Goal: Entertainment & Leisure: Browse casually

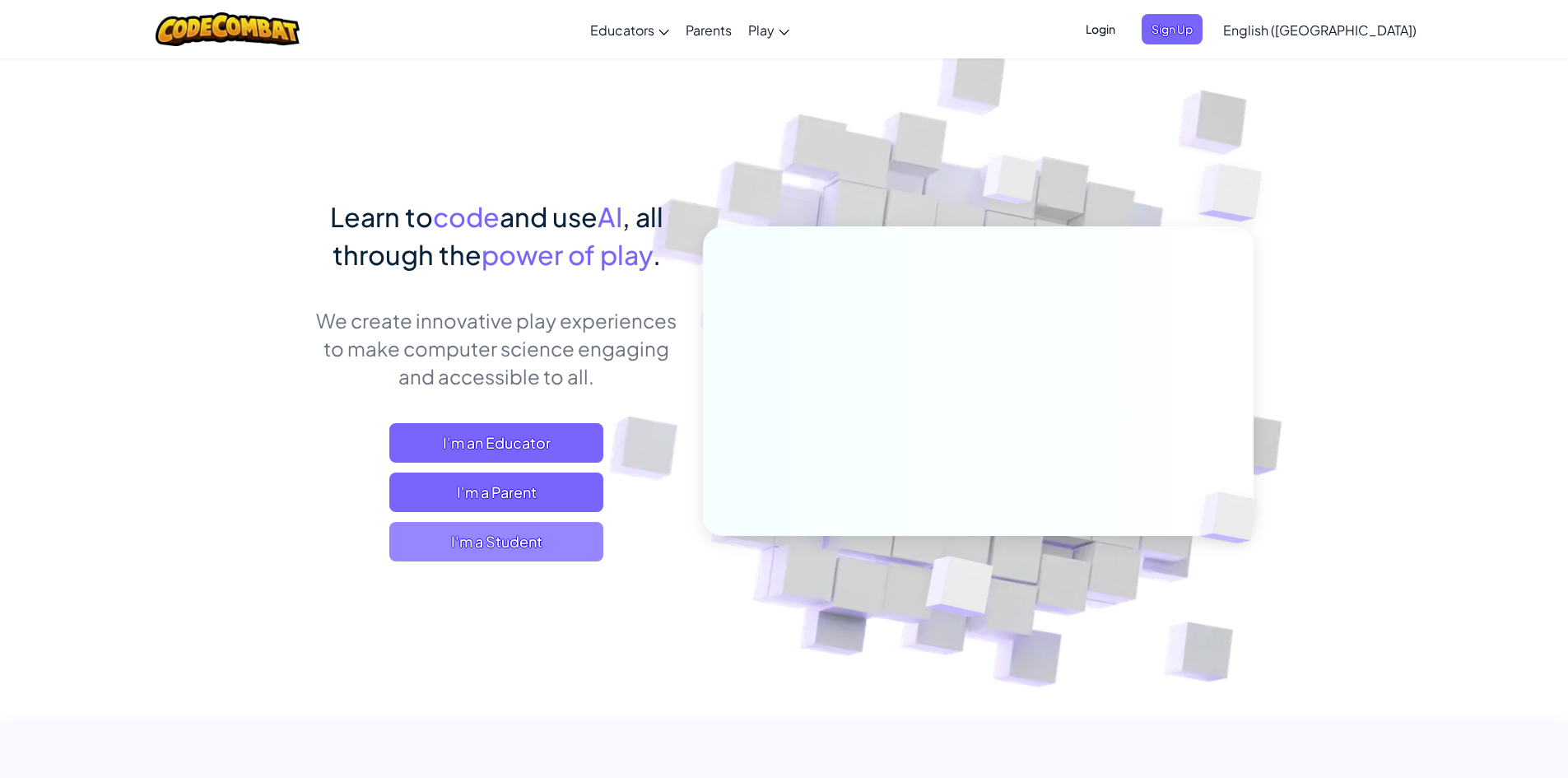
click at [590, 542] on span "I'm a Student" at bounding box center [496, 541] width 214 height 39
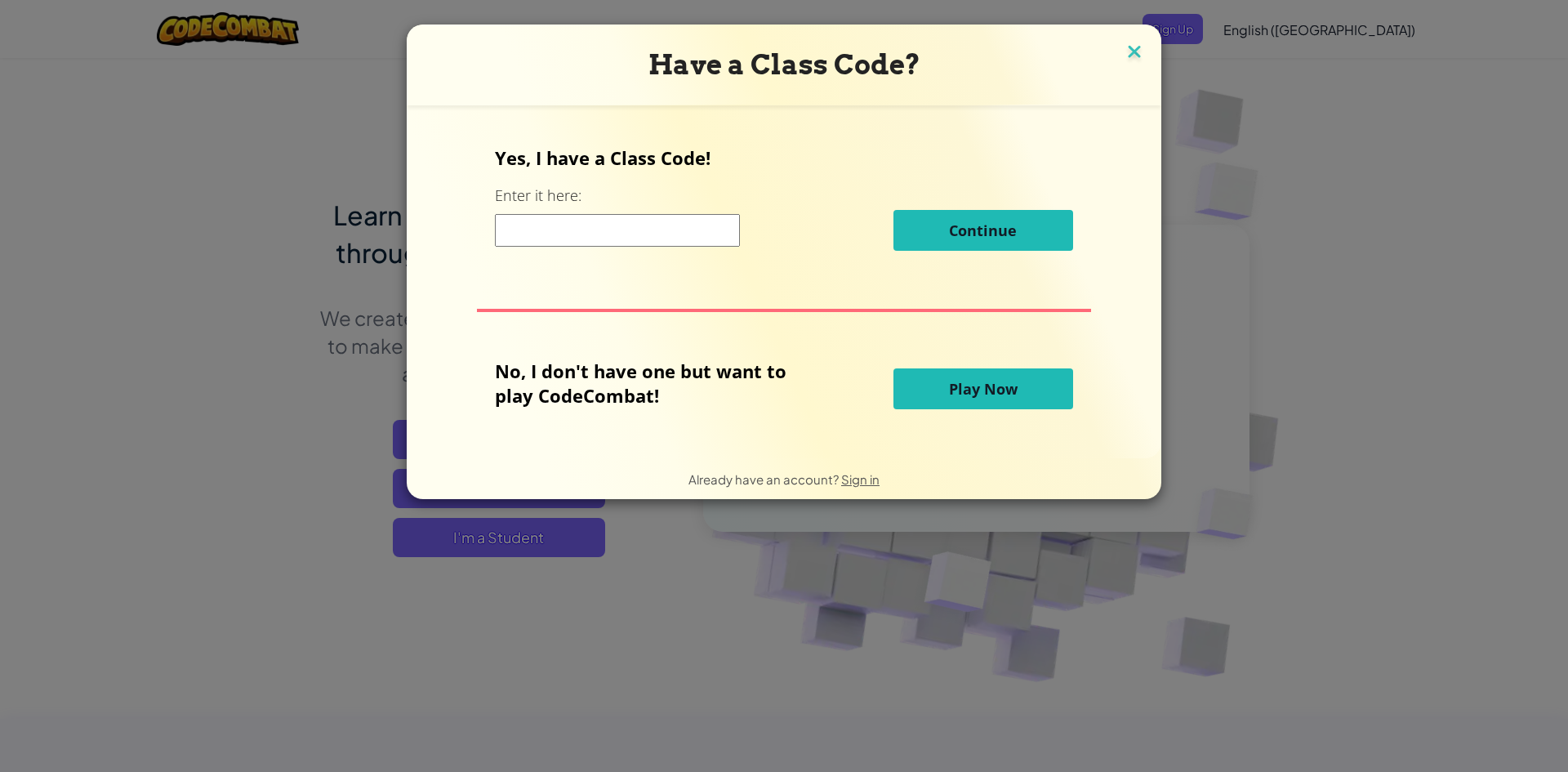
click at [1129, 55] on img at bounding box center [1134, 53] width 21 height 24
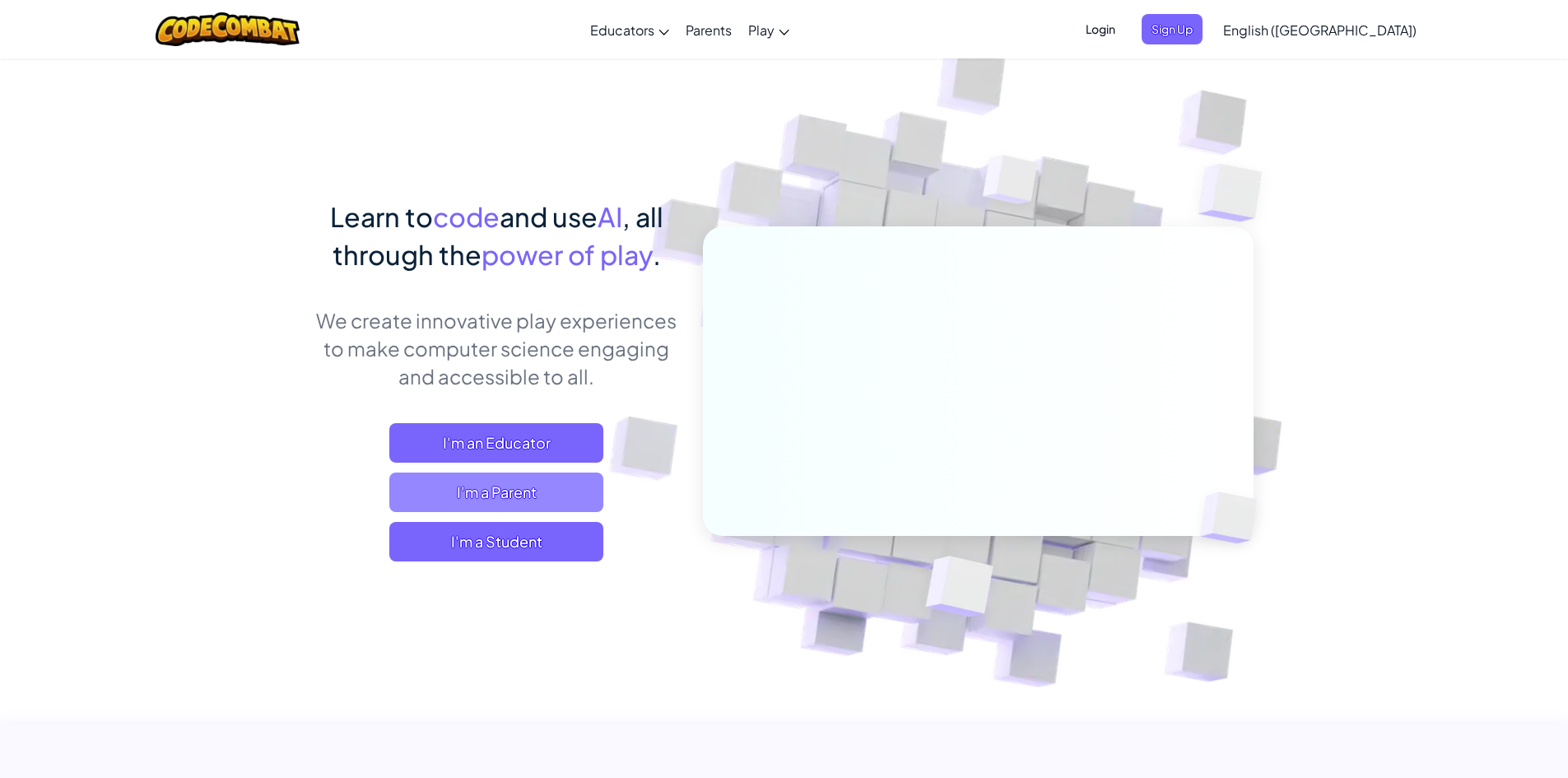
click at [538, 492] on span "I'm a Parent" at bounding box center [496, 492] width 214 height 39
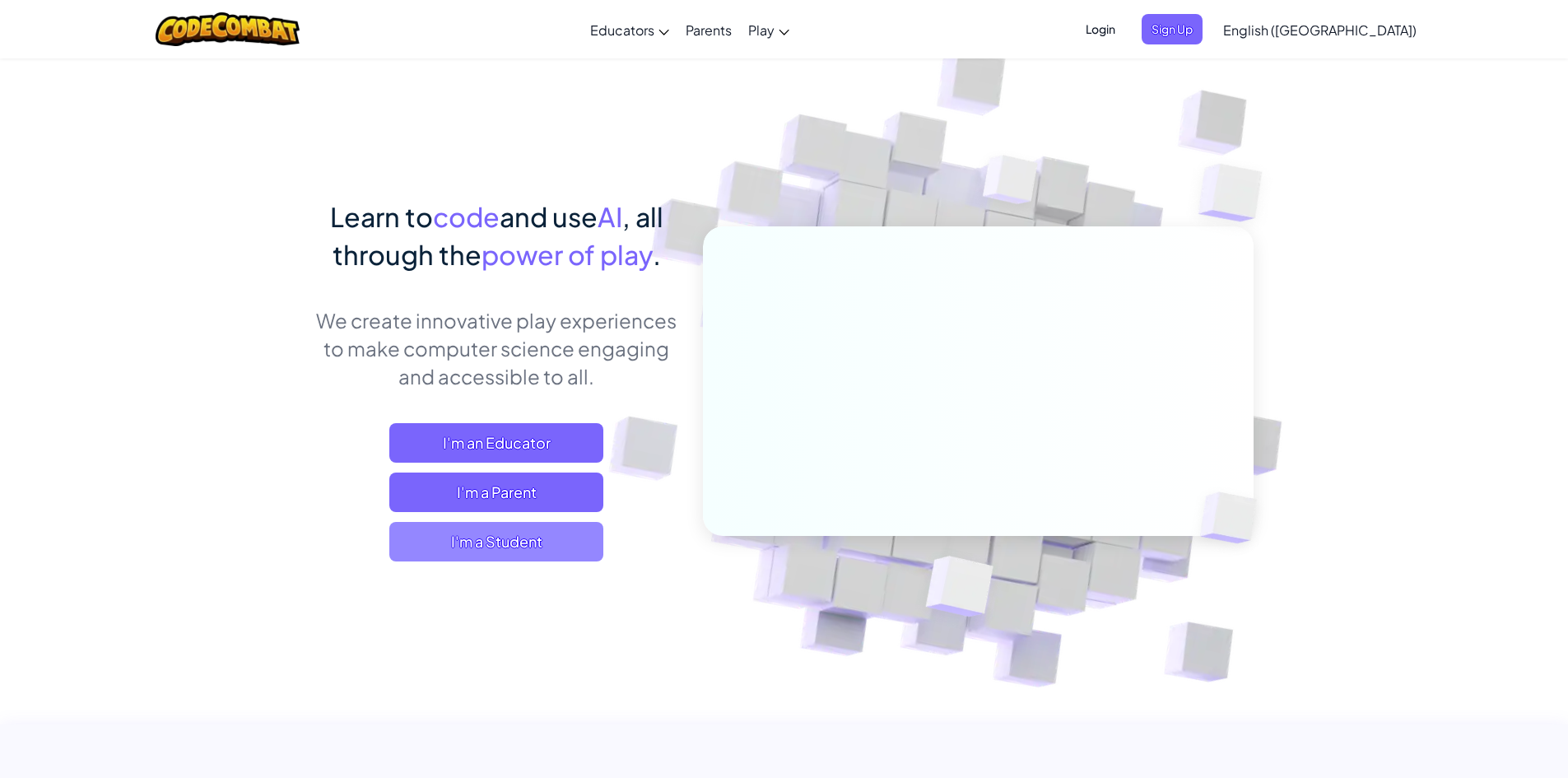
click at [555, 535] on span "I'm a Student" at bounding box center [496, 541] width 214 height 39
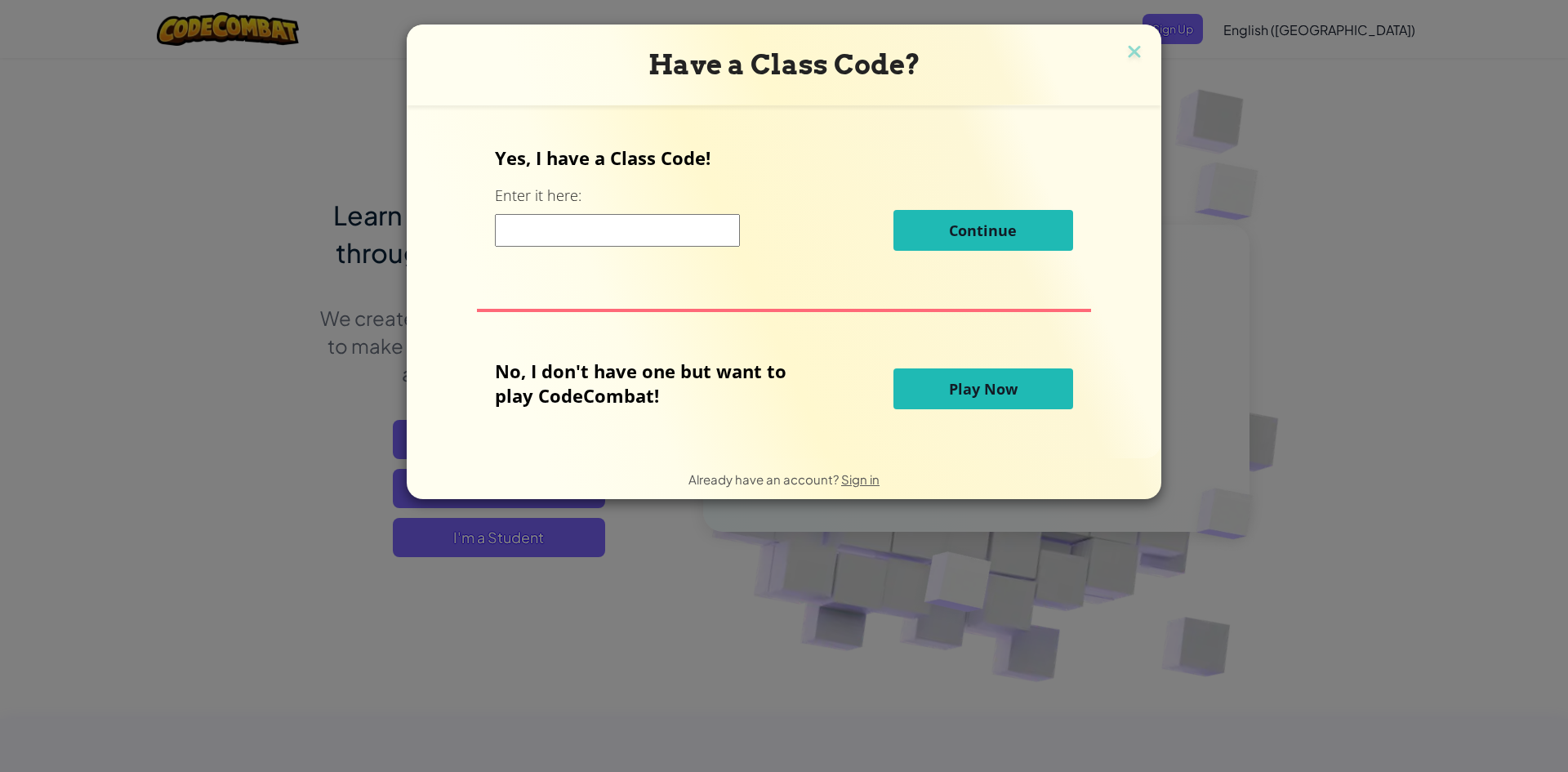
click at [967, 396] on span "Play Now" at bounding box center [983, 389] width 69 height 20
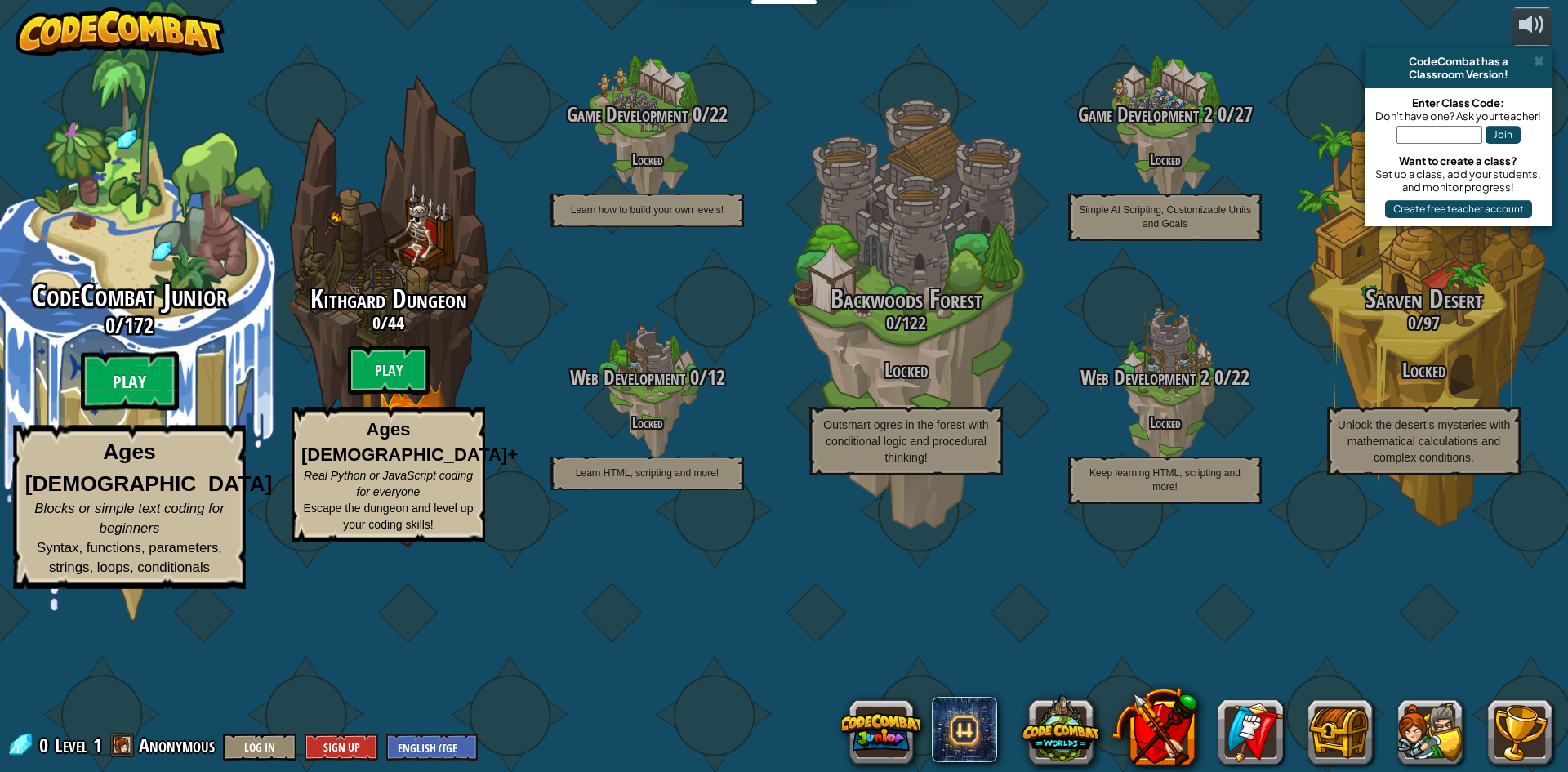
click at [137, 411] on btn "Play" at bounding box center [130, 382] width 98 height 59
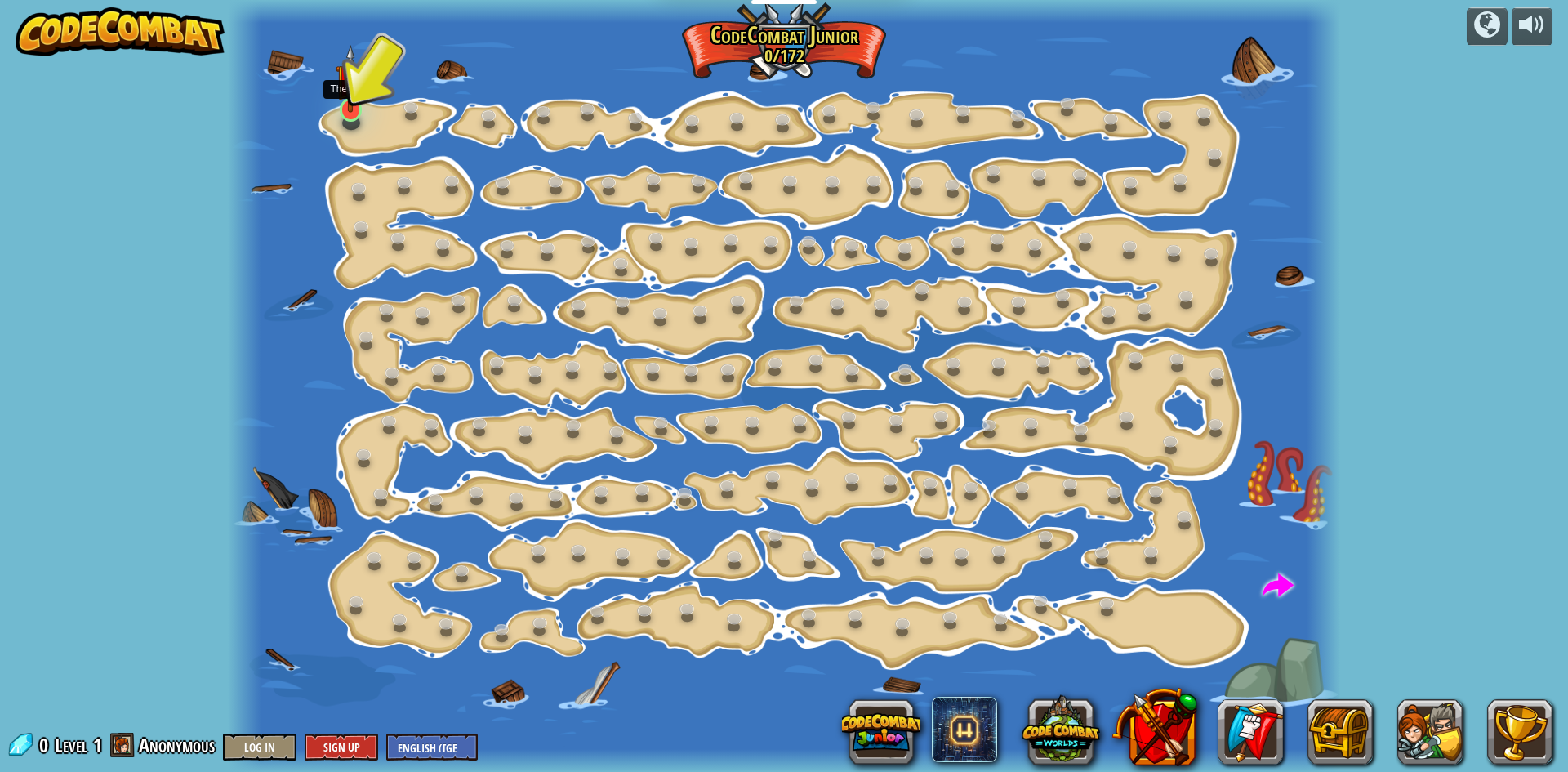
click at [343, 98] on img at bounding box center [350, 79] width 30 height 68
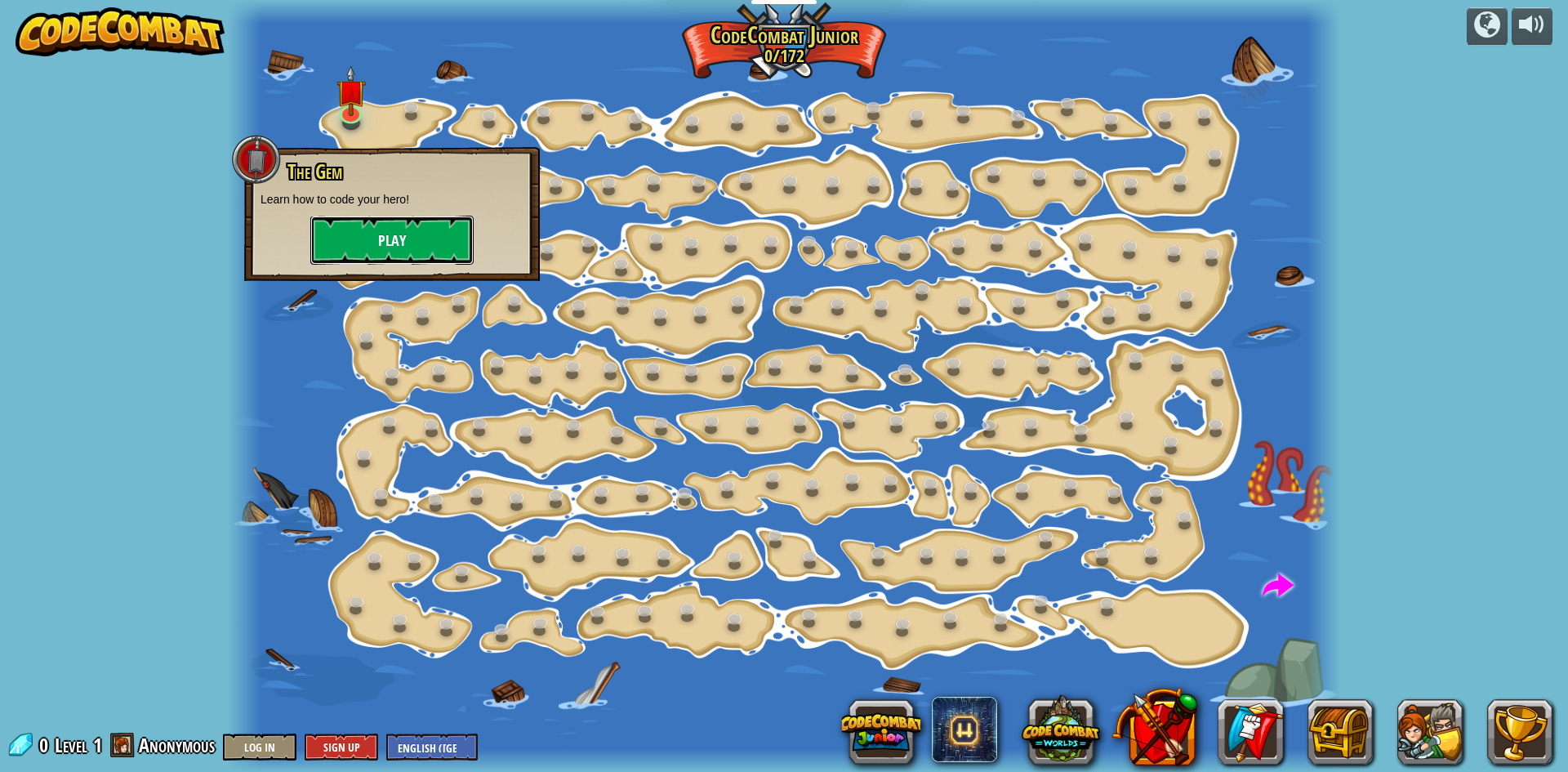
click at [382, 241] on button "Play" at bounding box center [392, 240] width 163 height 49
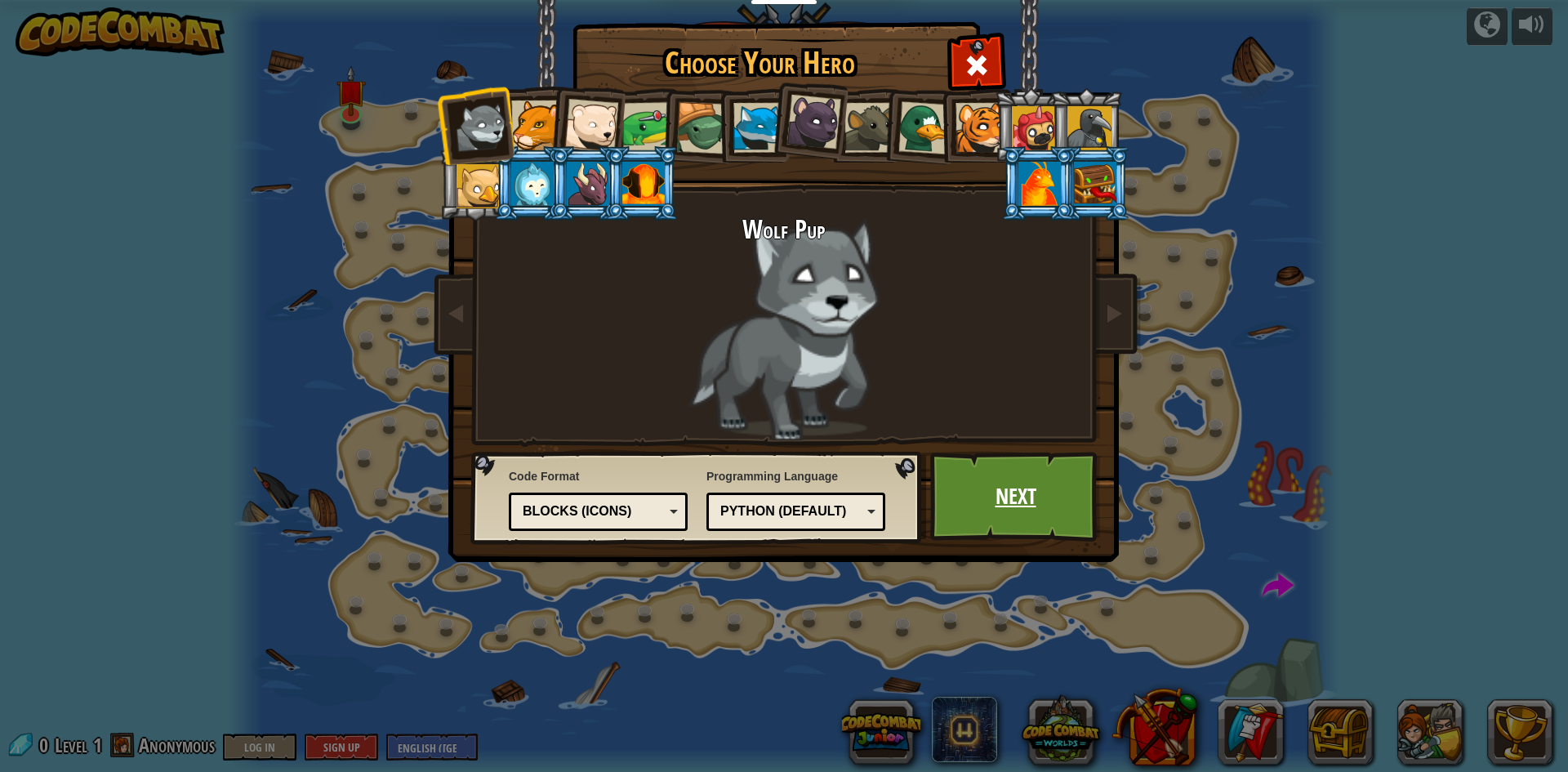
click at [955, 491] on link "Next" at bounding box center [1015, 496] width 170 height 90
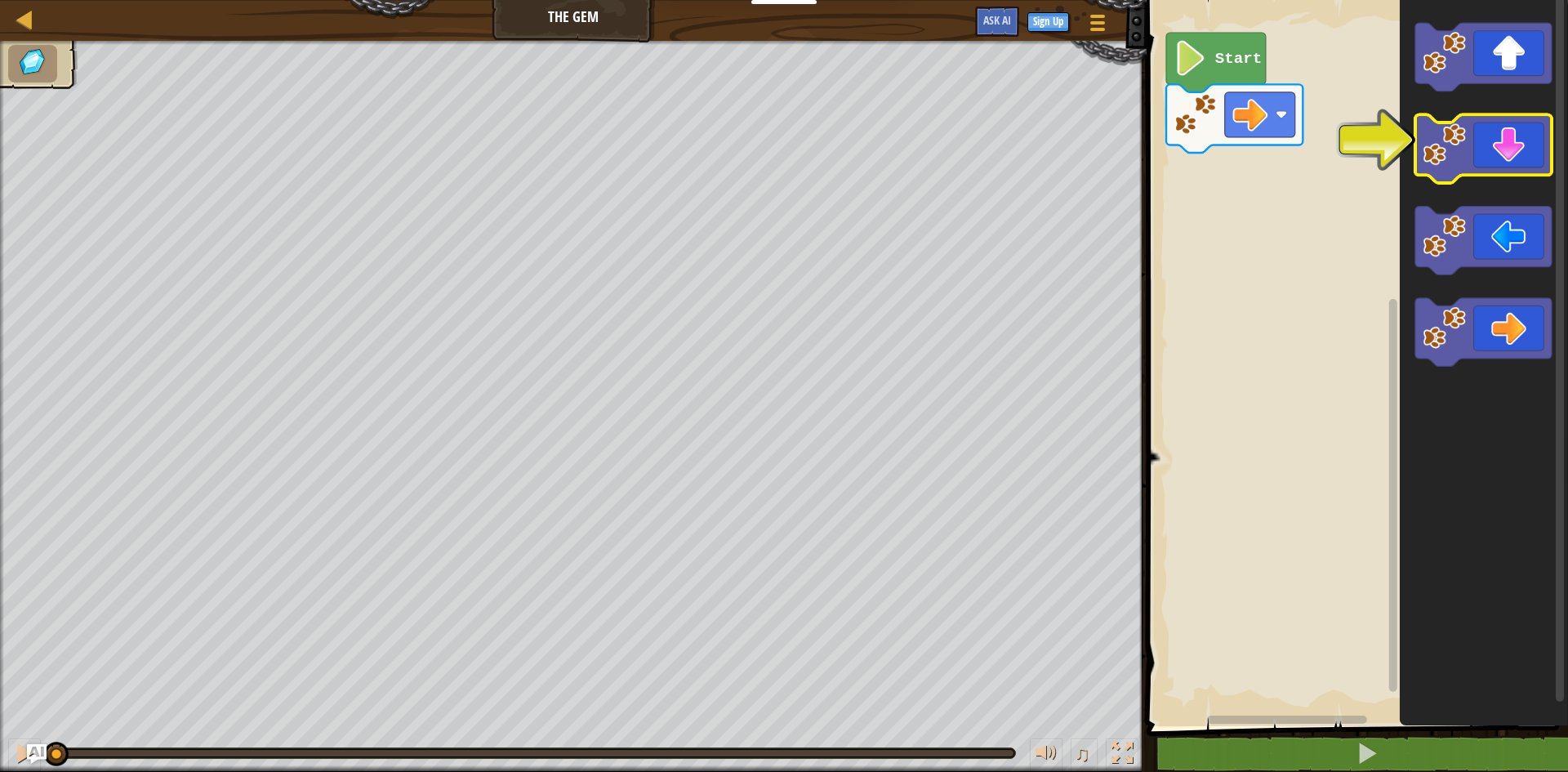
click at [1492, 162] on icon "Blockly Workspace" at bounding box center [1483, 149] width 136 height 69
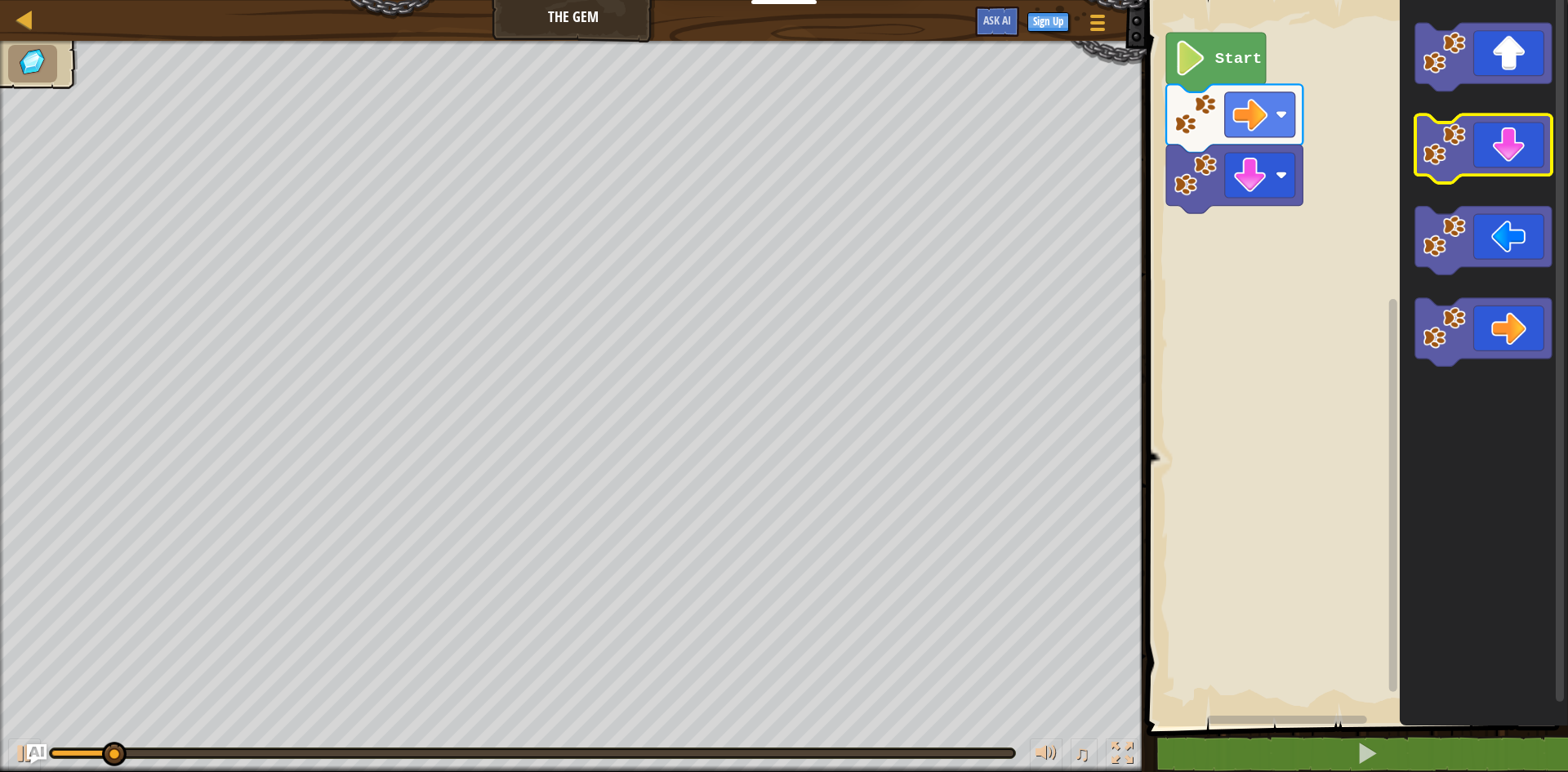
click at [1492, 162] on icon "Blockly Workspace" at bounding box center [1483, 149] width 136 height 69
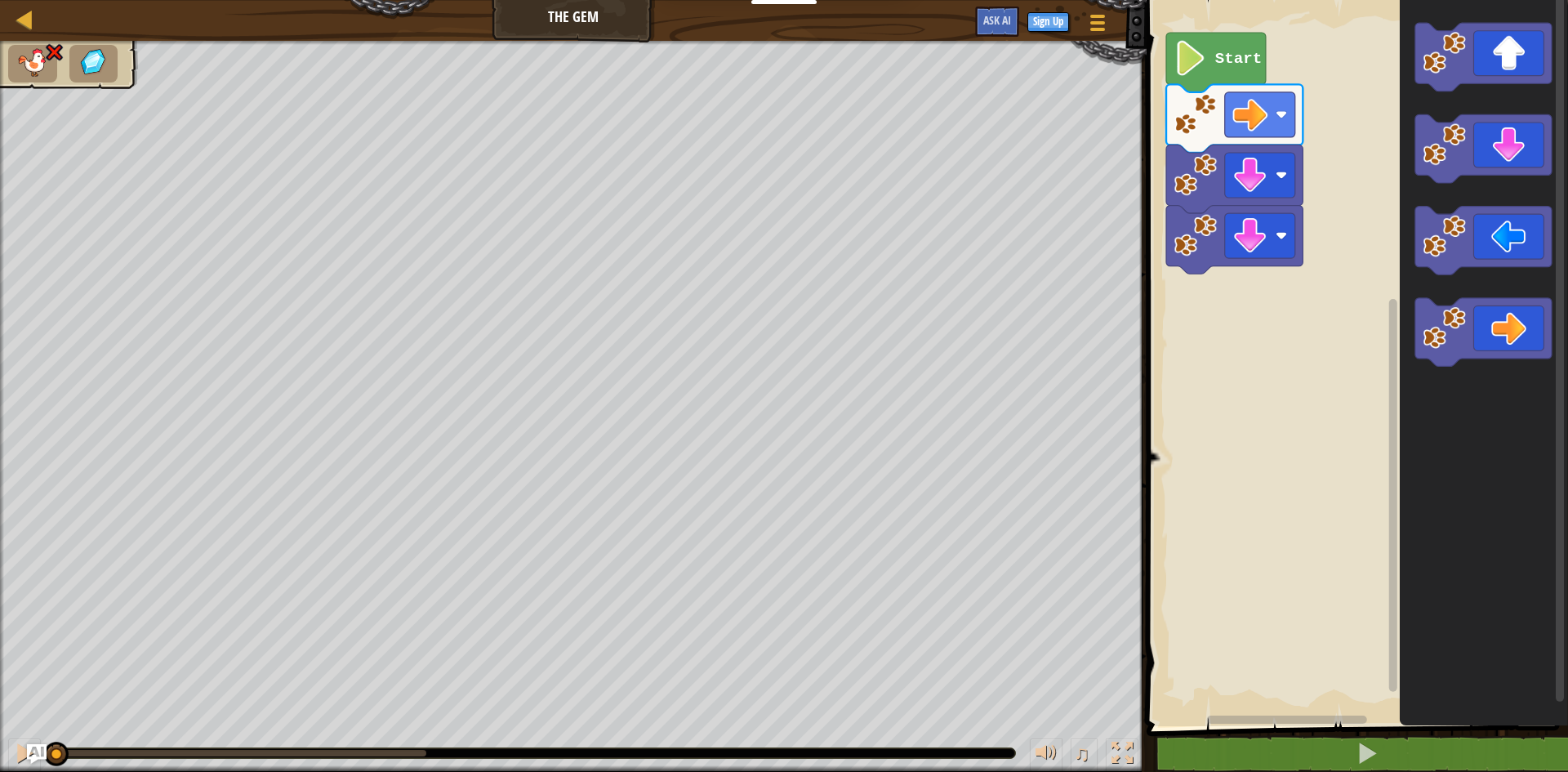
drag, startPoint x: 418, startPoint y: 750, endPoint x: 0, endPoint y: 751, distance: 418.0
click at [0, 751] on div "♫" at bounding box center [573, 749] width 1146 height 49
click at [1518, 344] on icon "Blockly Workspace" at bounding box center [1483, 332] width 136 height 69
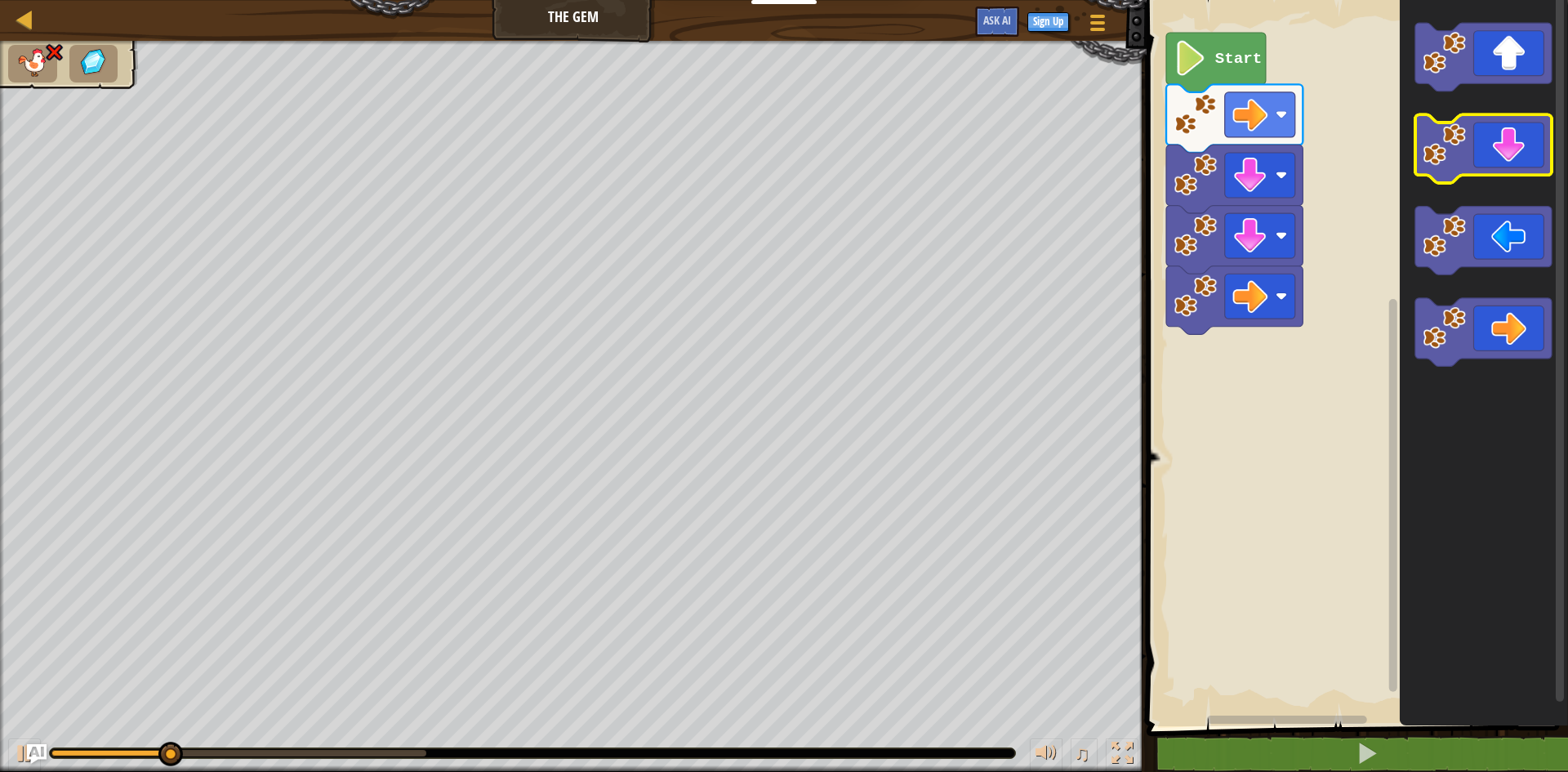
click at [1524, 170] on icon "Blockly Workspace" at bounding box center [1483, 149] width 136 height 69
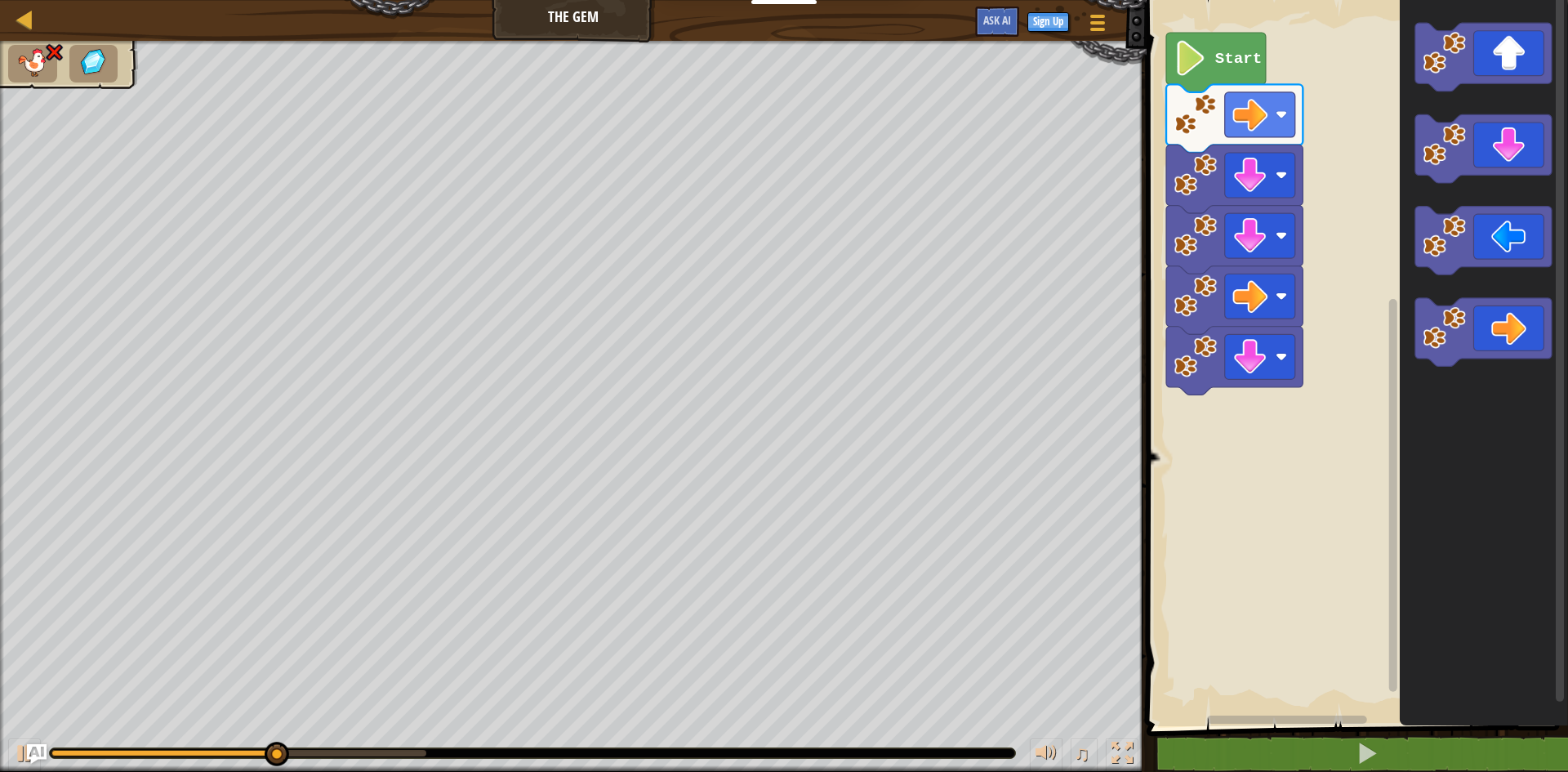
click at [1503, 284] on icon "Blockly Workspace" at bounding box center [1485, 359] width 169 height 735
click at [1489, 318] on icon "Blockly Workspace" at bounding box center [1483, 332] width 136 height 69
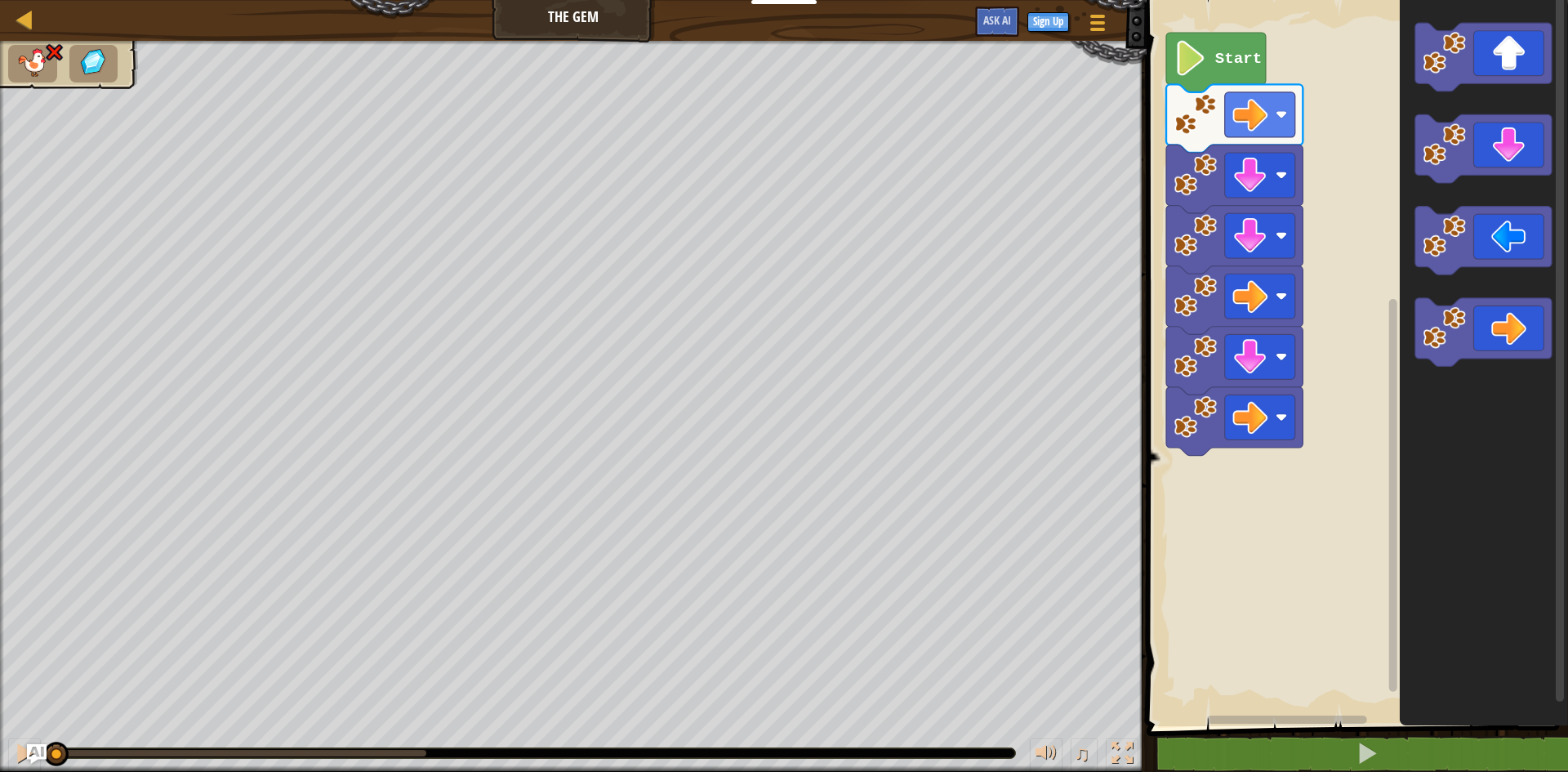
drag, startPoint x: 435, startPoint y: 758, endPoint x: 0, endPoint y: 735, distance: 435.6
click at [0, 735] on div "♫" at bounding box center [573, 749] width 1146 height 49
click at [1511, 316] on icon "Blockly Workspace" at bounding box center [1483, 332] width 136 height 69
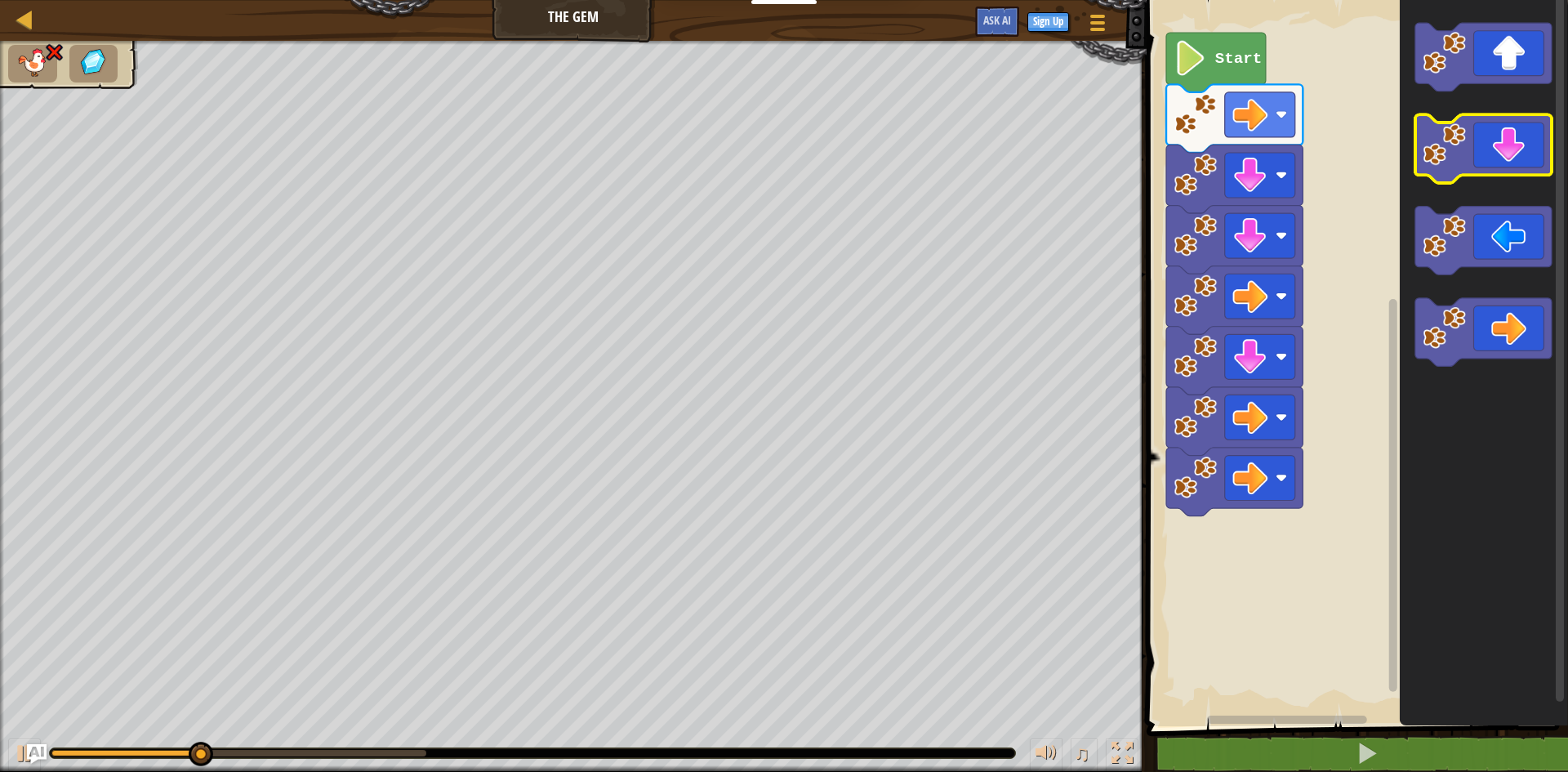
click at [1503, 158] on icon "Blockly Workspace" at bounding box center [1483, 149] width 136 height 69
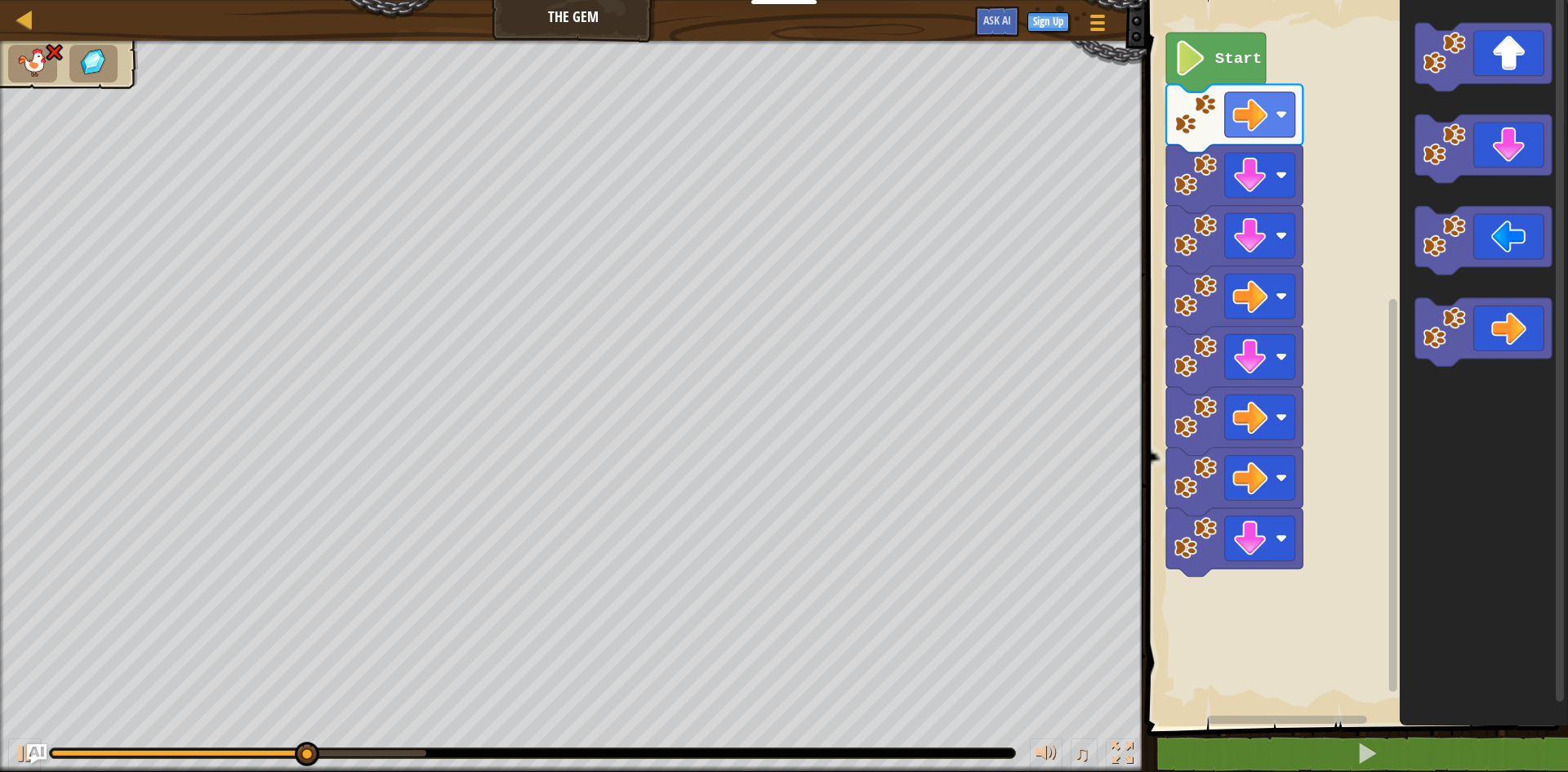
click at [1525, 287] on icon "Blockly Workspace" at bounding box center [1485, 359] width 169 height 735
click at [1489, 307] on icon "Blockly Workspace" at bounding box center [1483, 332] width 136 height 69
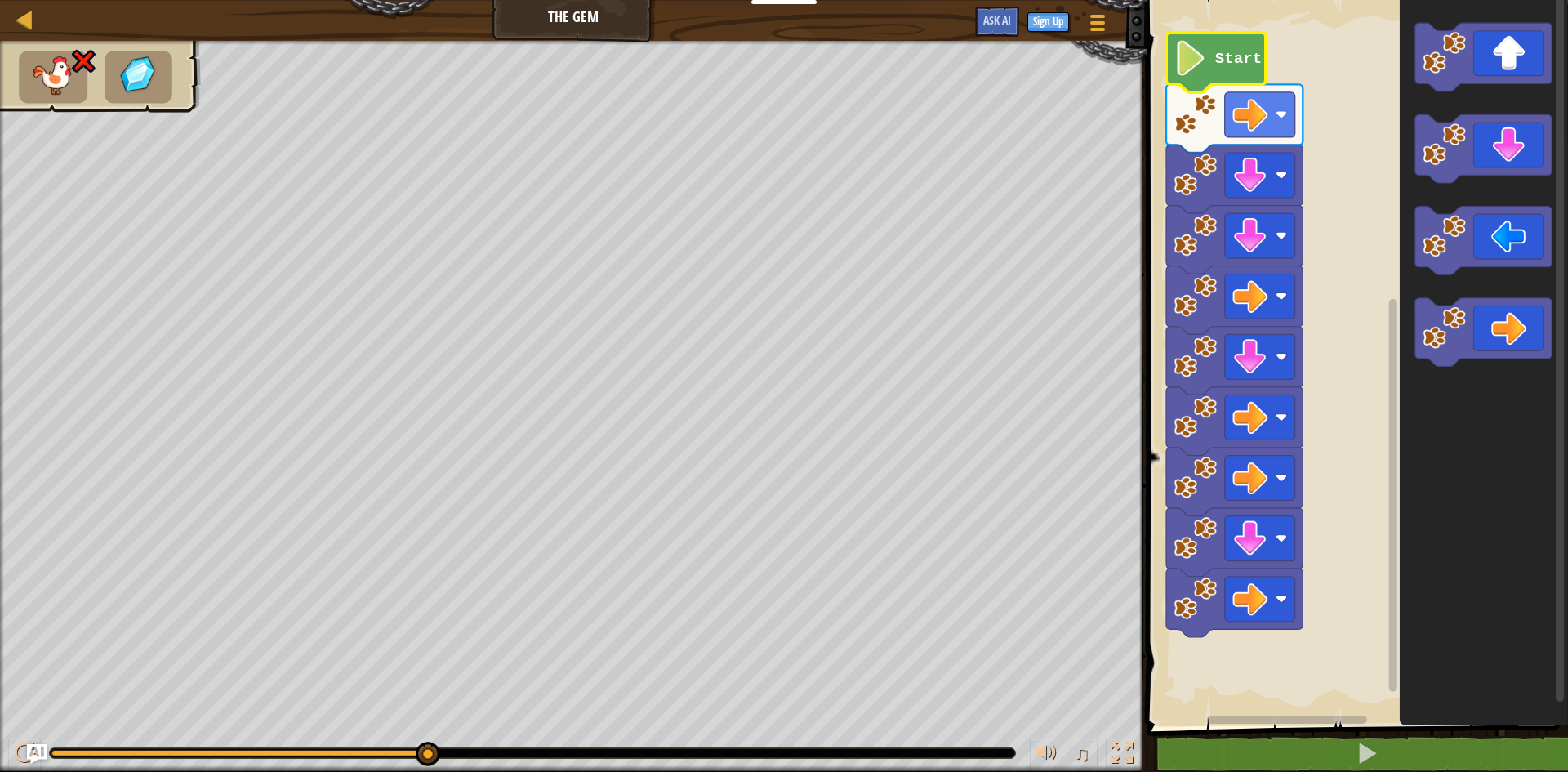
click at [1192, 37] on icon "Blockly Workspace" at bounding box center [1216, 63] width 100 height 60
click at [1209, 49] on icon "Blockly Workspace" at bounding box center [1216, 63] width 100 height 60
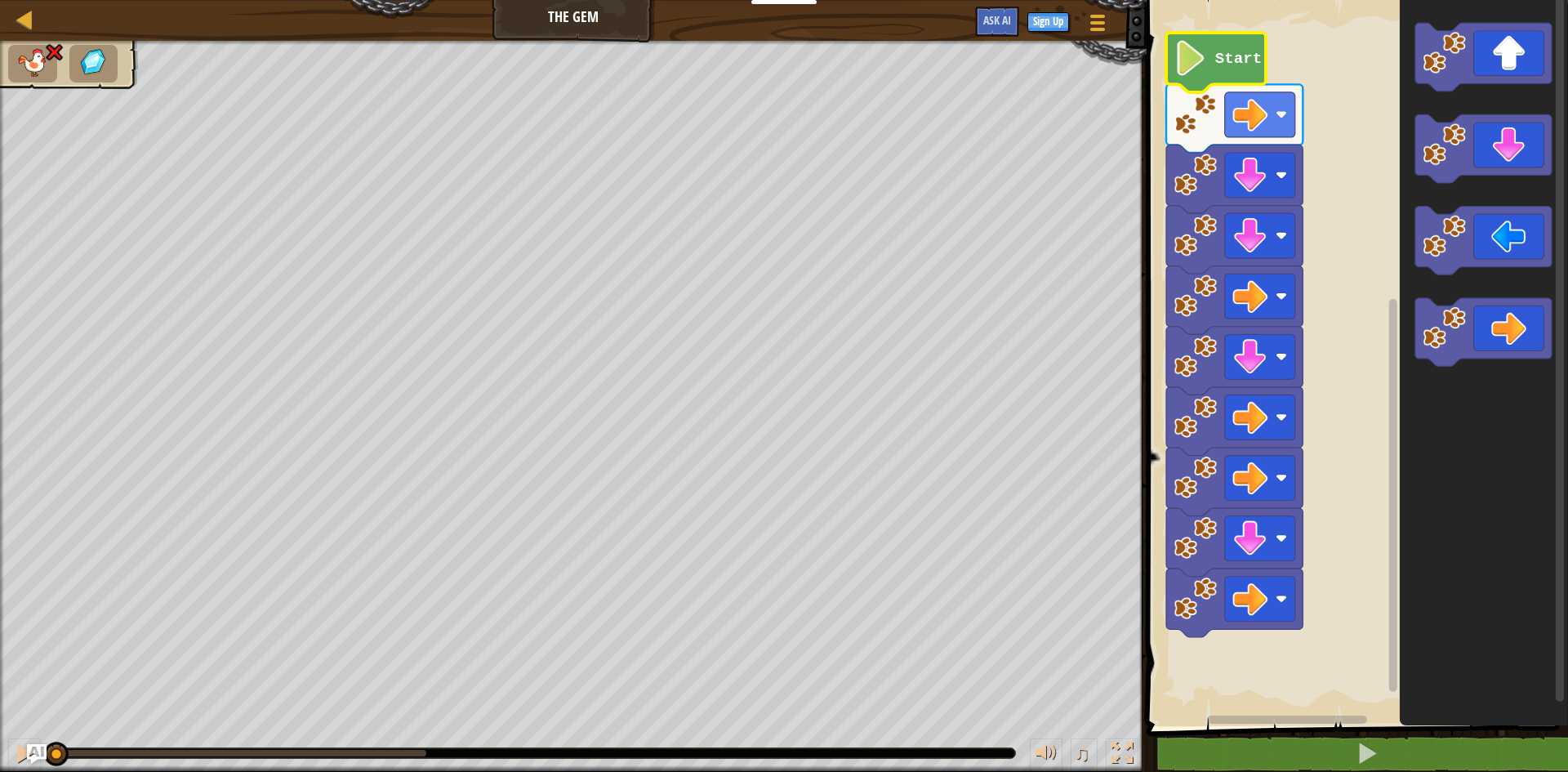
click at [10, 676] on div "♫ Wolf Pup" at bounding box center [784, 406] width 1568 height 731
click at [1192, 65] on image "Blockly Workspace" at bounding box center [1191, 58] width 34 height 35
click at [1274, 142] on icon "Blockly Workspace" at bounding box center [1234, 118] width 136 height 69
click at [1200, 83] on icon "Blockly Workspace" at bounding box center [1216, 63] width 100 height 60
click at [1186, 176] on image "Blockly Workspace" at bounding box center [1196, 176] width 43 height 43
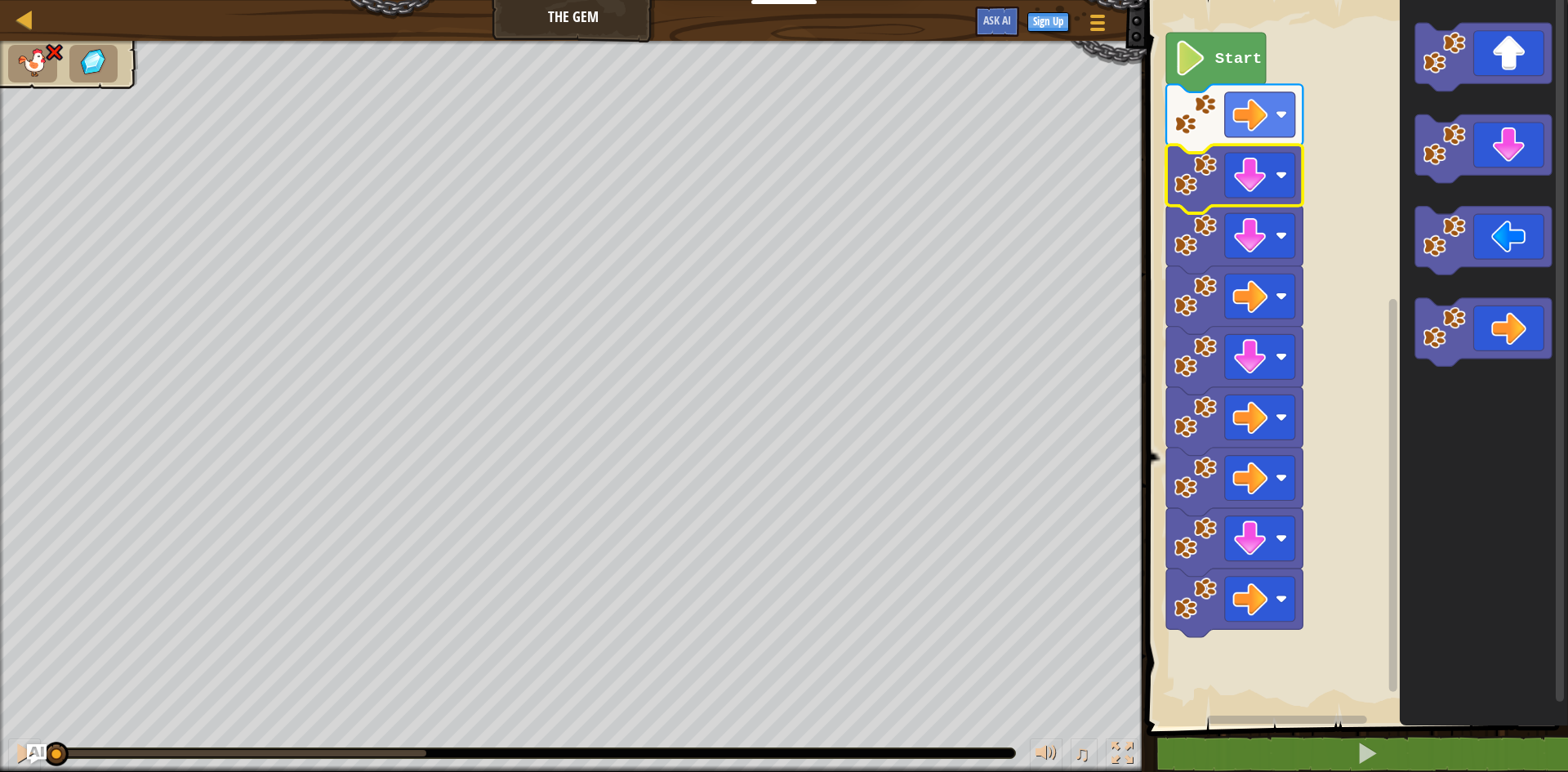
click at [1211, 151] on g "Blockly Workspace" at bounding box center [1234, 390] width 136 height 492
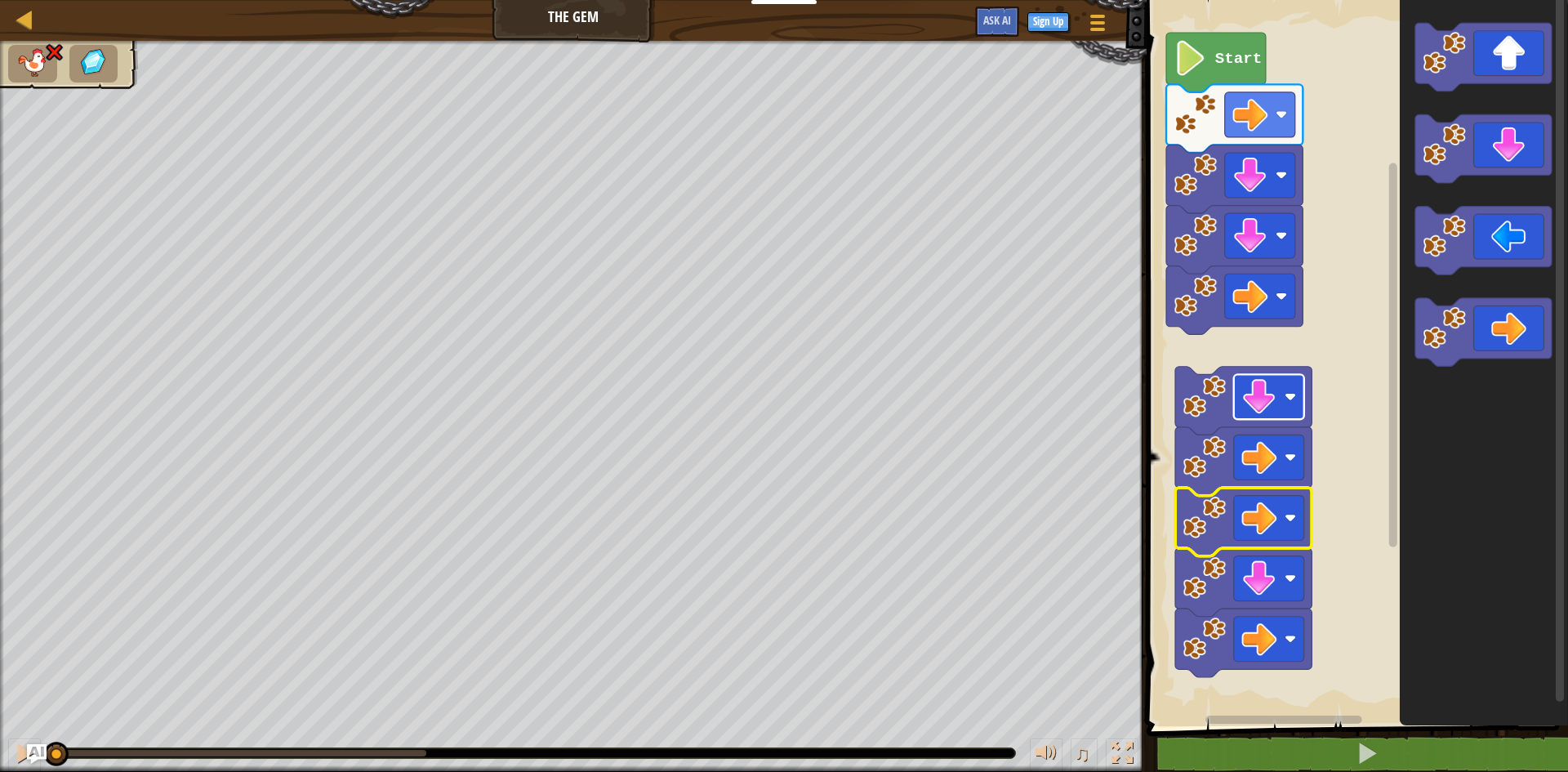
click at [1239, 417] on rect "Blockly Workspace" at bounding box center [1269, 396] width 70 height 45
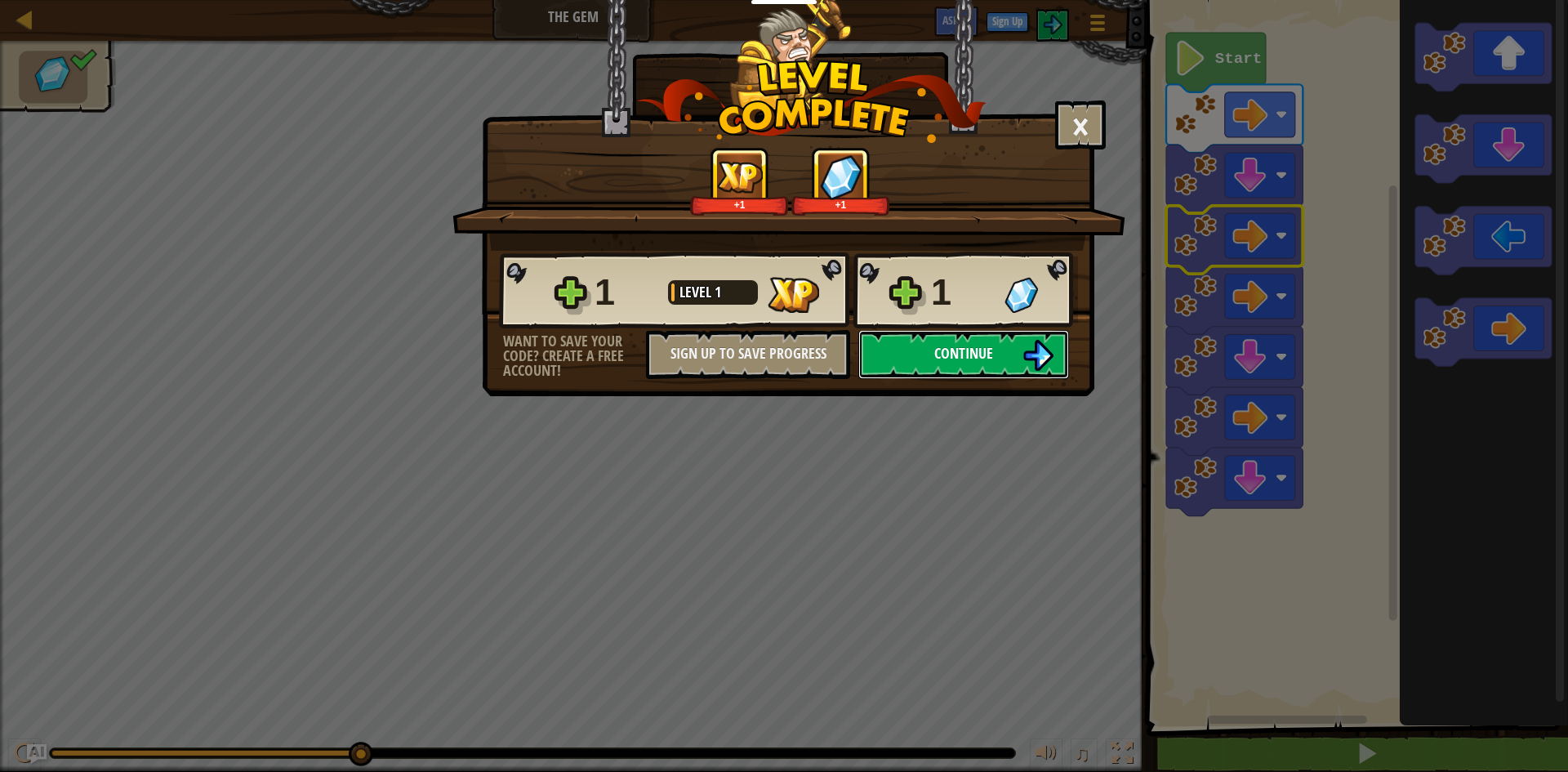
click at [968, 342] on button "Continue" at bounding box center [964, 355] width 210 height 49
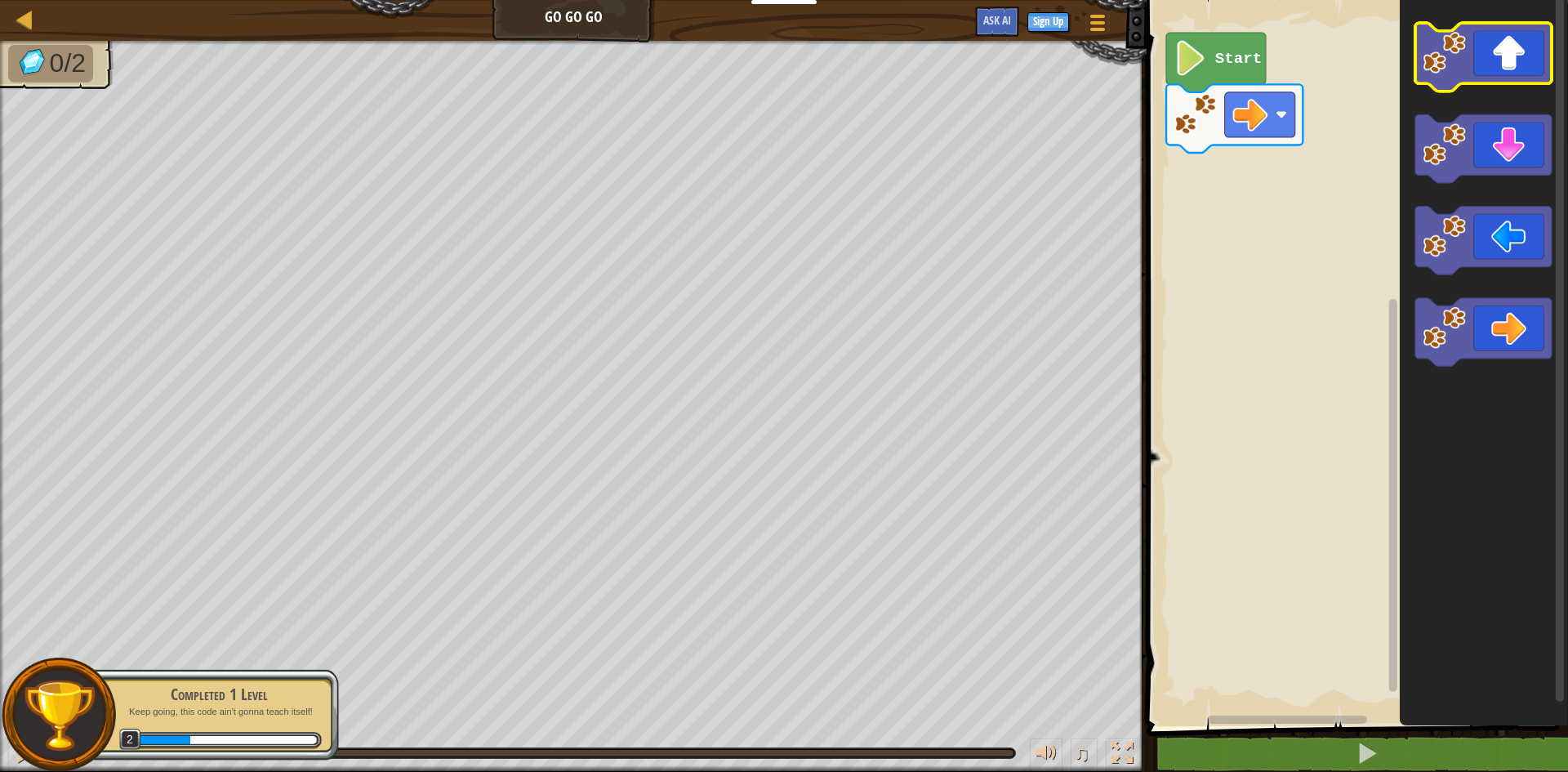
click at [1505, 70] on icon "Blockly Workspace" at bounding box center [1483, 57] width 136 height 69
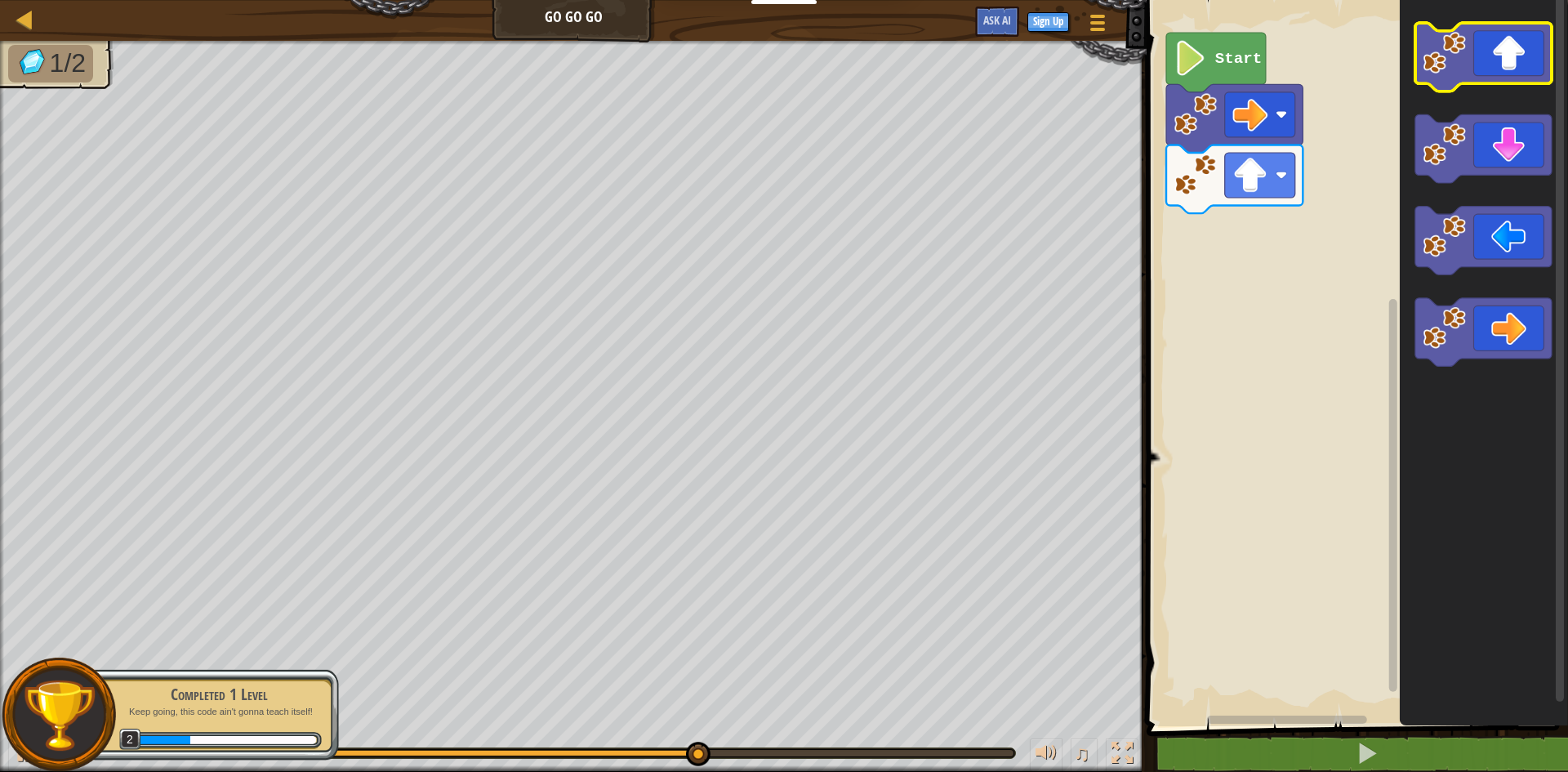
click at [1481, 40] on icon "Blockly Workspace" at bounding box center [1483, 57] width 136 height 69
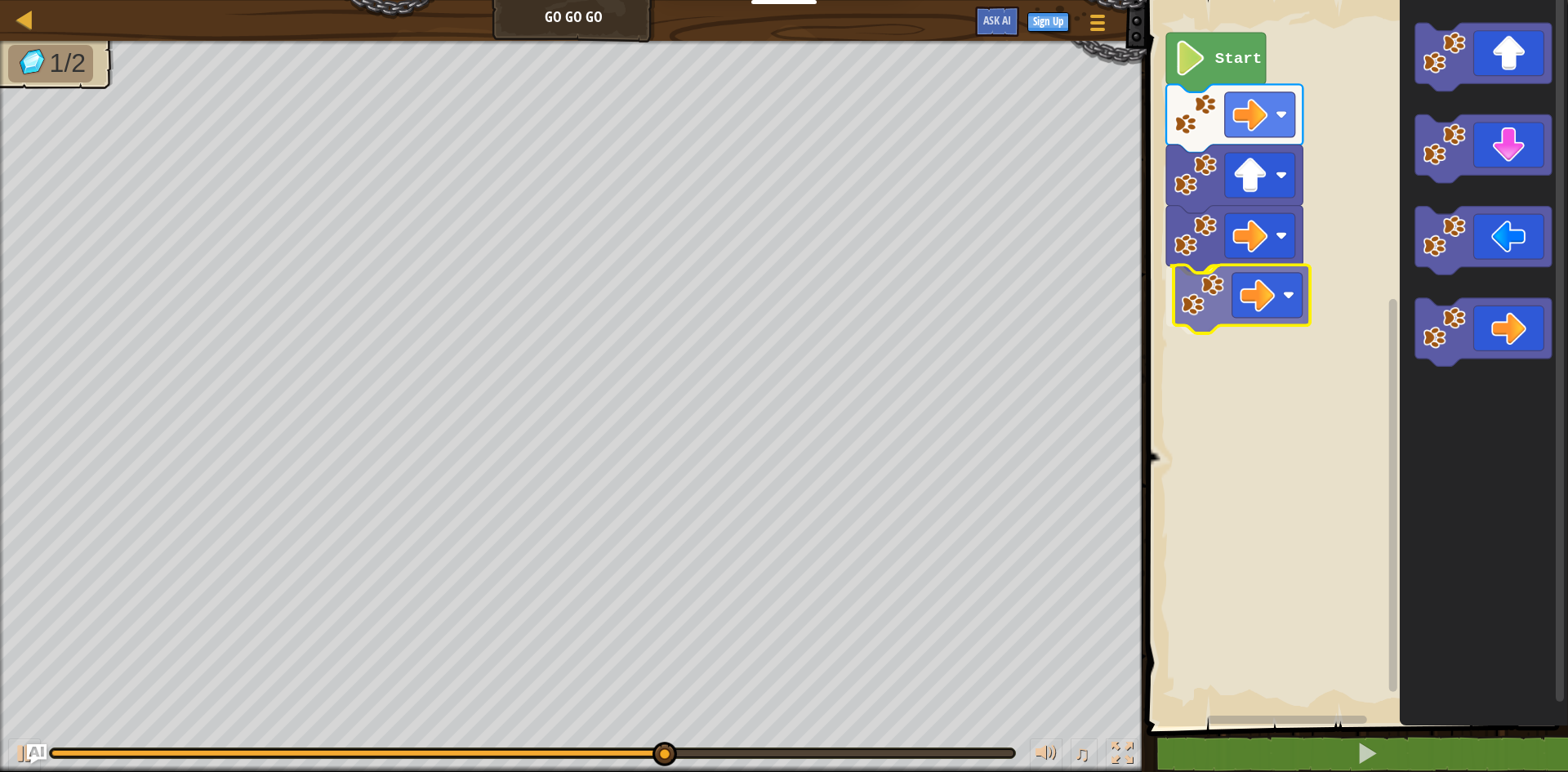
click at [1252, 323] on div "Start" at bounding box center [1355, 359] width 426 height 735
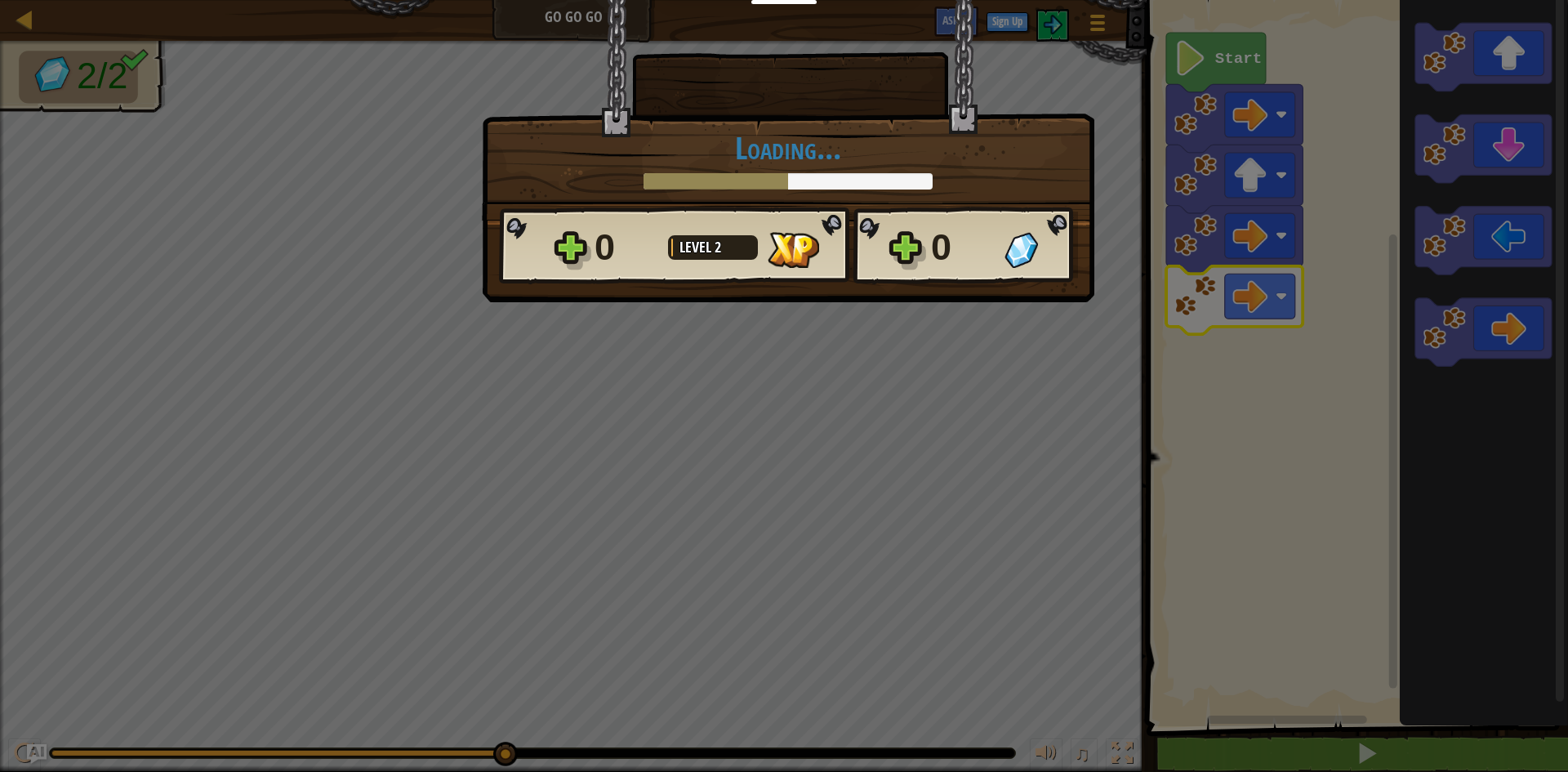
click at [1239, 489] on div "× How fun was this level? Loading... Reticulating Splines... Loading... 0 Level…" at bounding box center [784, 386] width 1568 height 772
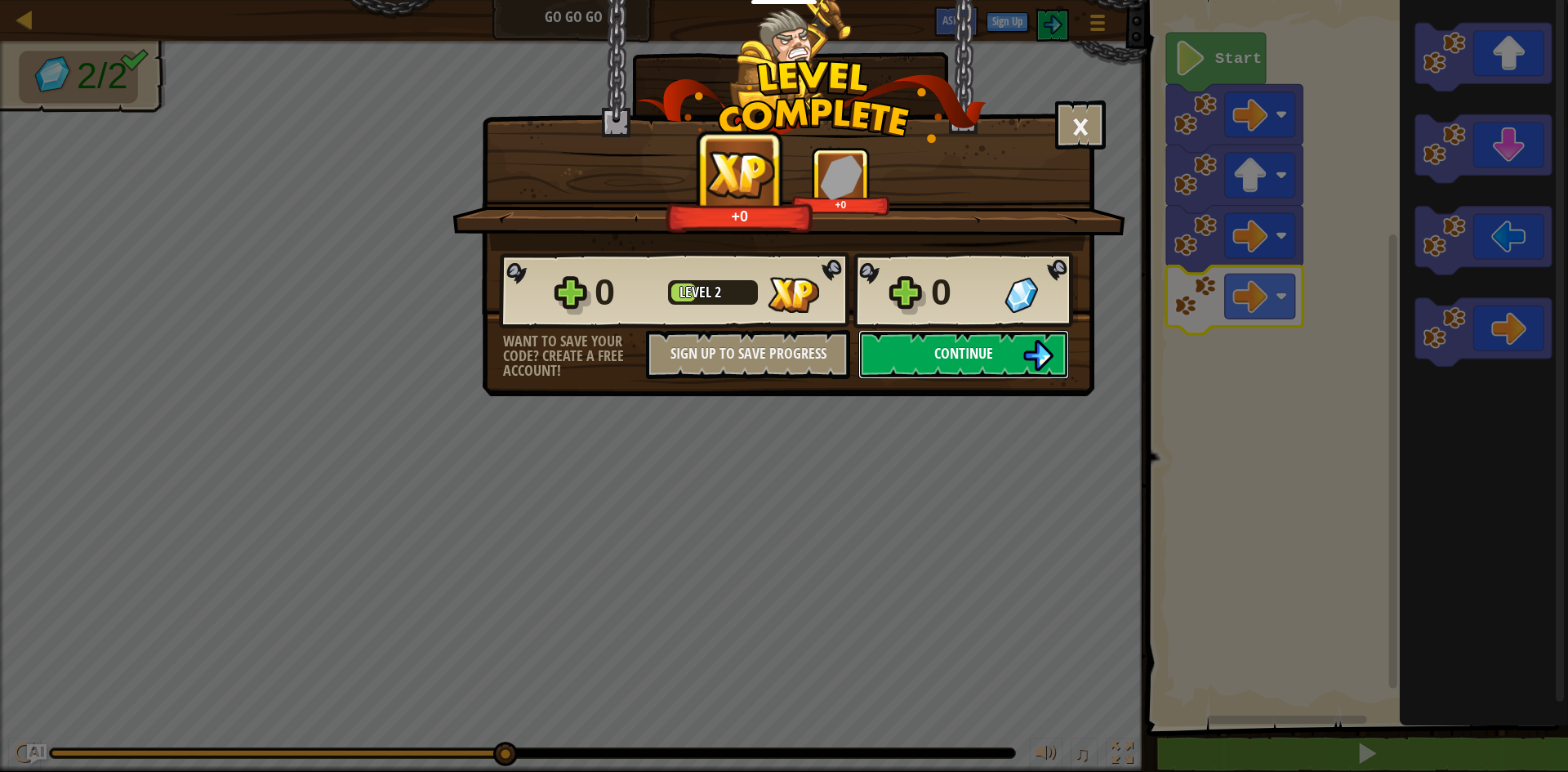
click at [948, 364] on button "Continue" at bounding box center [964, 355] width 210 height 49
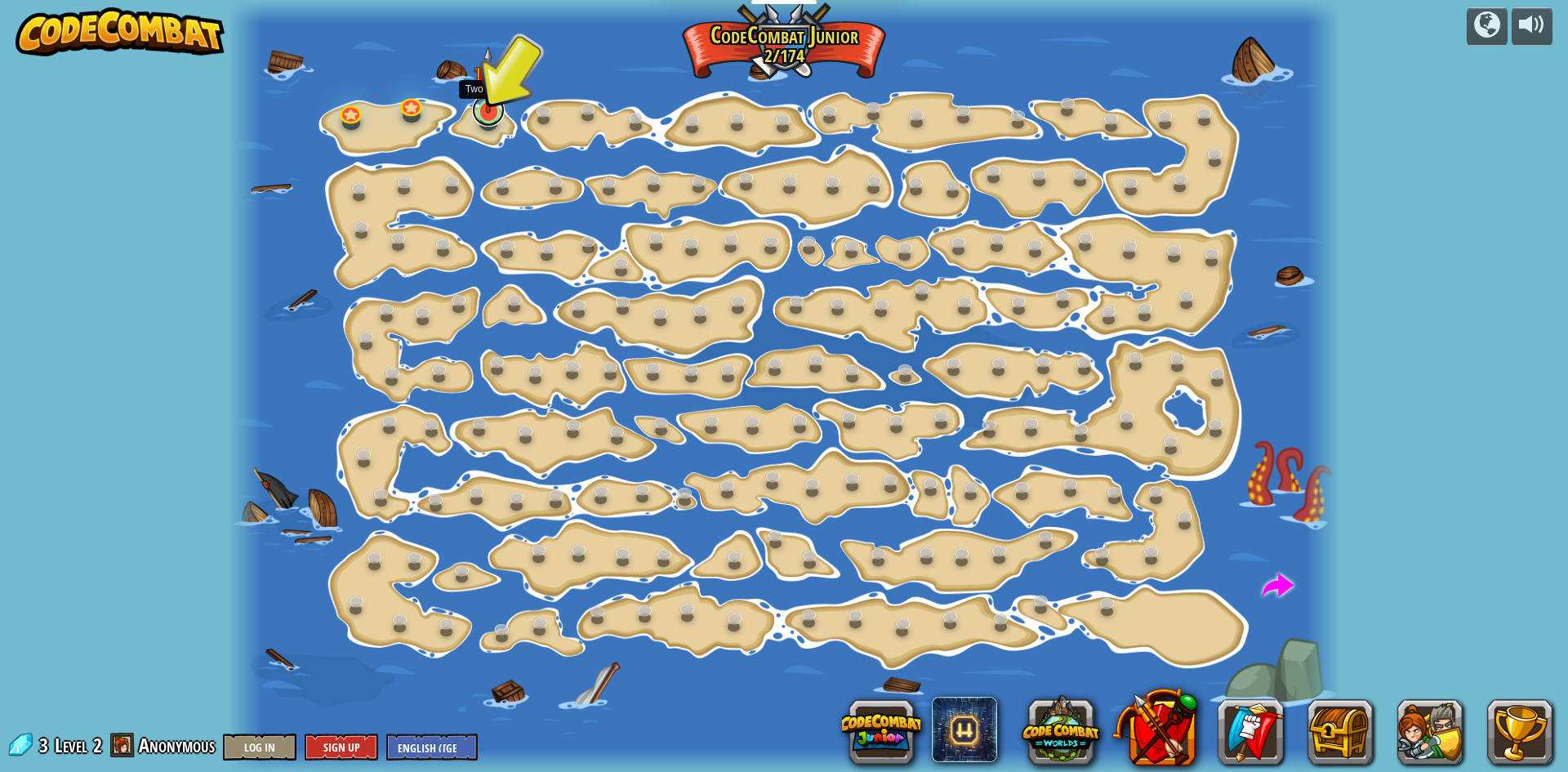
click at [480, 124] on link at bounding box center [488, 110] width 33 height 33
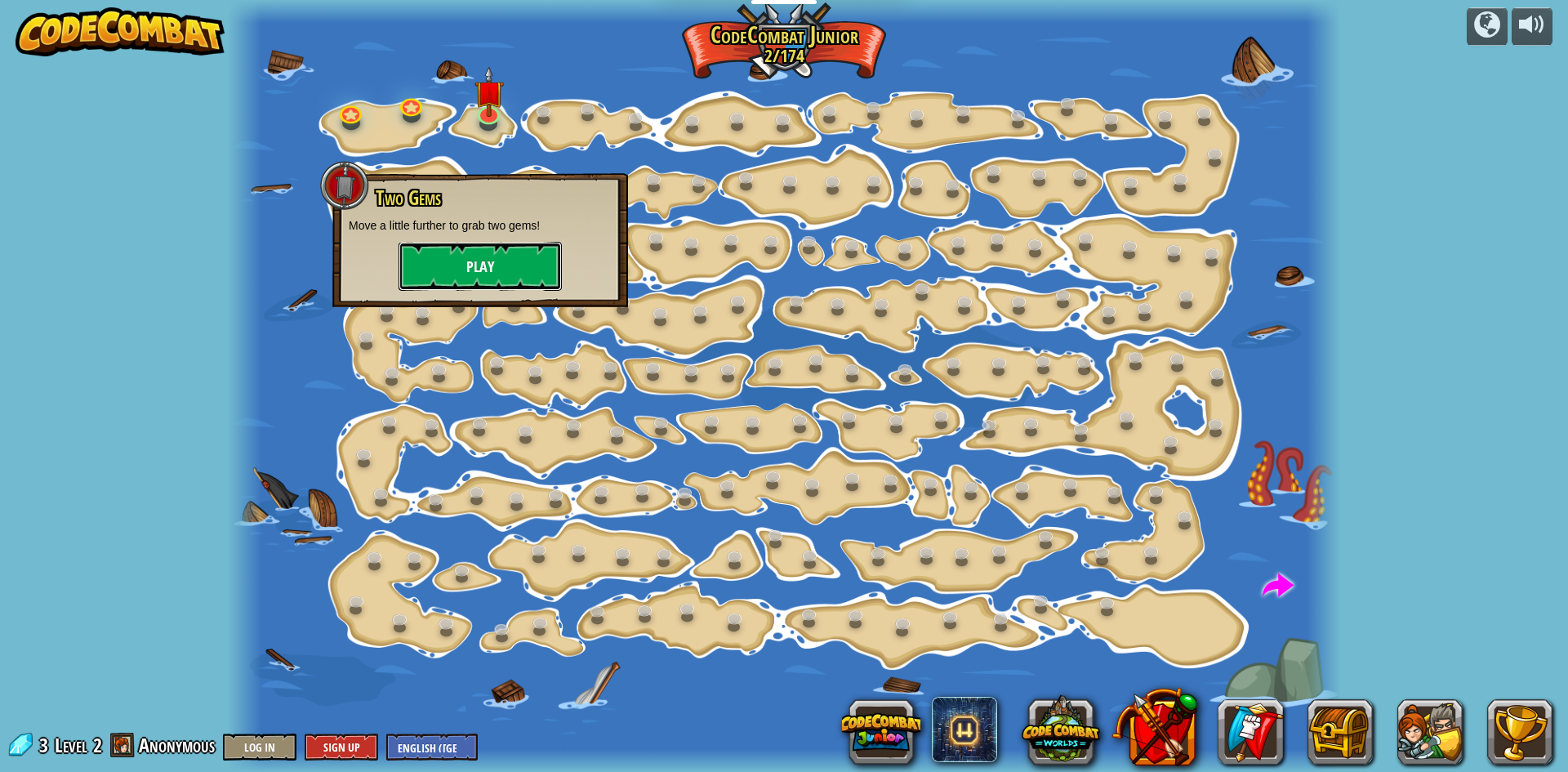
click at [494, 285] on button "Play" at bounding box center [481, 266] width 163 height 49
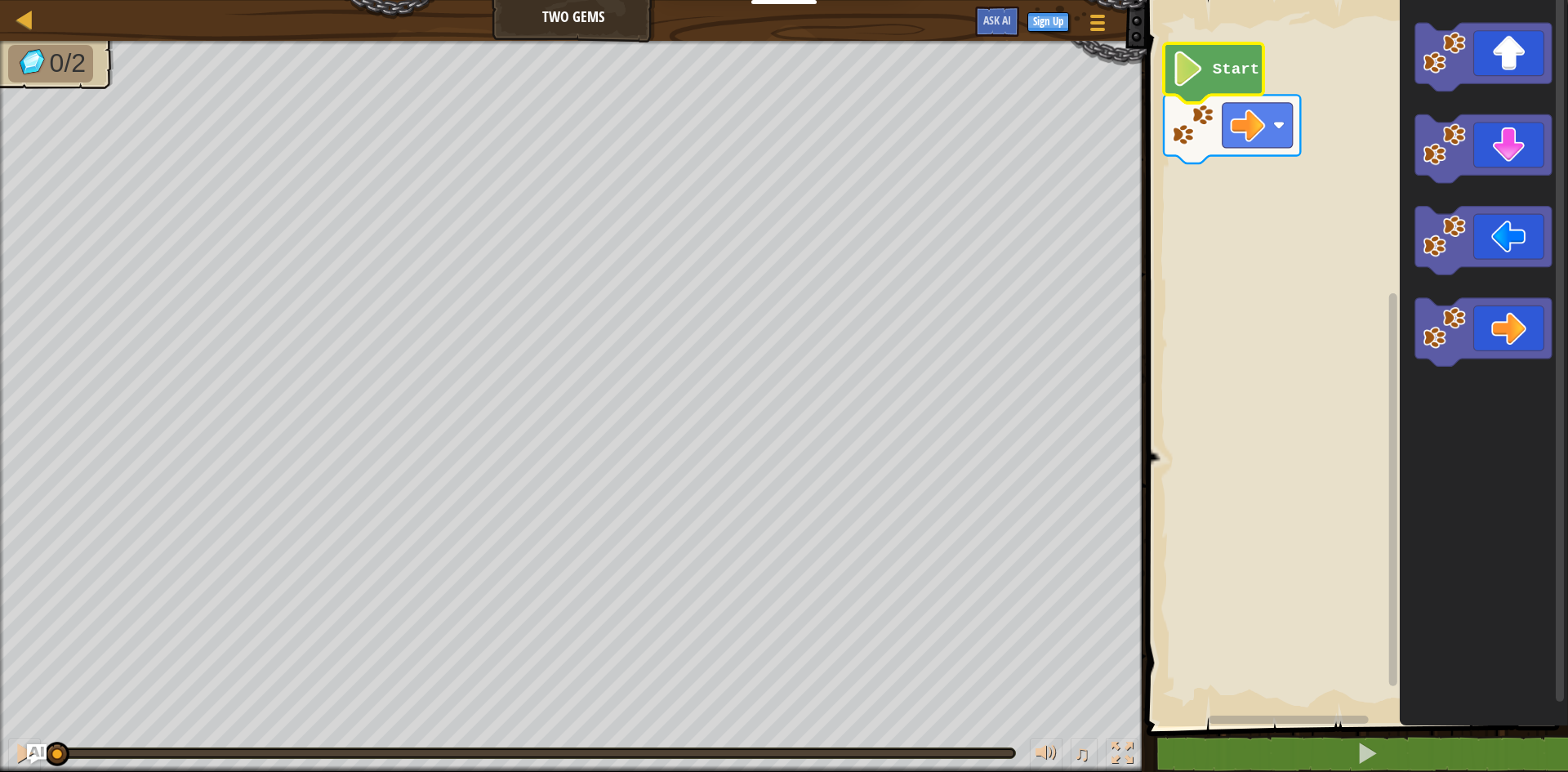
click at [1206, 88] on icon "Blockly Workspace" at bounding box center [1213, 73] width 100 height 60
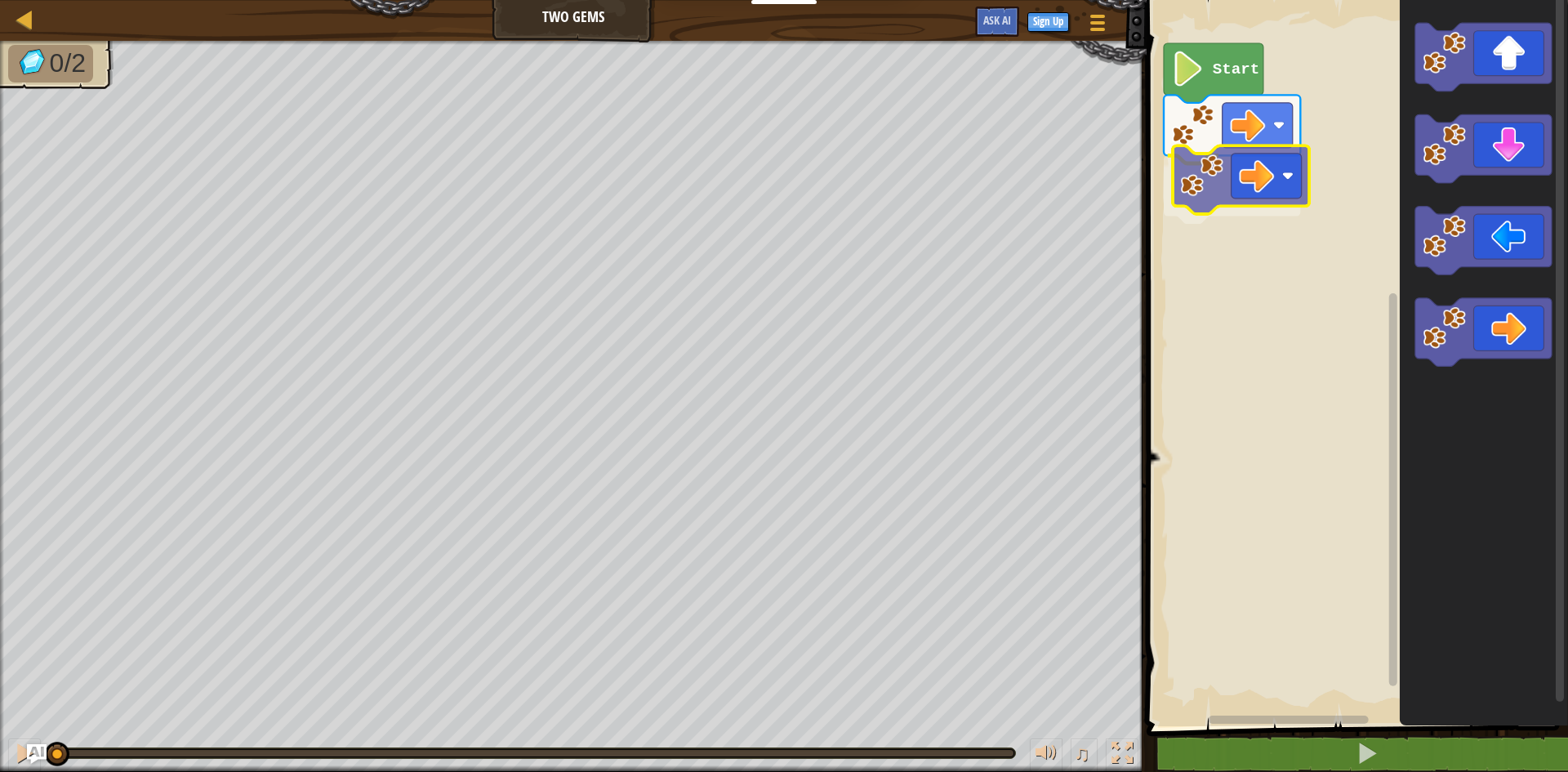
click at [1223, 185] on div "Start" at bounding box center [1355, 359] width 426 height 735
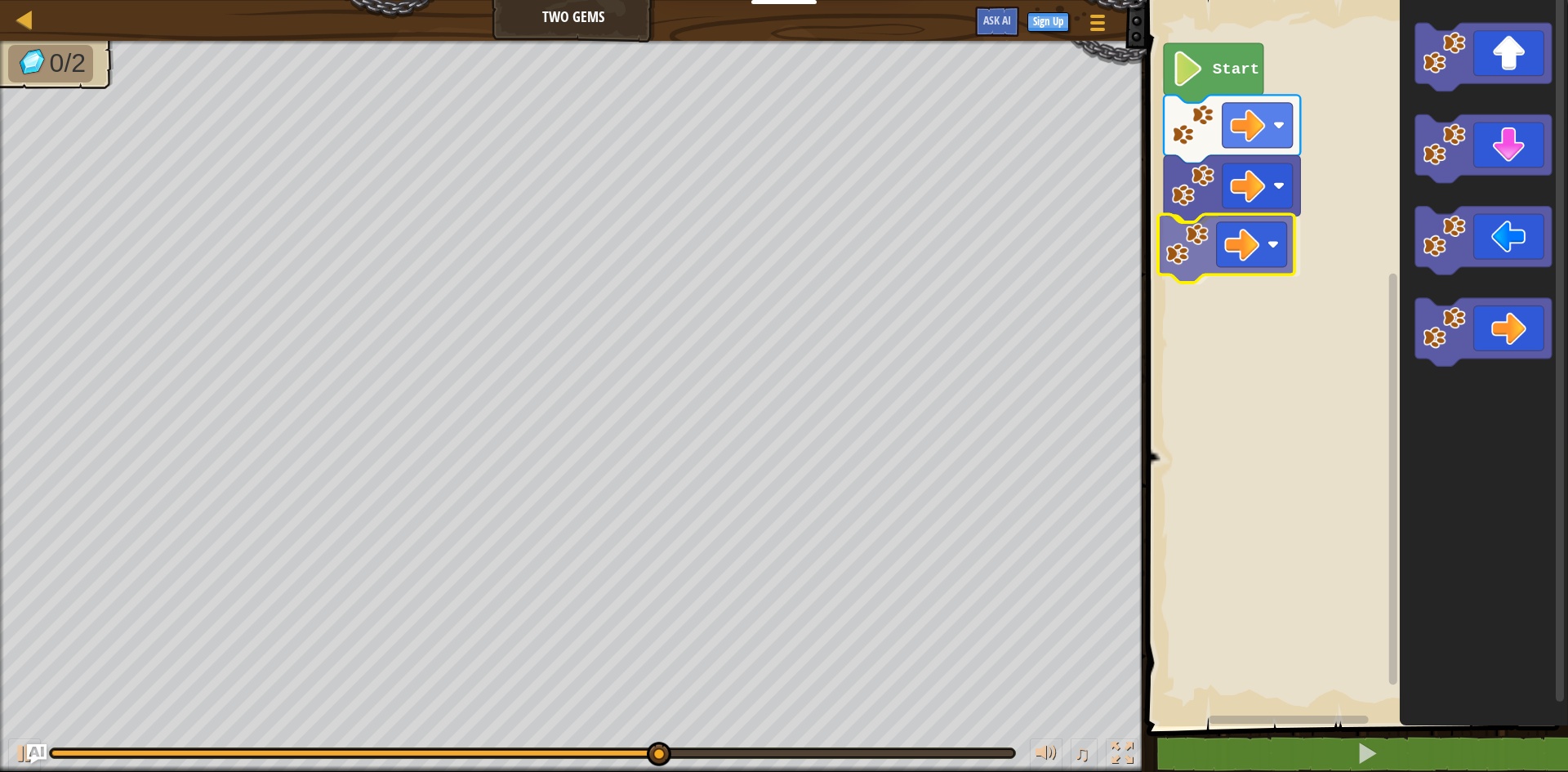
click at [1199, 270] on div "Start" at bounding box center [1355, 359] width 426 height 735
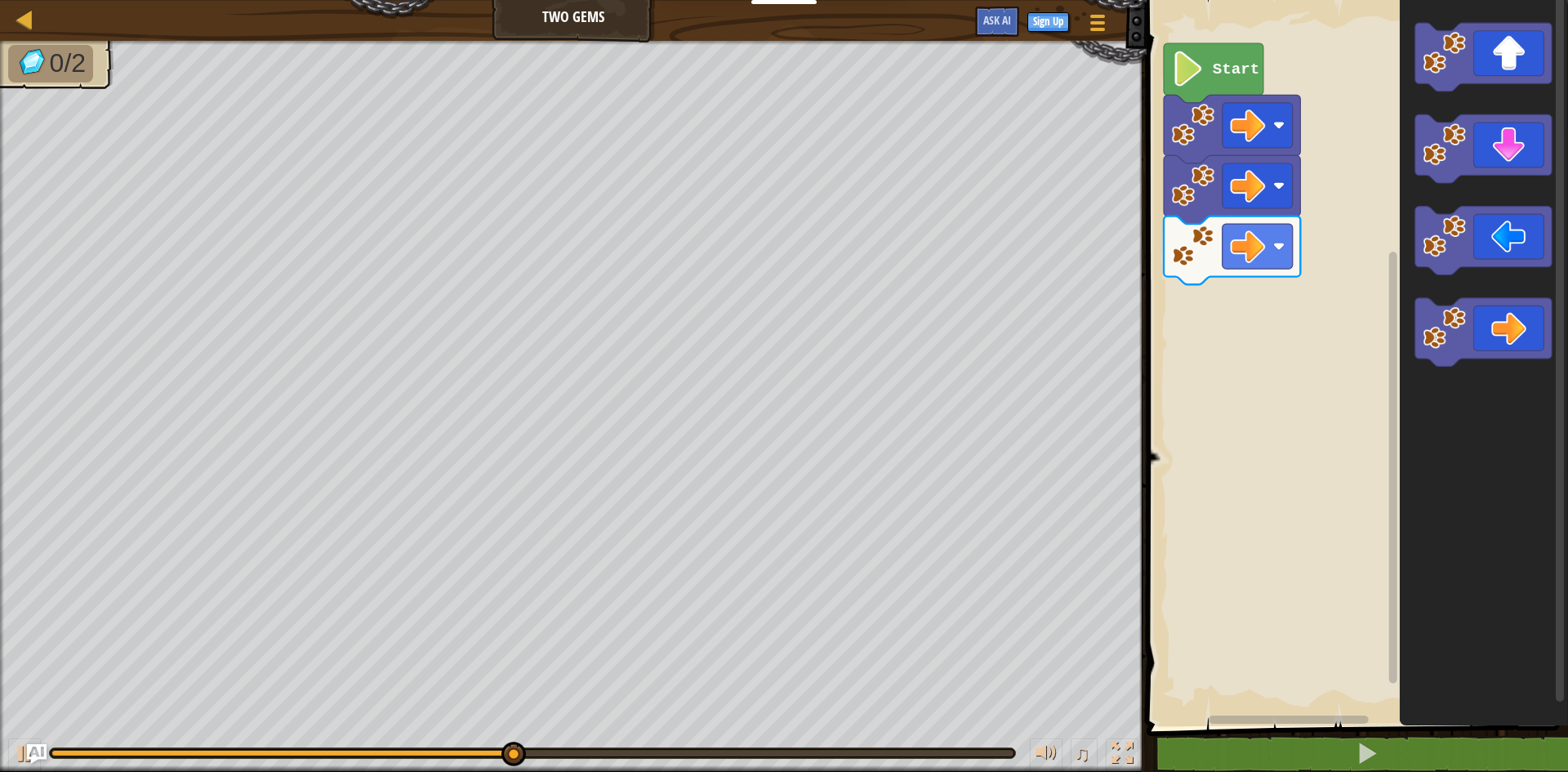
click at [1367, 235] on div "Start" at bounding box center [1355, 359] width 426 height 735
click at [1373, 203] on div "Start" at bounding box center [1355, 359] width 426 height 735
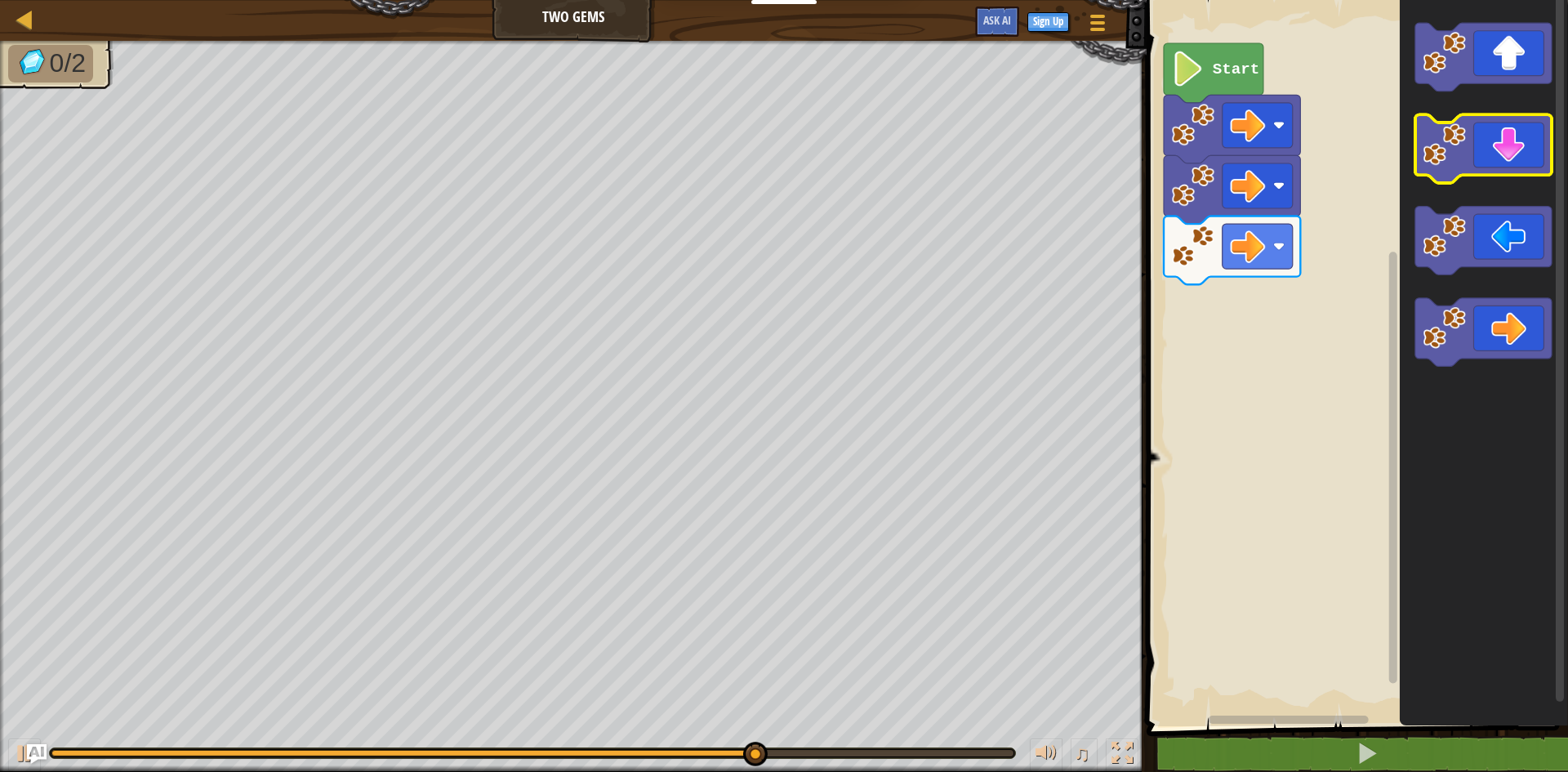
click at [1492, 130] on icon "Blockly Workspace" at bounding box center [1483, 149] width 136 height 69
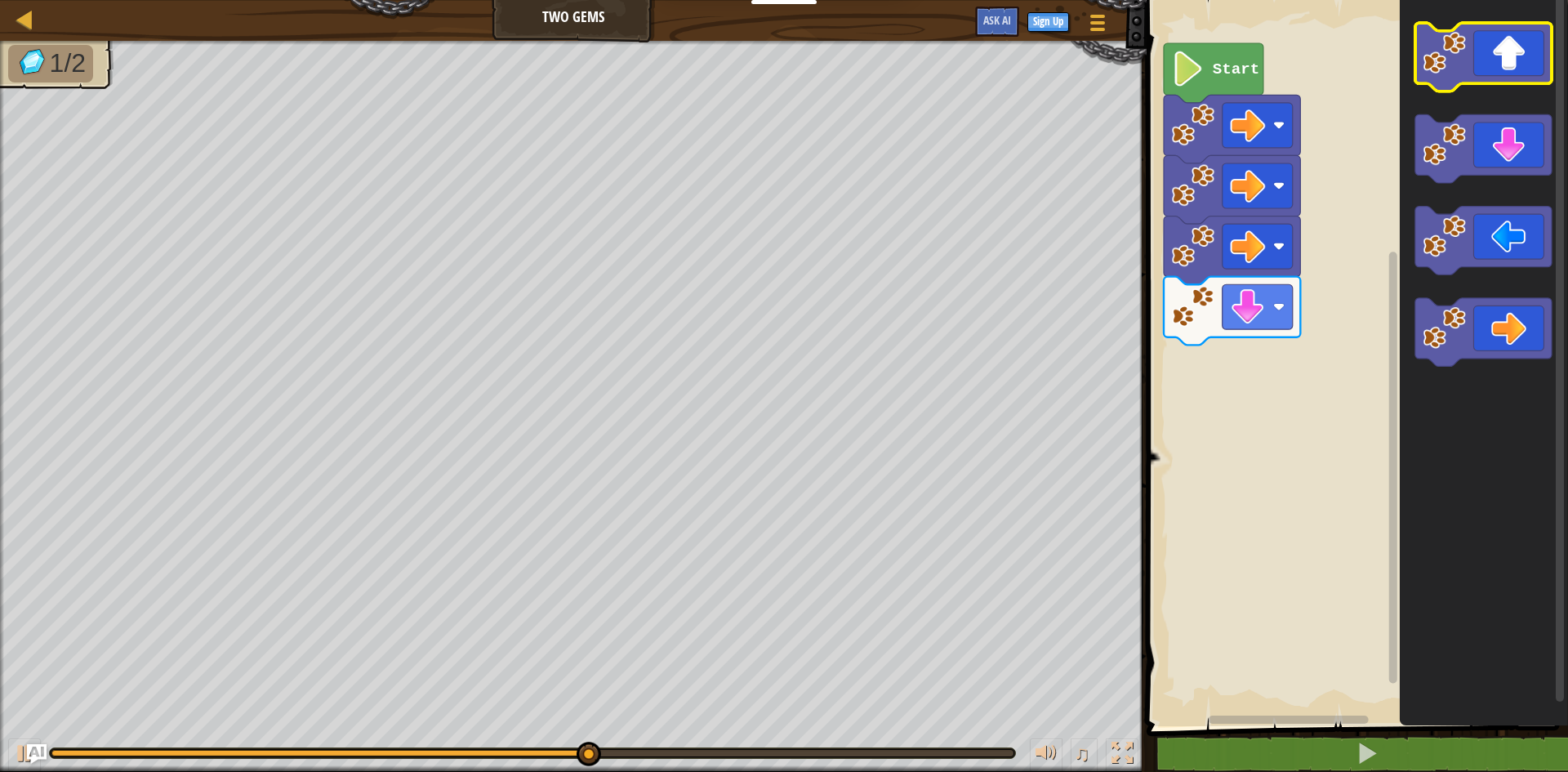
click at [1522, 60] on icon "Blockly Workspace" at bounding box center [1483, 57] width 136 height 69
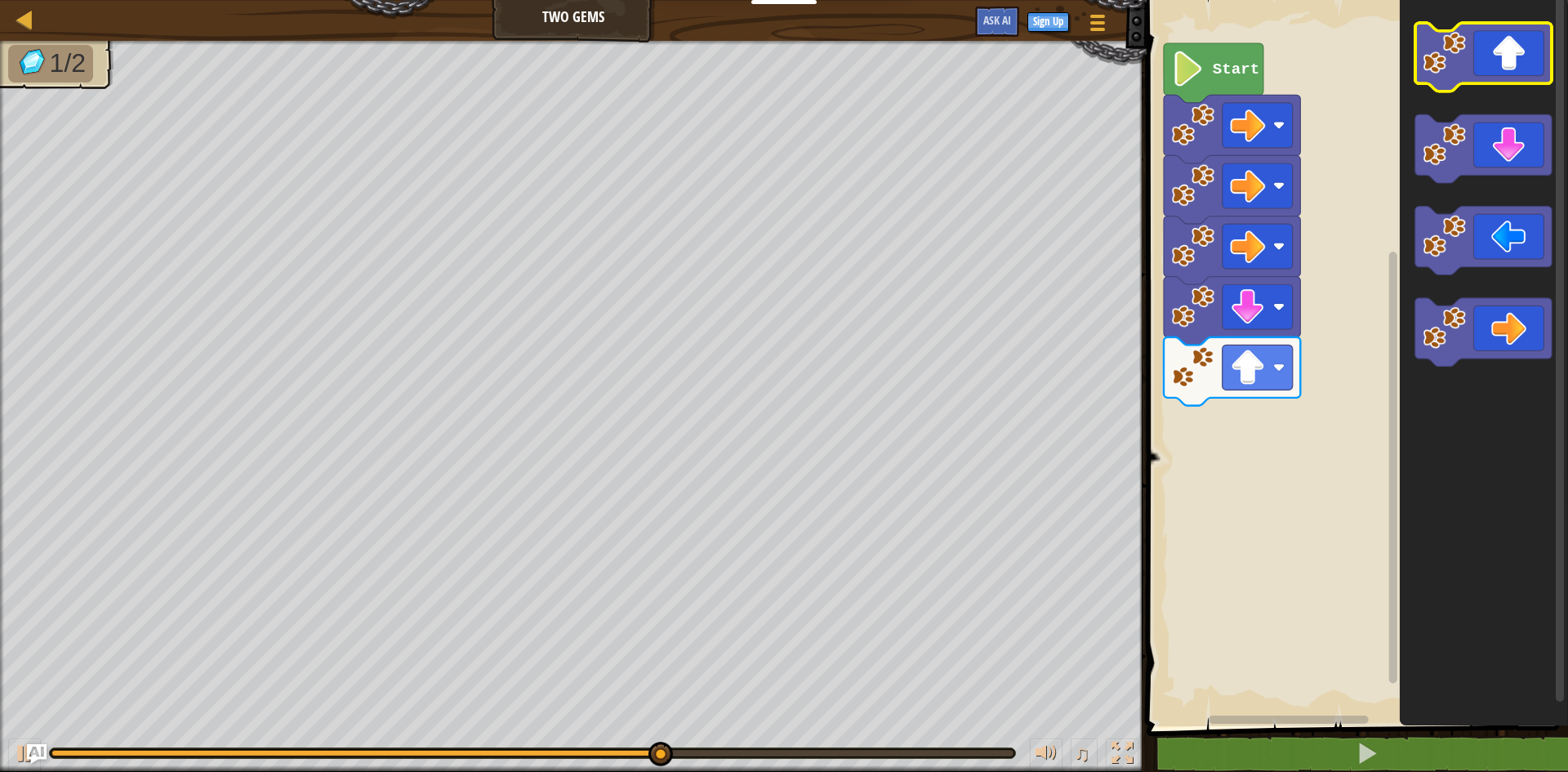
click at [1522, 60] on icon "Blockly Workspace" at bounding box center [1483, 57] width 136 height 69
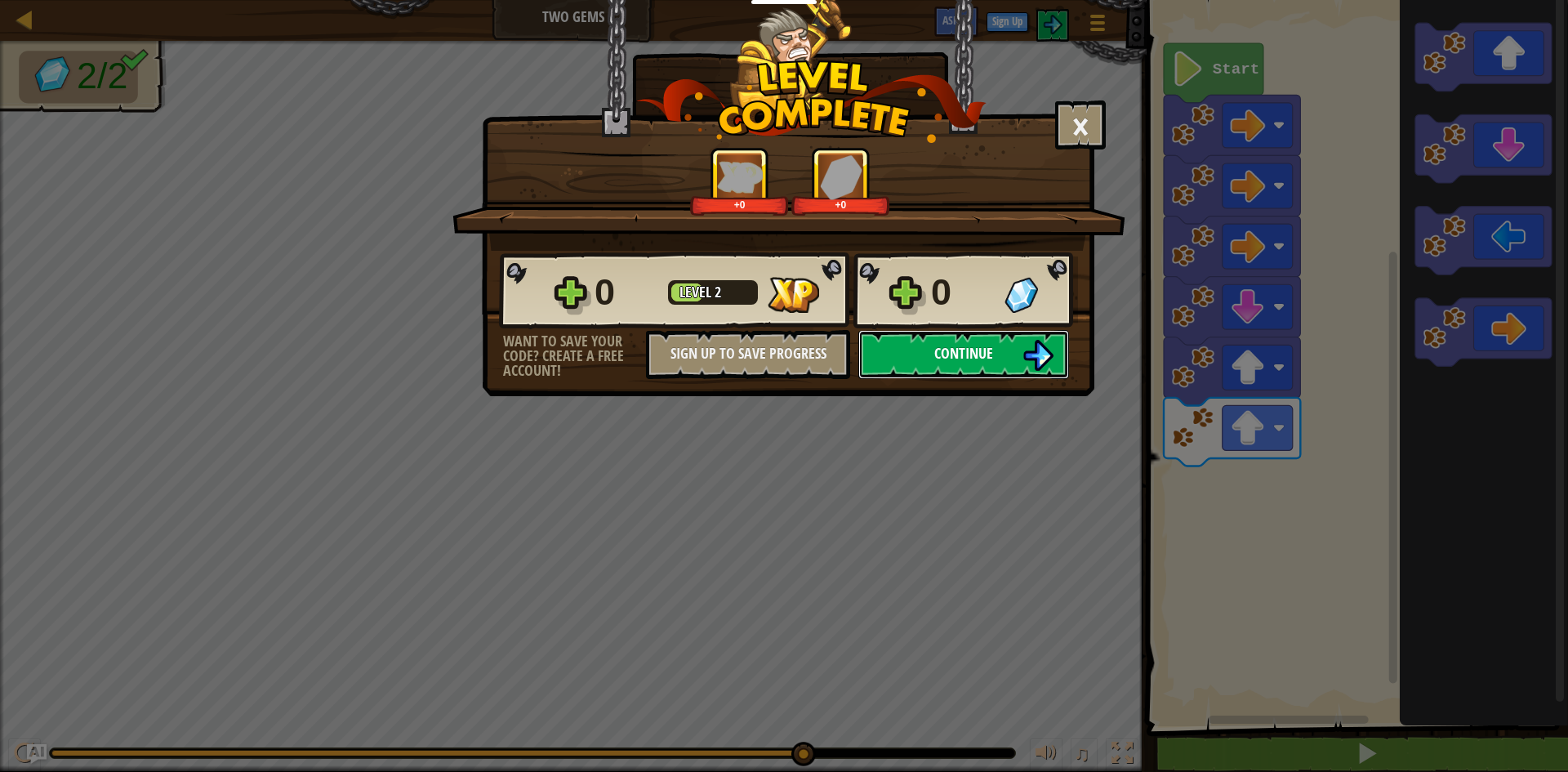
click at [999, 353] on button "Continue" at bounding box center [964, 355] width 210 height 49
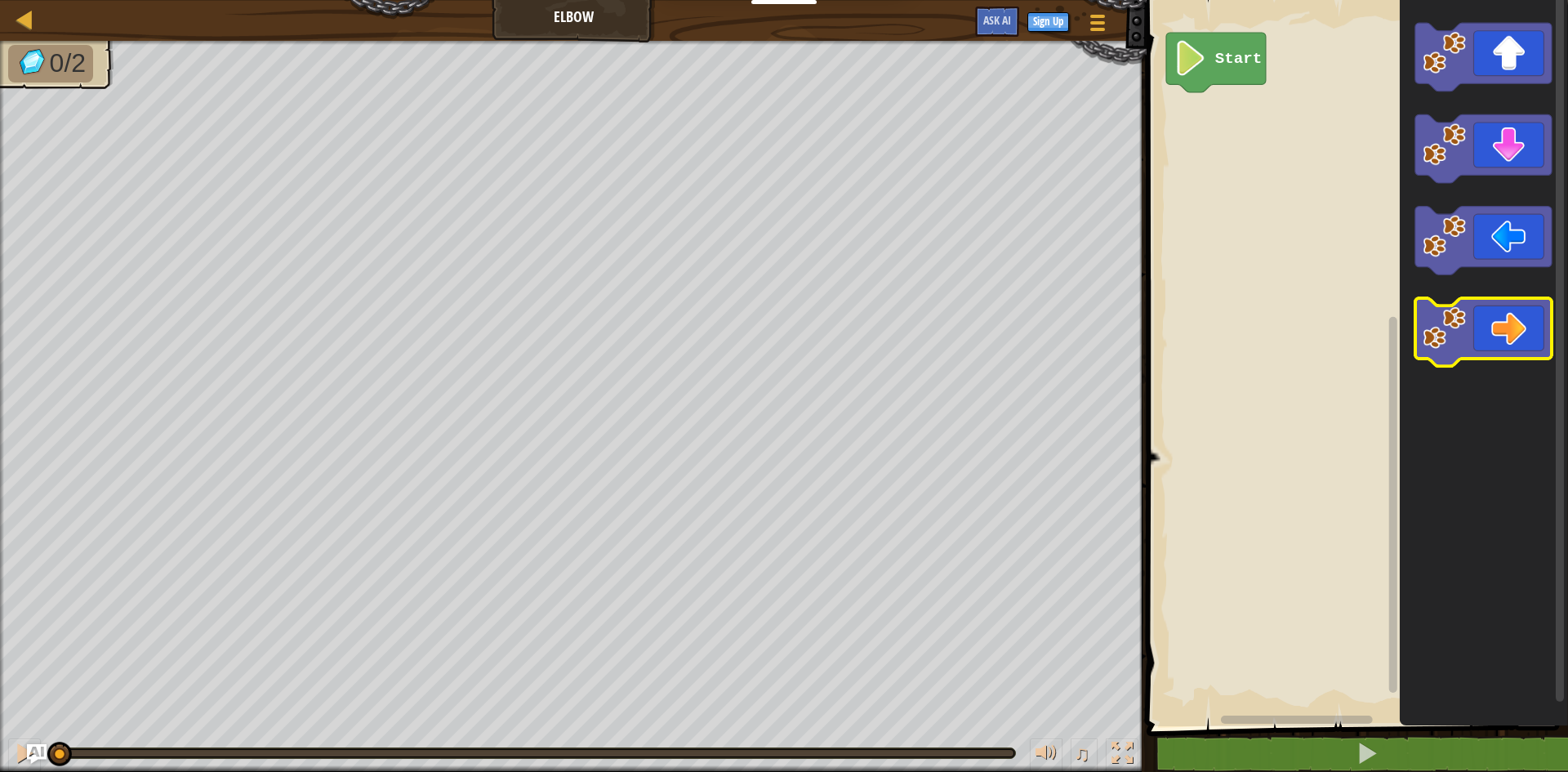
click at [1501, 324] on icon "Blockly Workspace" at bounding box center [1483, 332] width 136 height 69
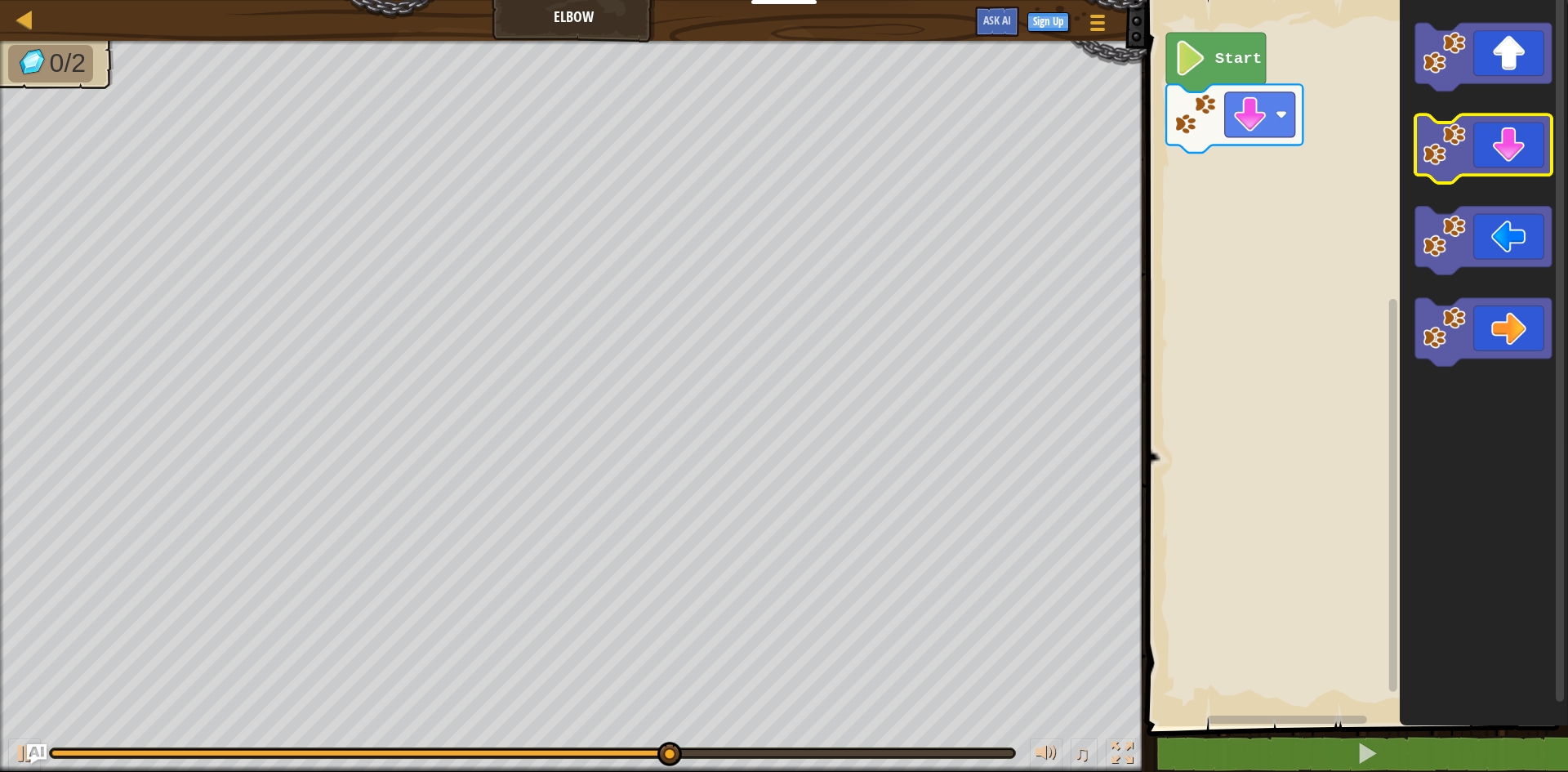
click at [1500, 154] on icon "Blockly Workspace" at bounding box center [1483, 149] width 136 height 69
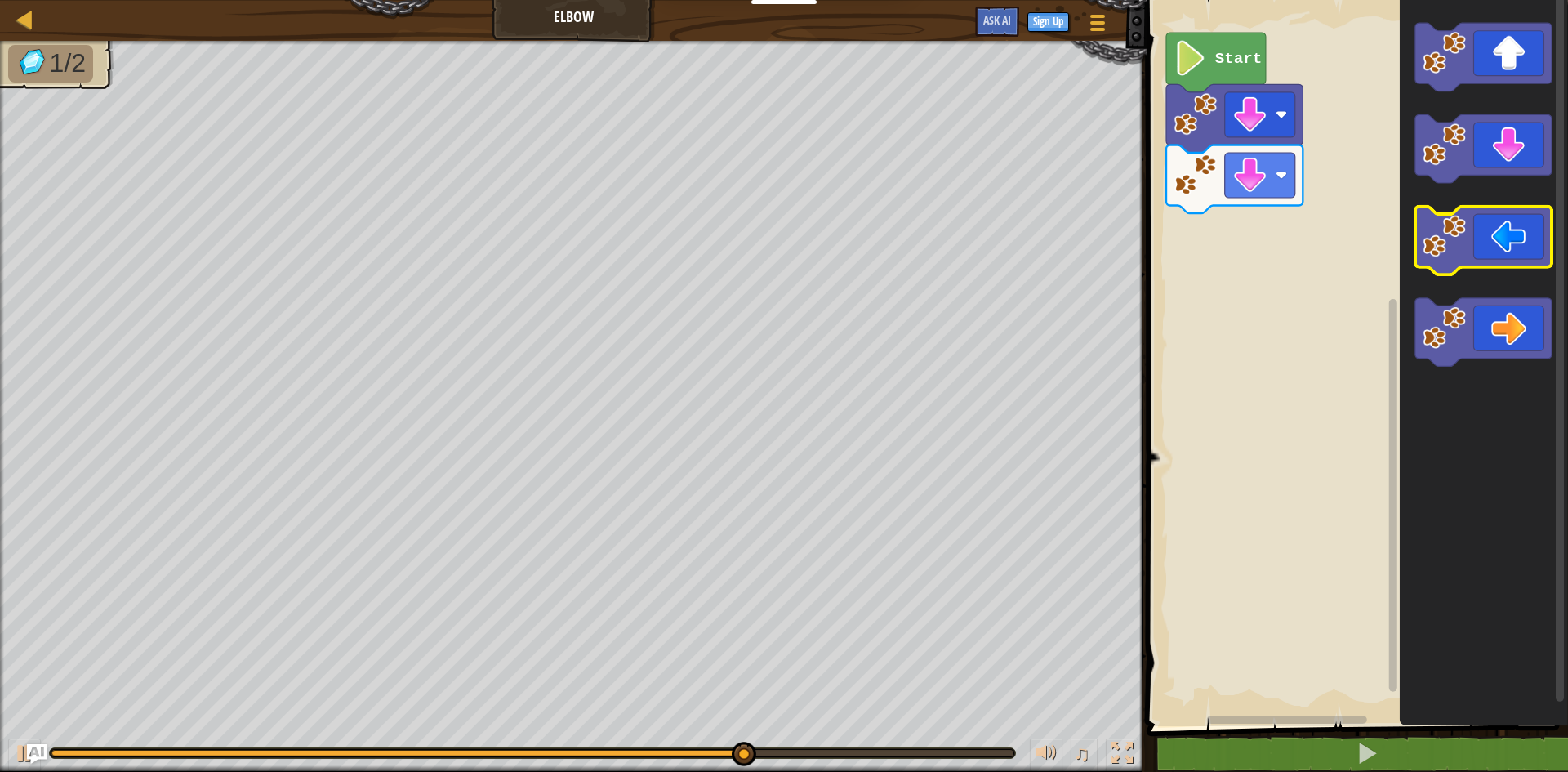
click at [1508, 241] on icon "Blockly Workspace" at bounding box center [1483, 241] width 136 height 69
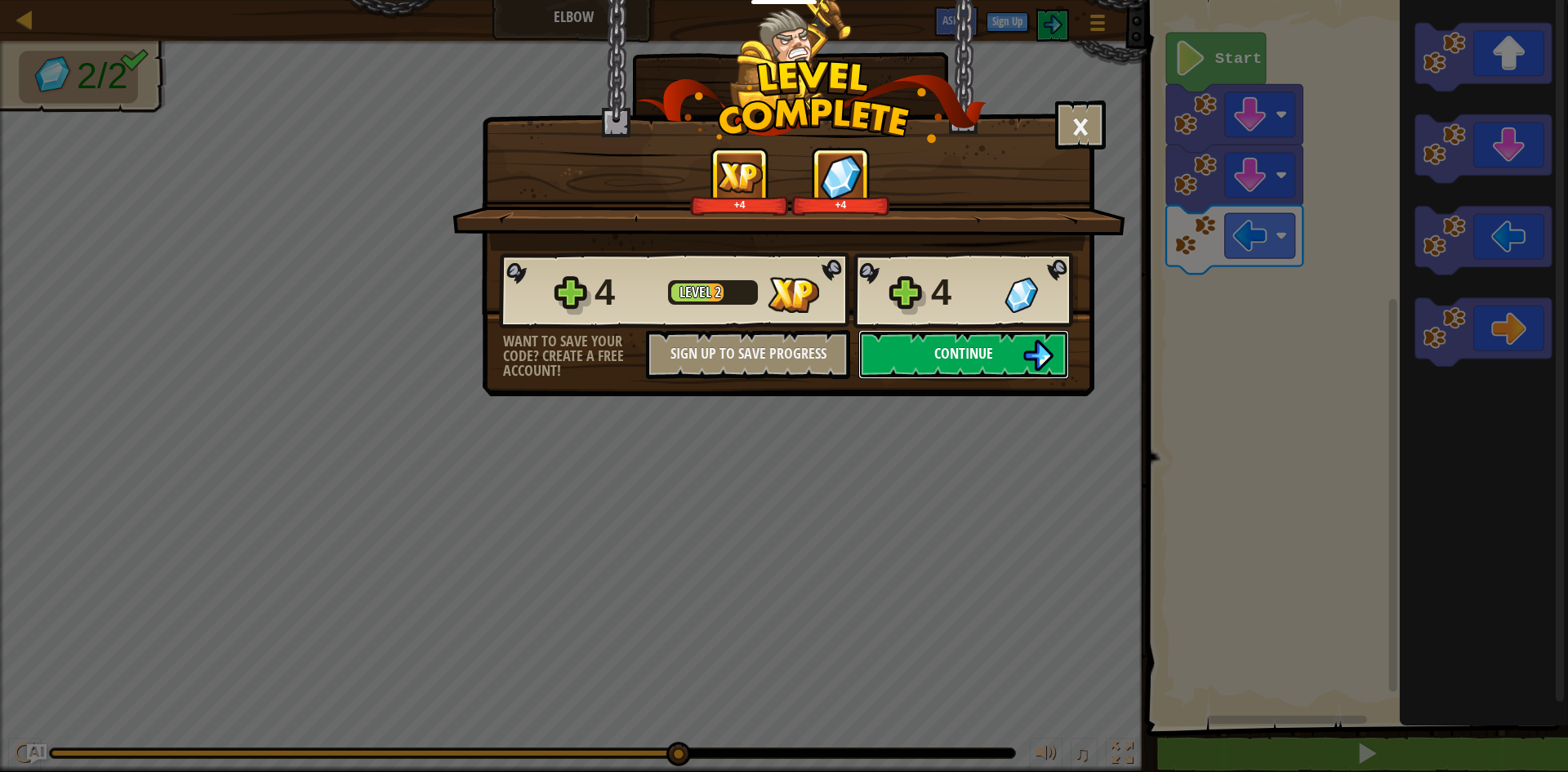
click at [1027, 354] on img at bounding box center [1038, 356] width 31 height 31
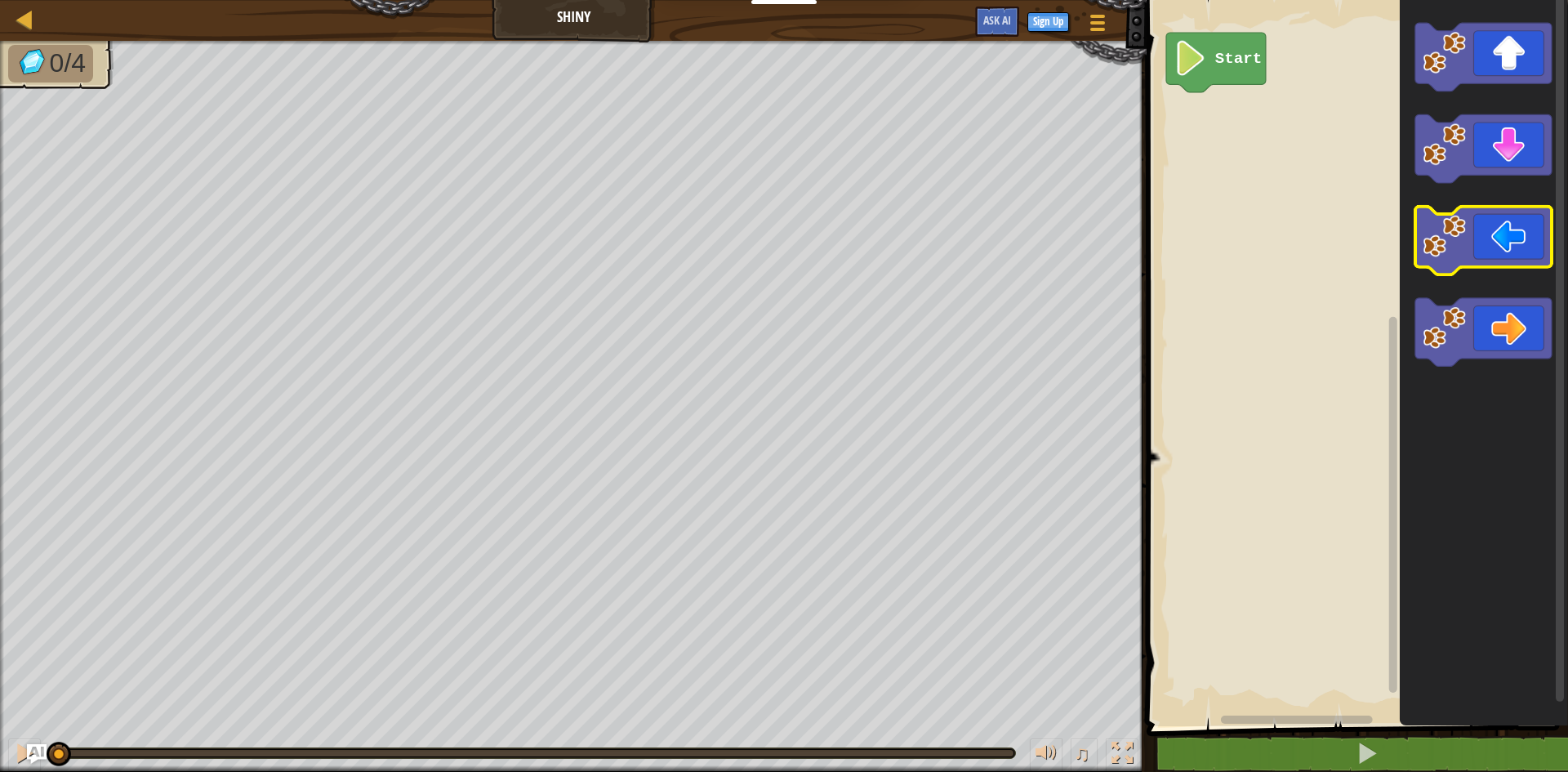
click at [1509, 224] on icon "Blockly Workspace" at bounding box center [1483, 241] width 136 height 69
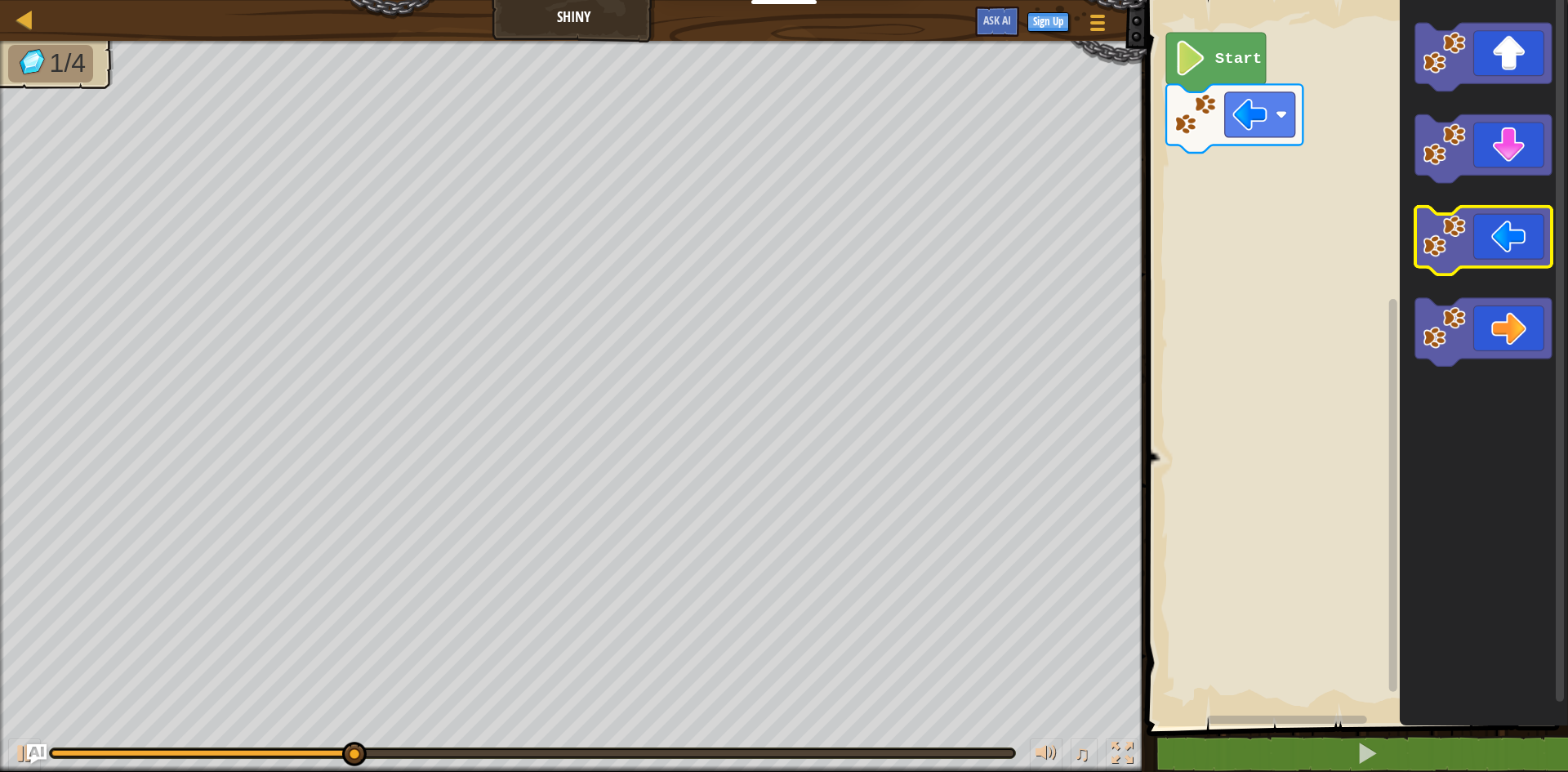
click at [1509, 224] on icon "Blockly Workspace" at bounding box center [1483, 241] width 136 height 69
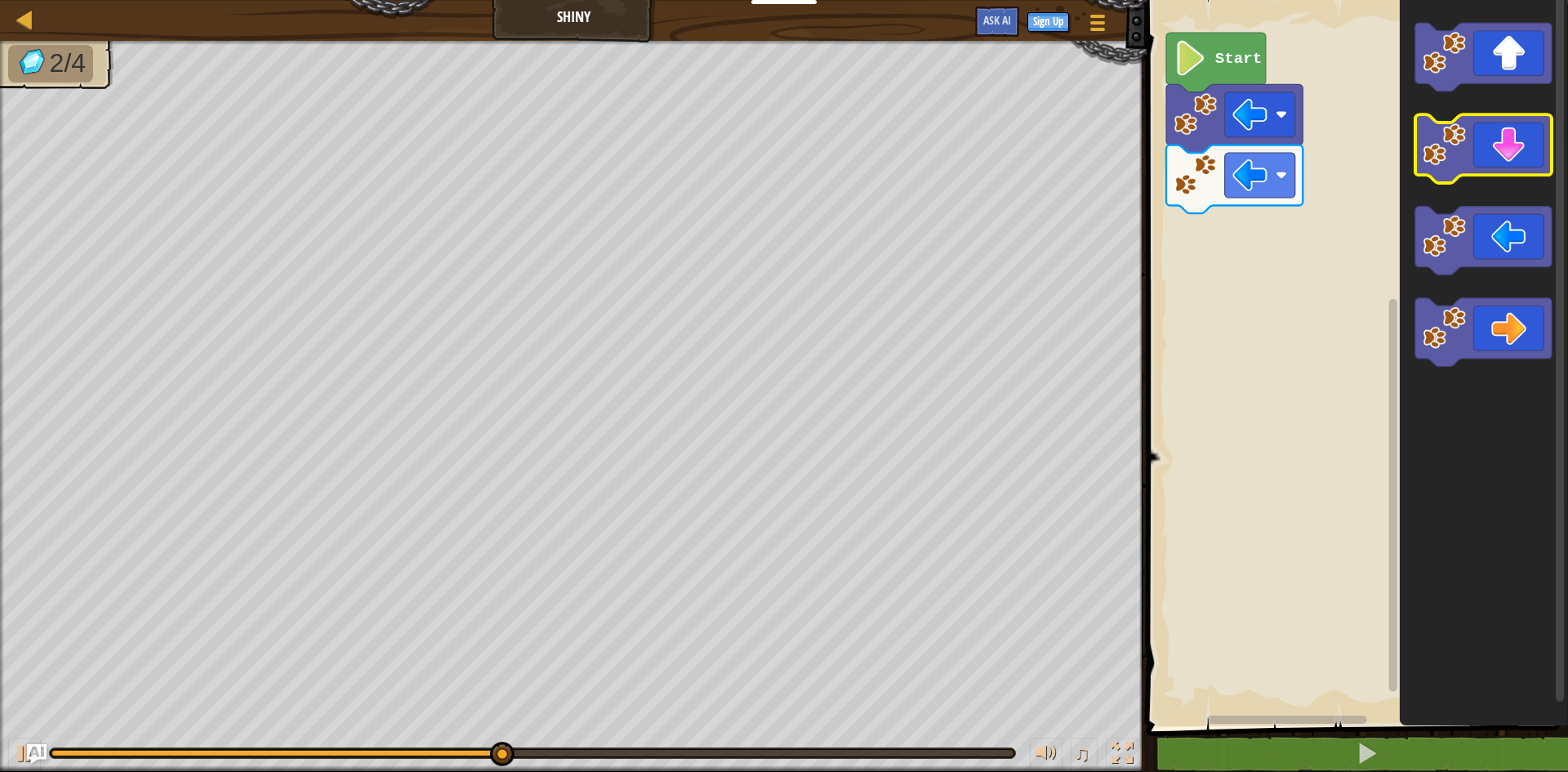
click at [1526, 144] on icon "Blockly Workspace" at bounding box center [1483, 149] width 136 height 69
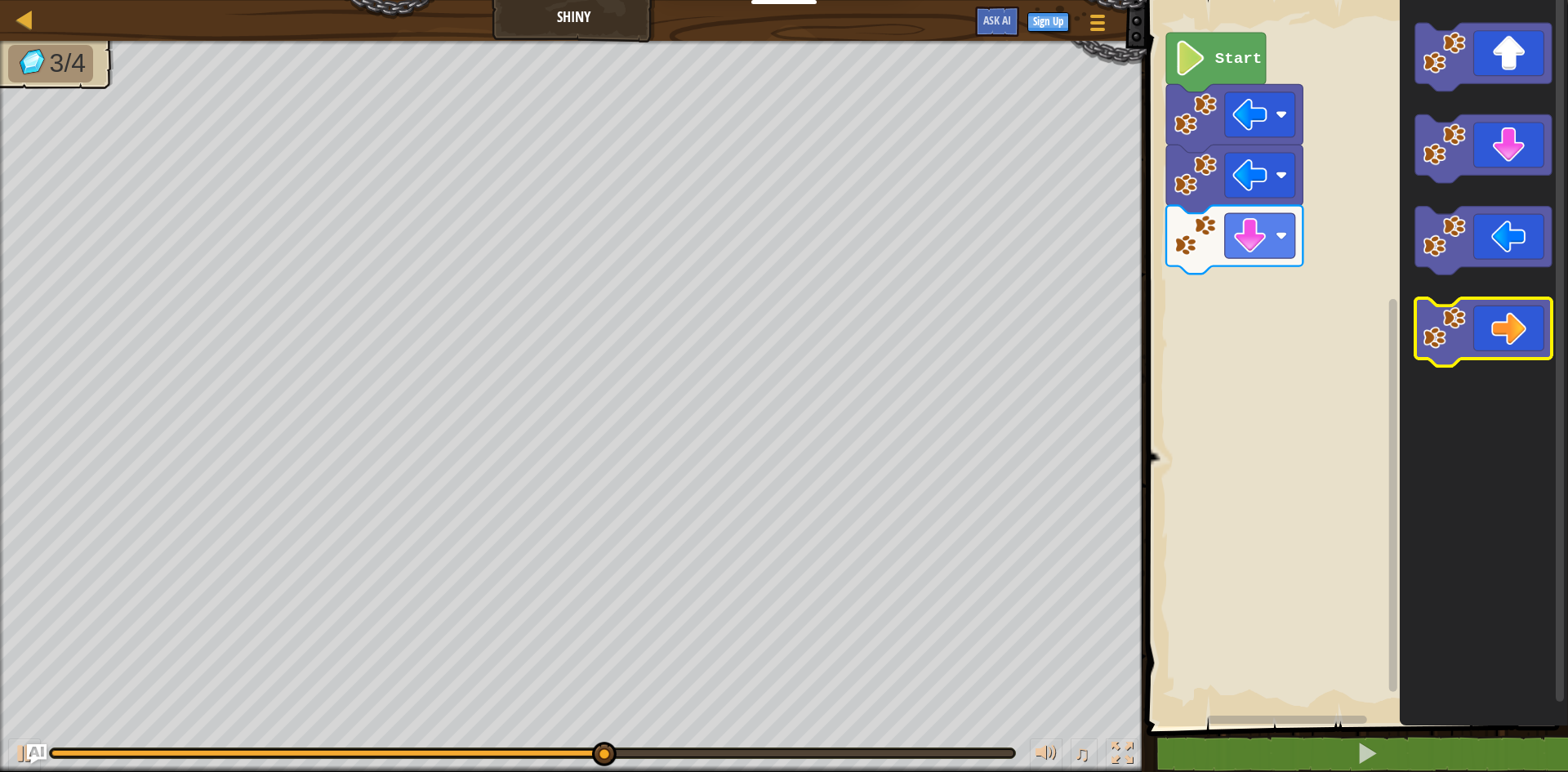
click at [1517, 316] on icon "Blockly Workspace" at bounding box center [1483, 332] width 136 height 69
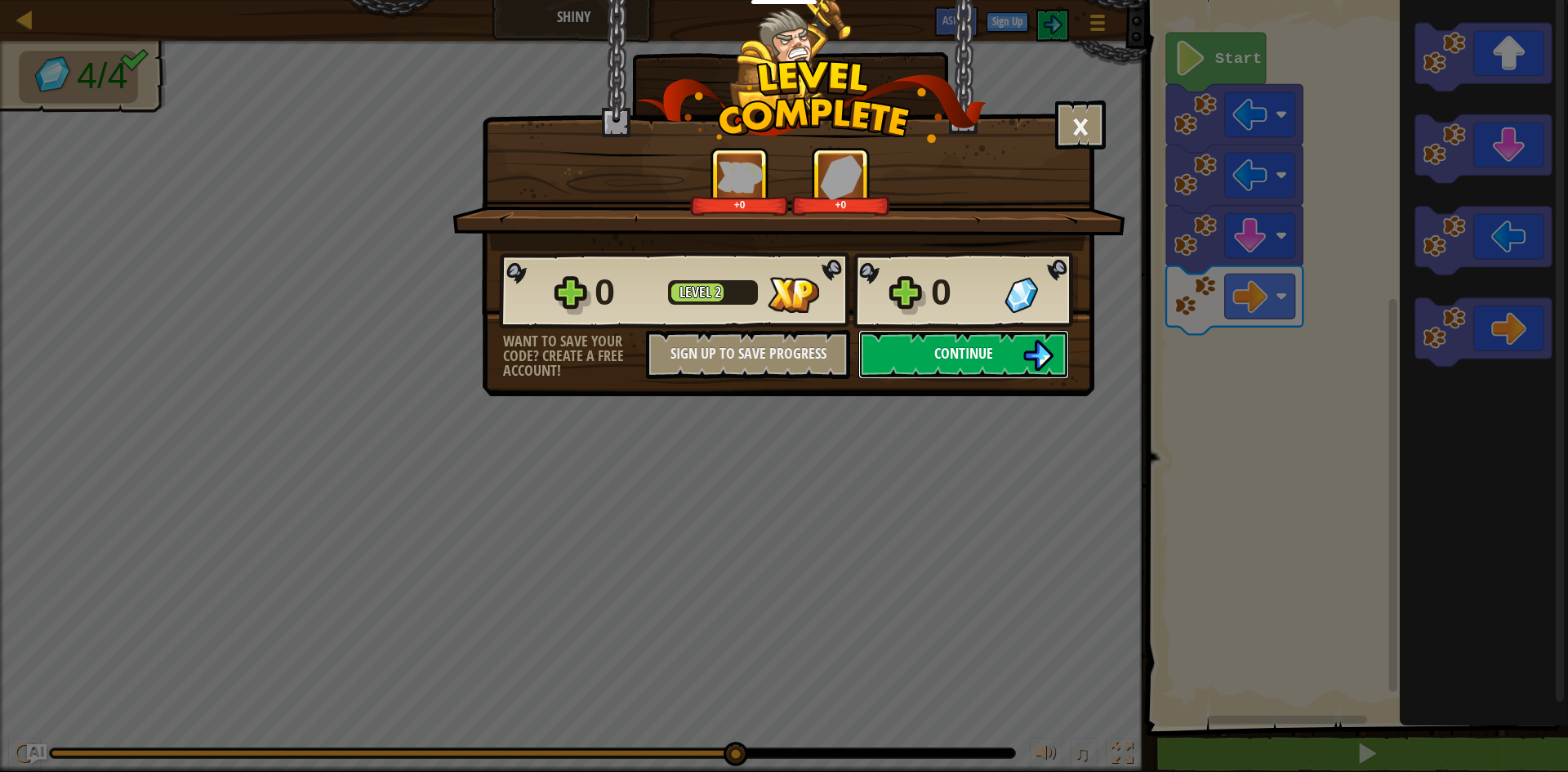
click at [943, 356] on span "Continue" at bounding box center [964, 353] width 59 height 20
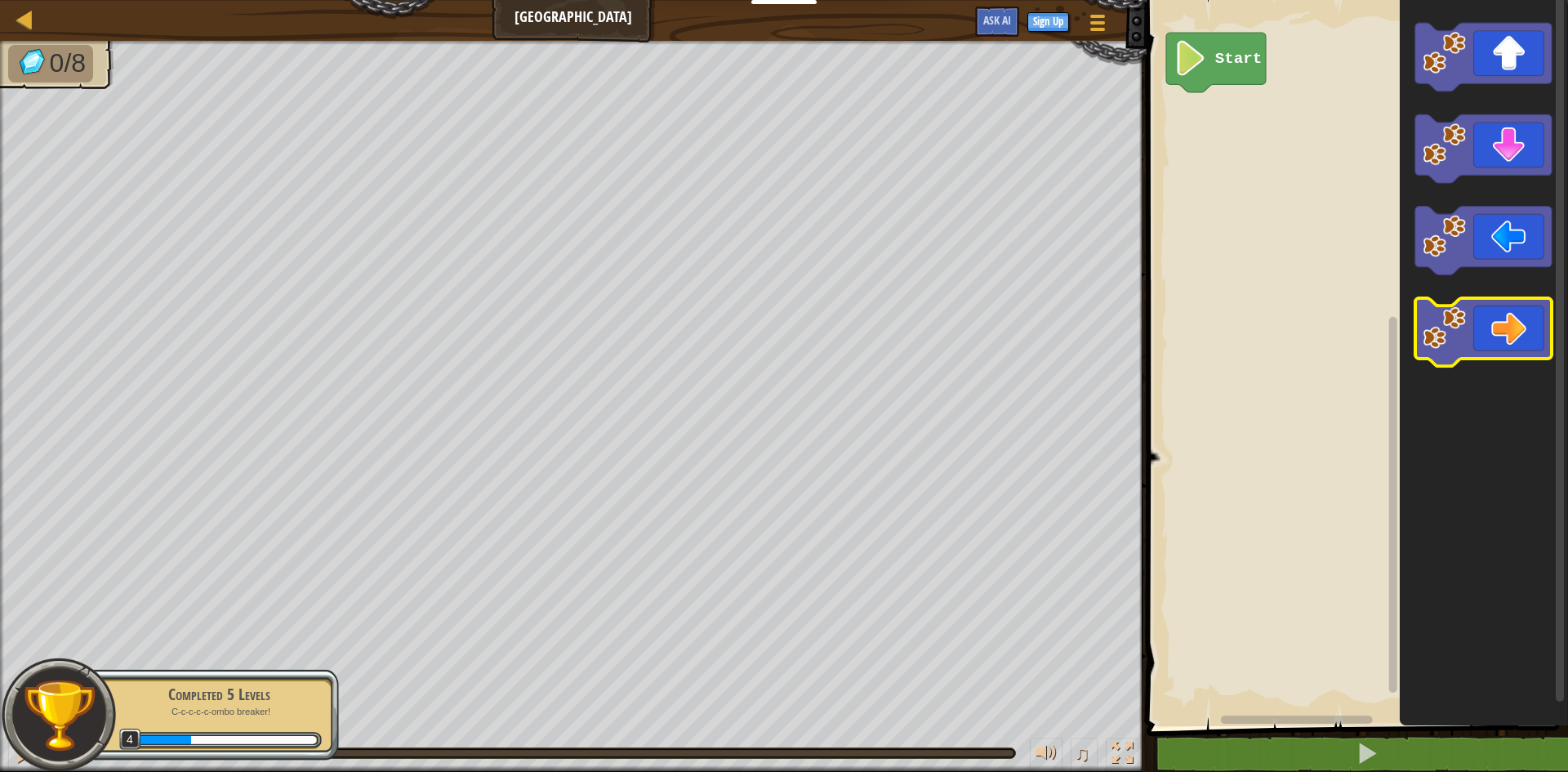
click at [1506, 316] on icon "Blockly Workspace" at bounding box center [1483, 332] width 136 height 69
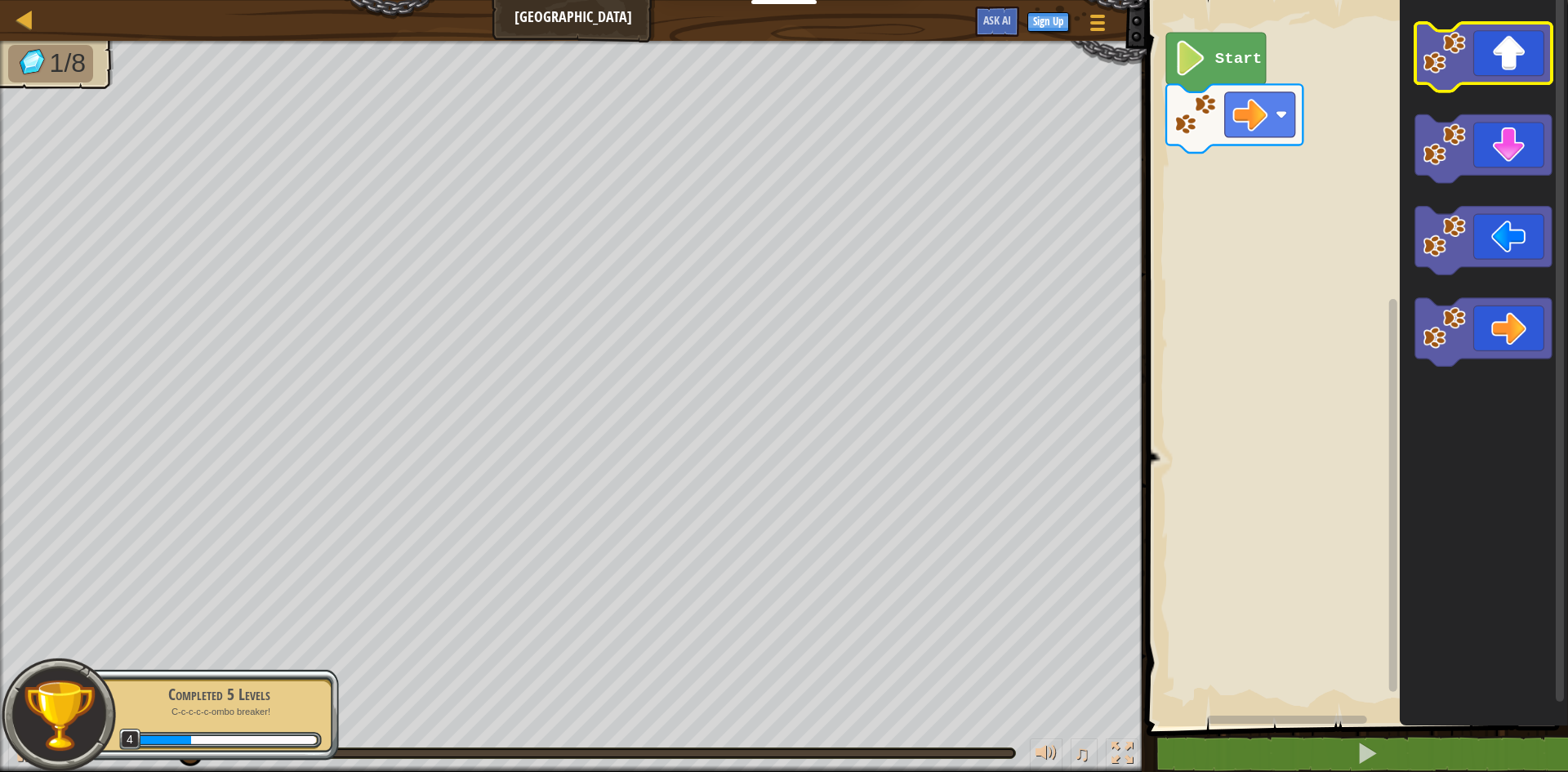
click at [1527, 35] on icon "Blockly Workspace" at bounding box center [1483, 57] width 136 height 69
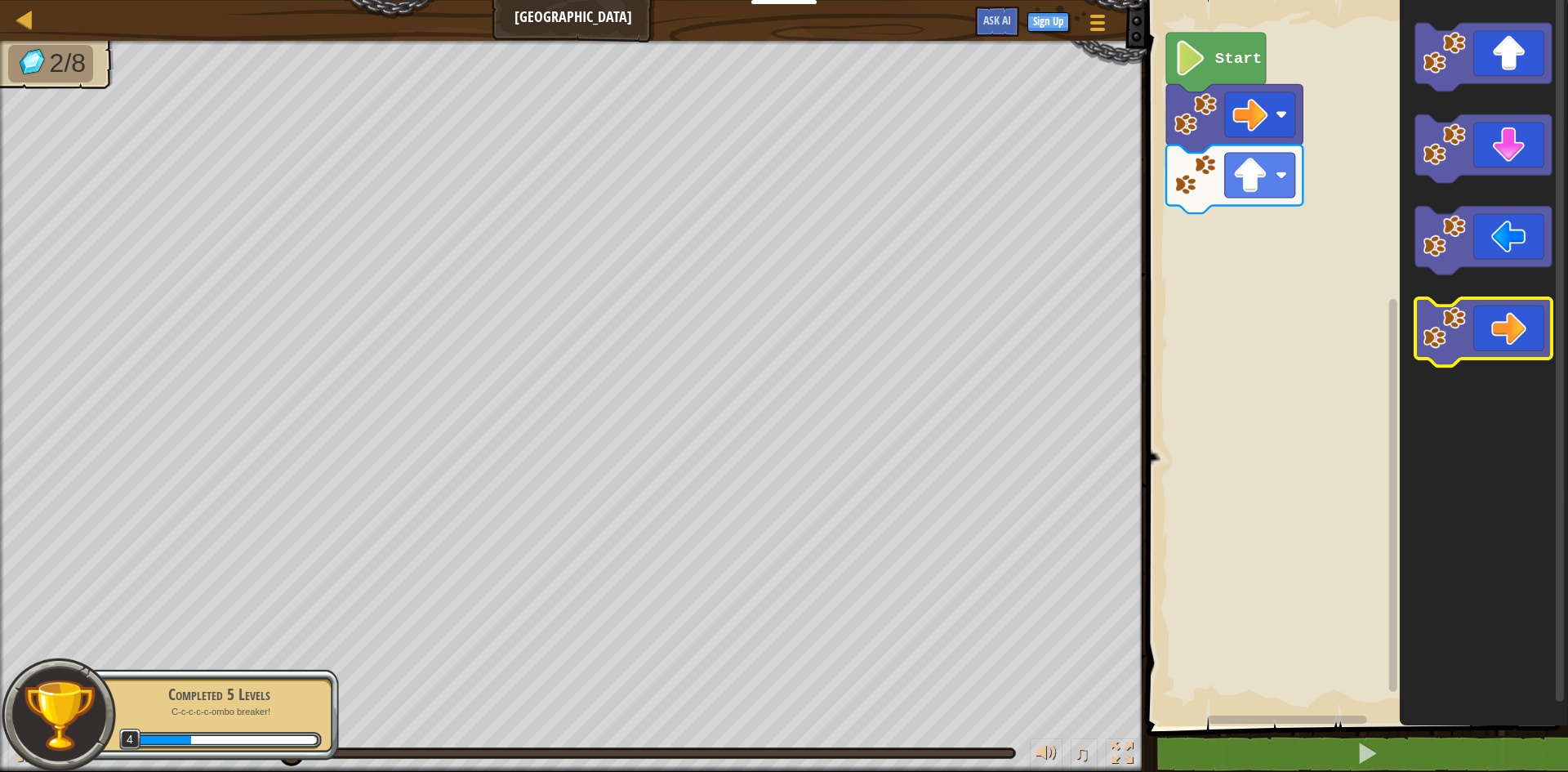
click at [1472, 344] on icon "Blockly Workspace" at bounding box center [1483, 332] width 136 height 69
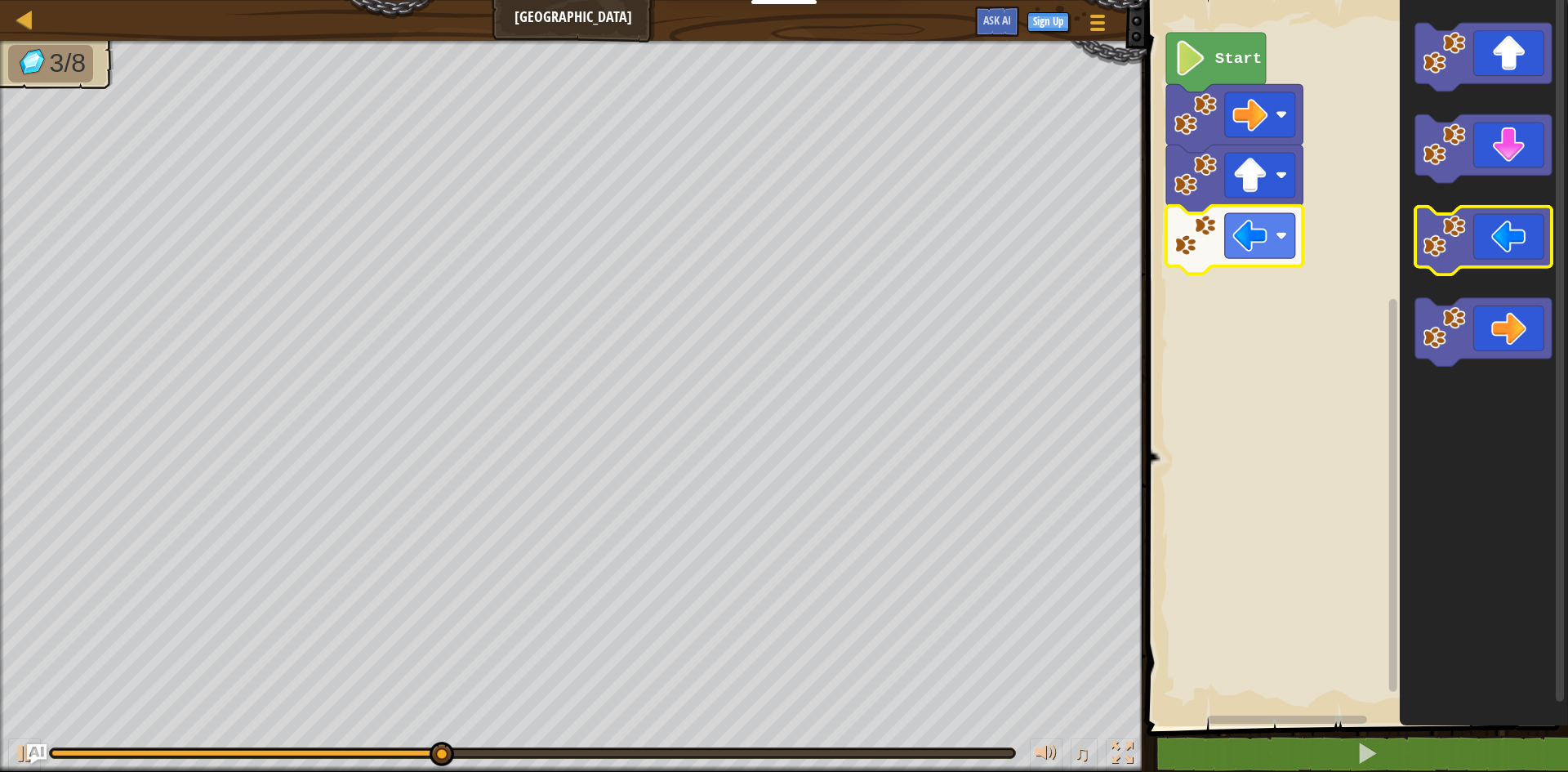
click at [1444, 228] on image "Blockly Workspace" at bounding box center [1445, 236] width 43 height 43
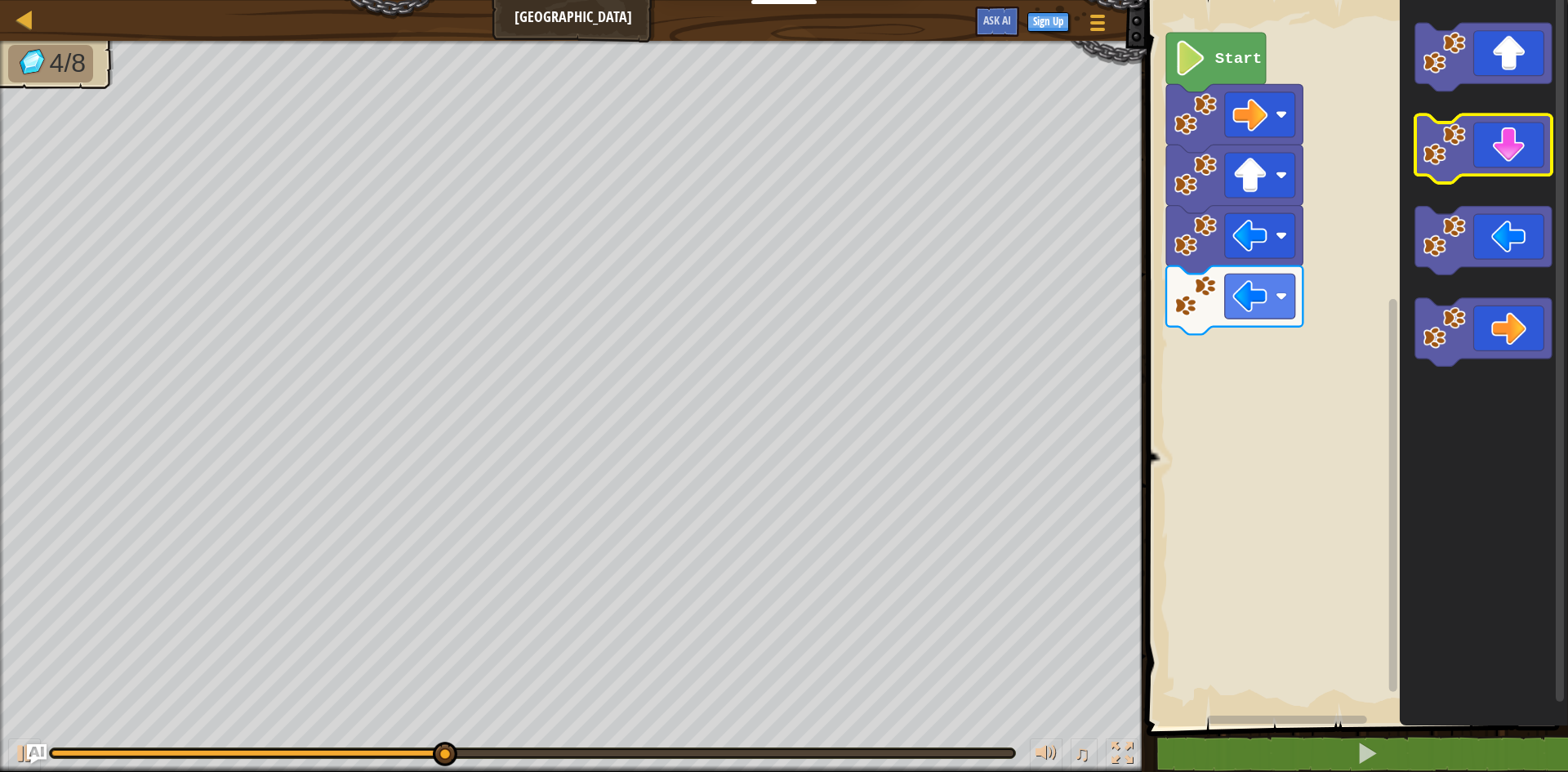
click at [1525, 153] on icon "Blockly Workspace" at bounding box center [1483, 149] width 136 height 69
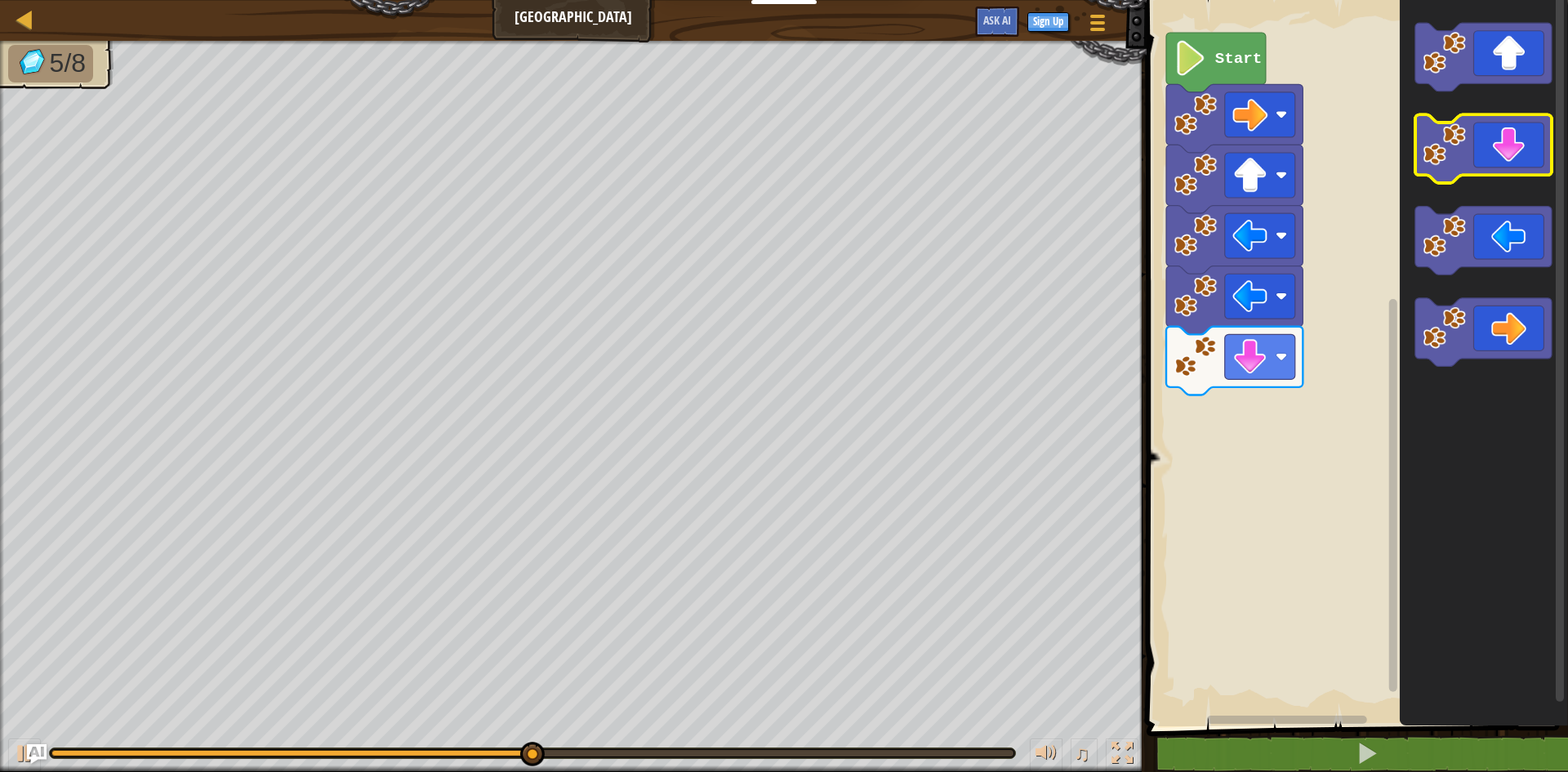
click at [1525, 153] on icon "Blockly Workspace" at bounding box center [1483, 149] width 136 height 69
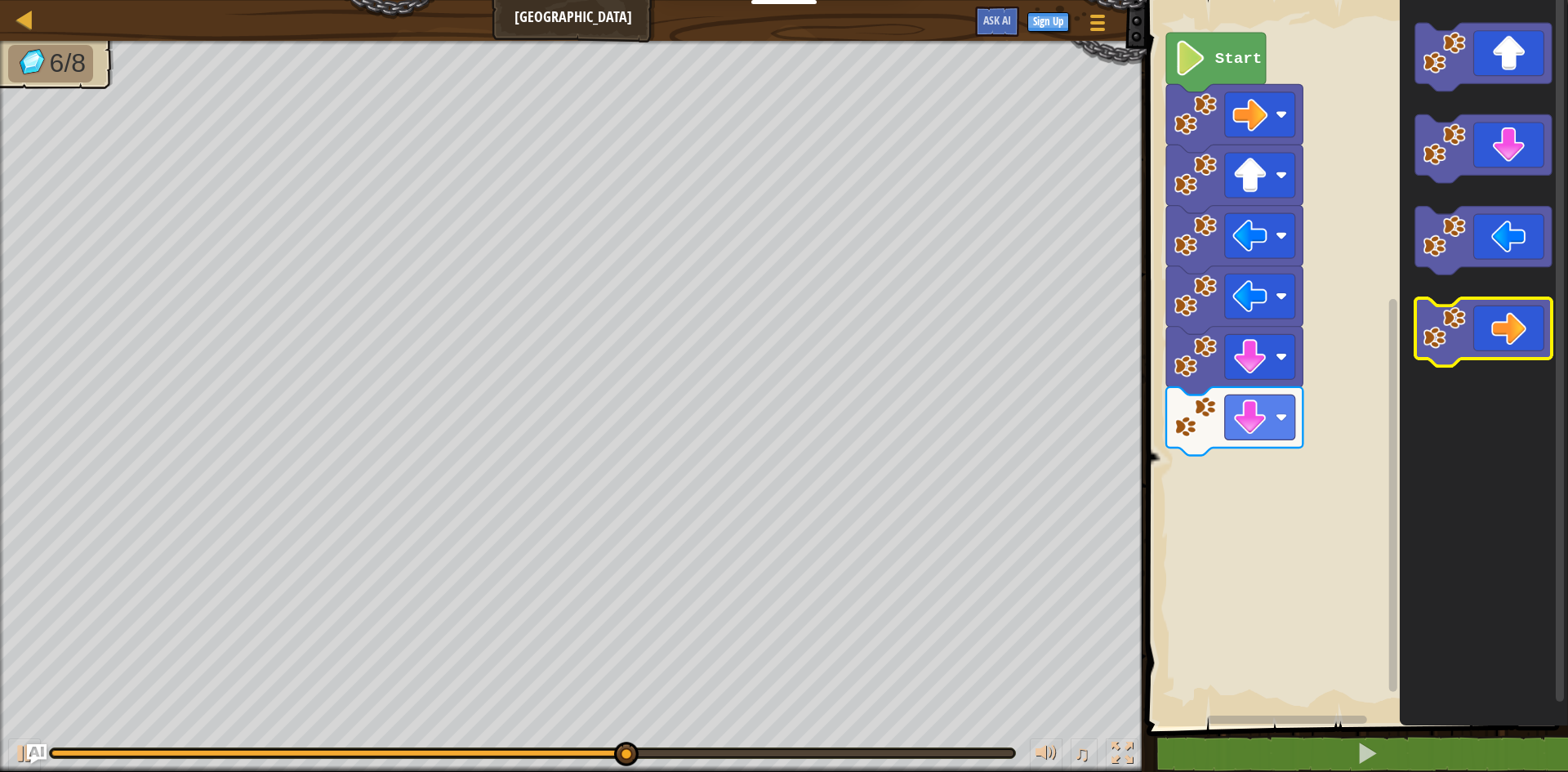
click at [1498, 323] on icon "Blockly Workspace" at bounding box center [1483, 332] width 136 height 69
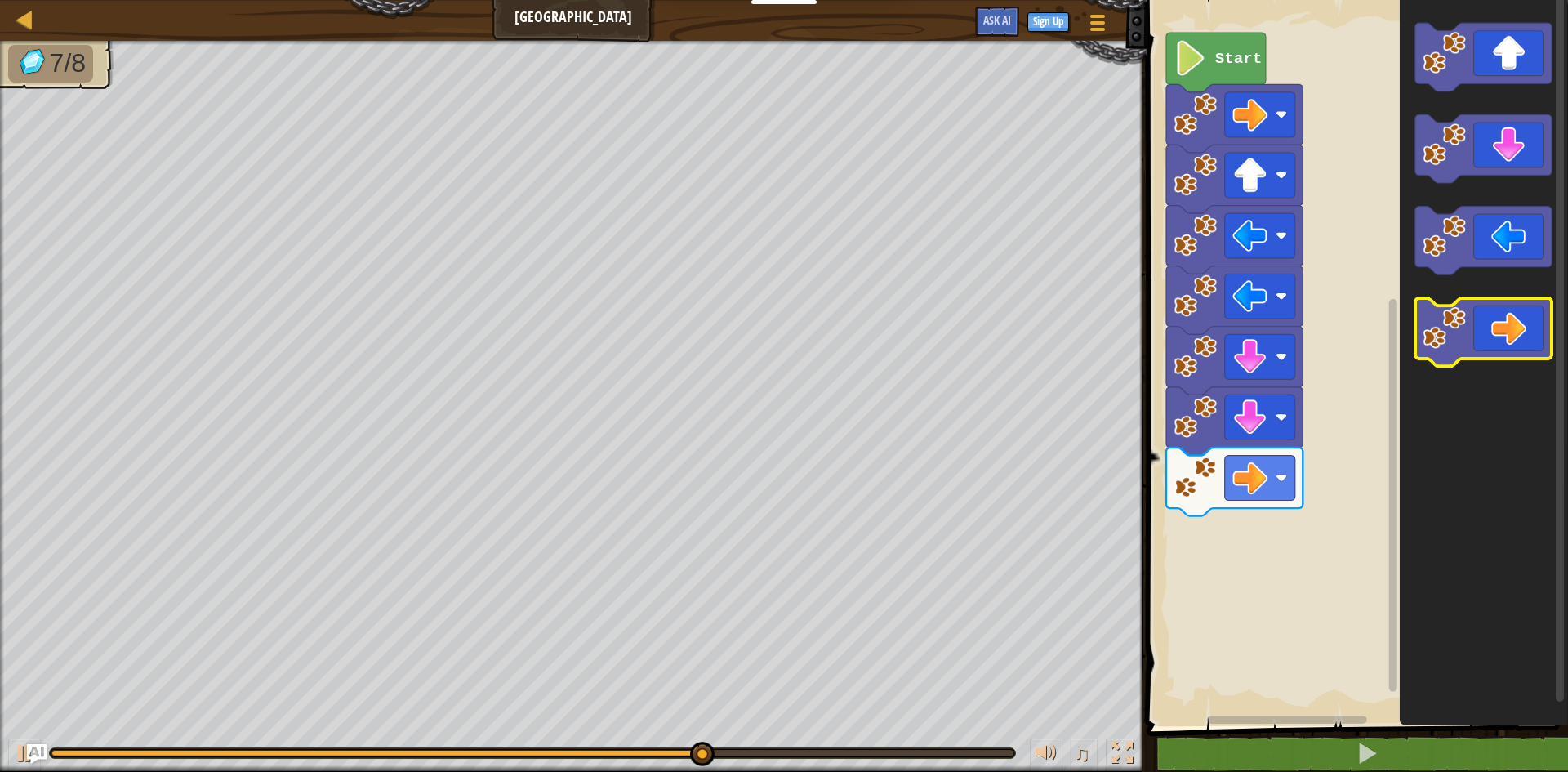
click at [1498, 323] on icon "Blockly Workspace" at bounding box center [1483, 332] width 136 height 69
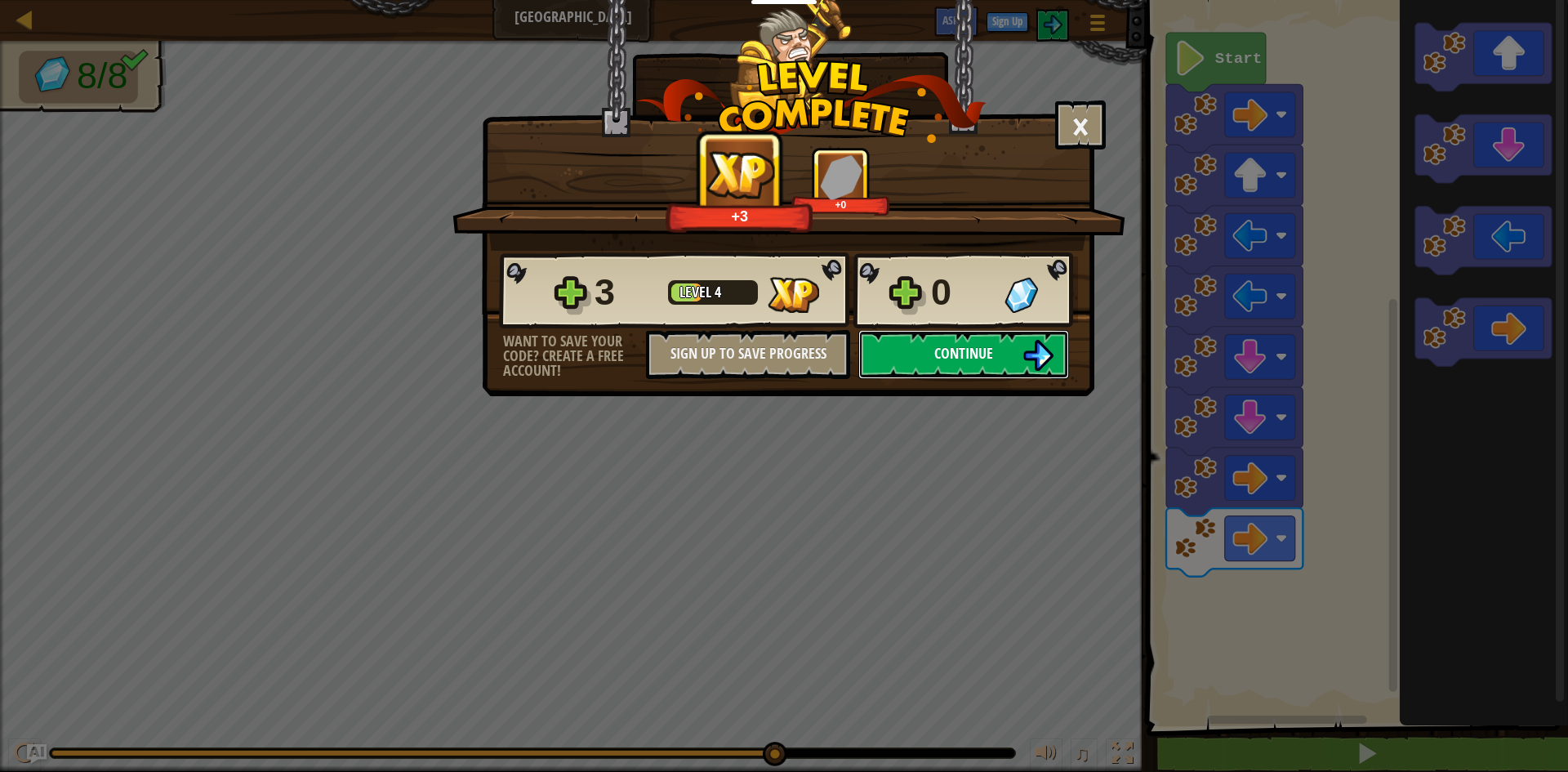
click at [1024, 360] on img at bounding box center [1038, 356] width 31 height 31
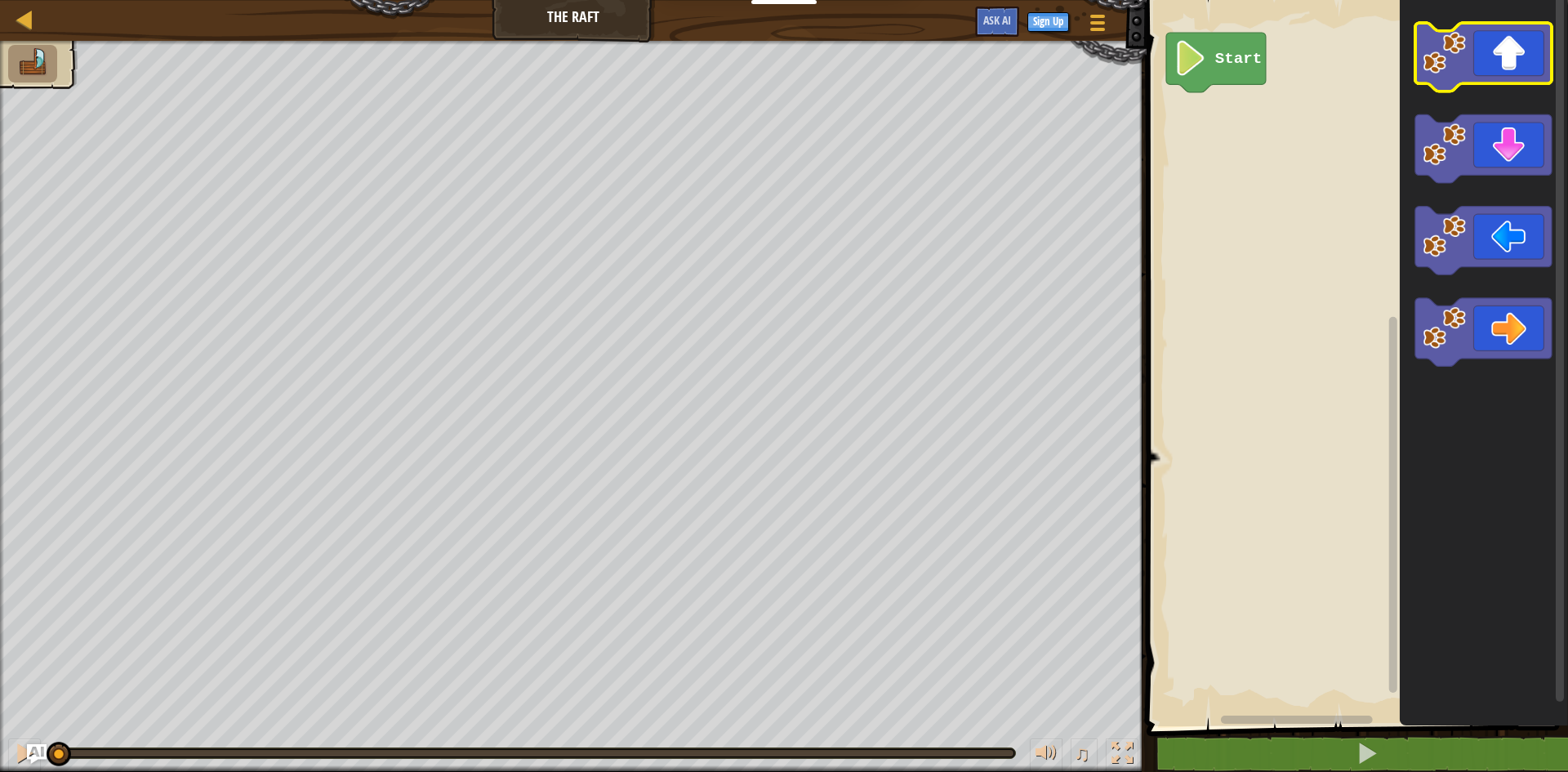
click at [1487, 74] on icon "Blockly Workspace" at bounding box center [1483, 57] width 136 height 69
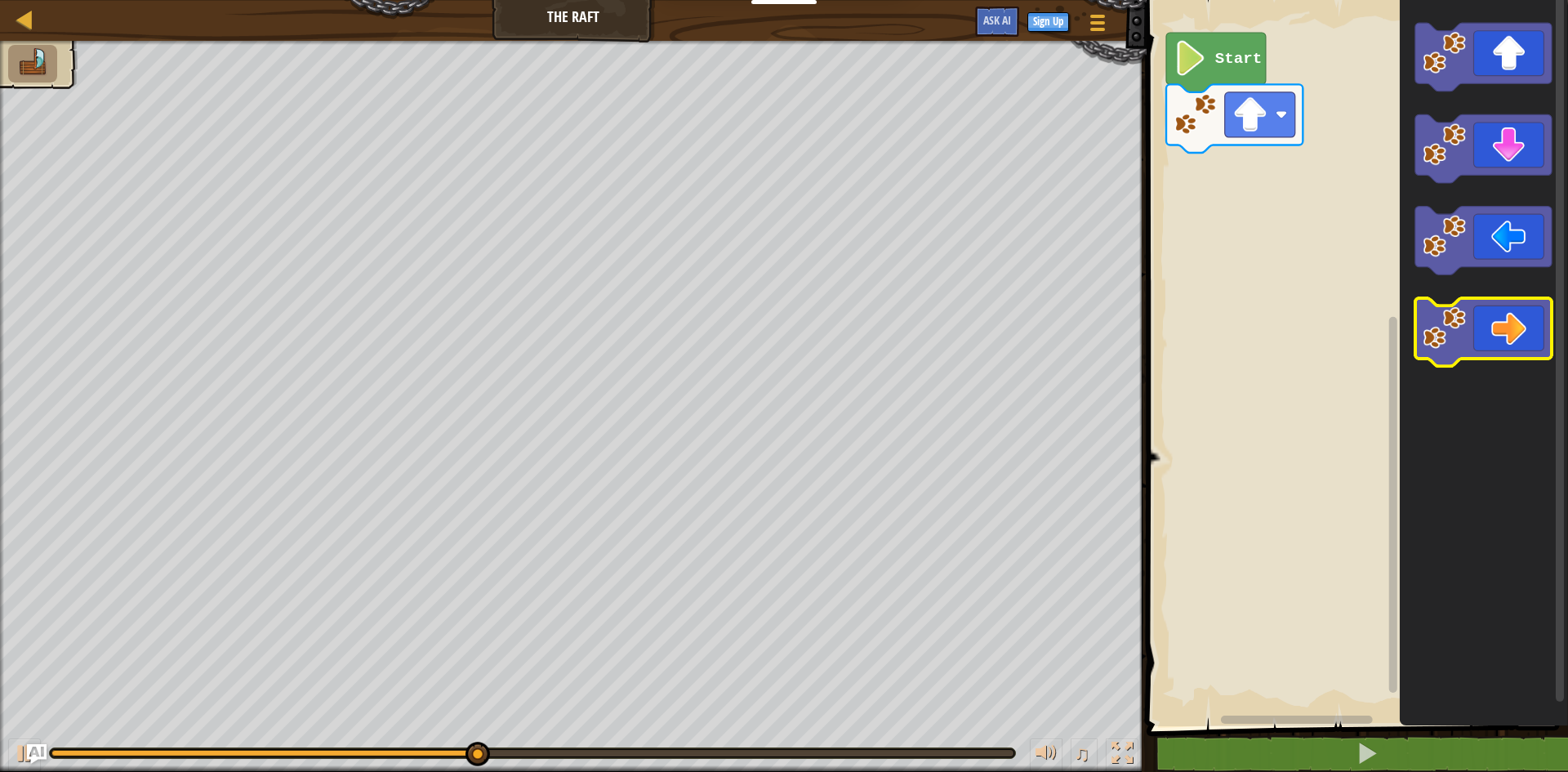
click at [1453, 339] on image "Blockly Workspace" at bounding box center [1445, 328] width 43 height 43
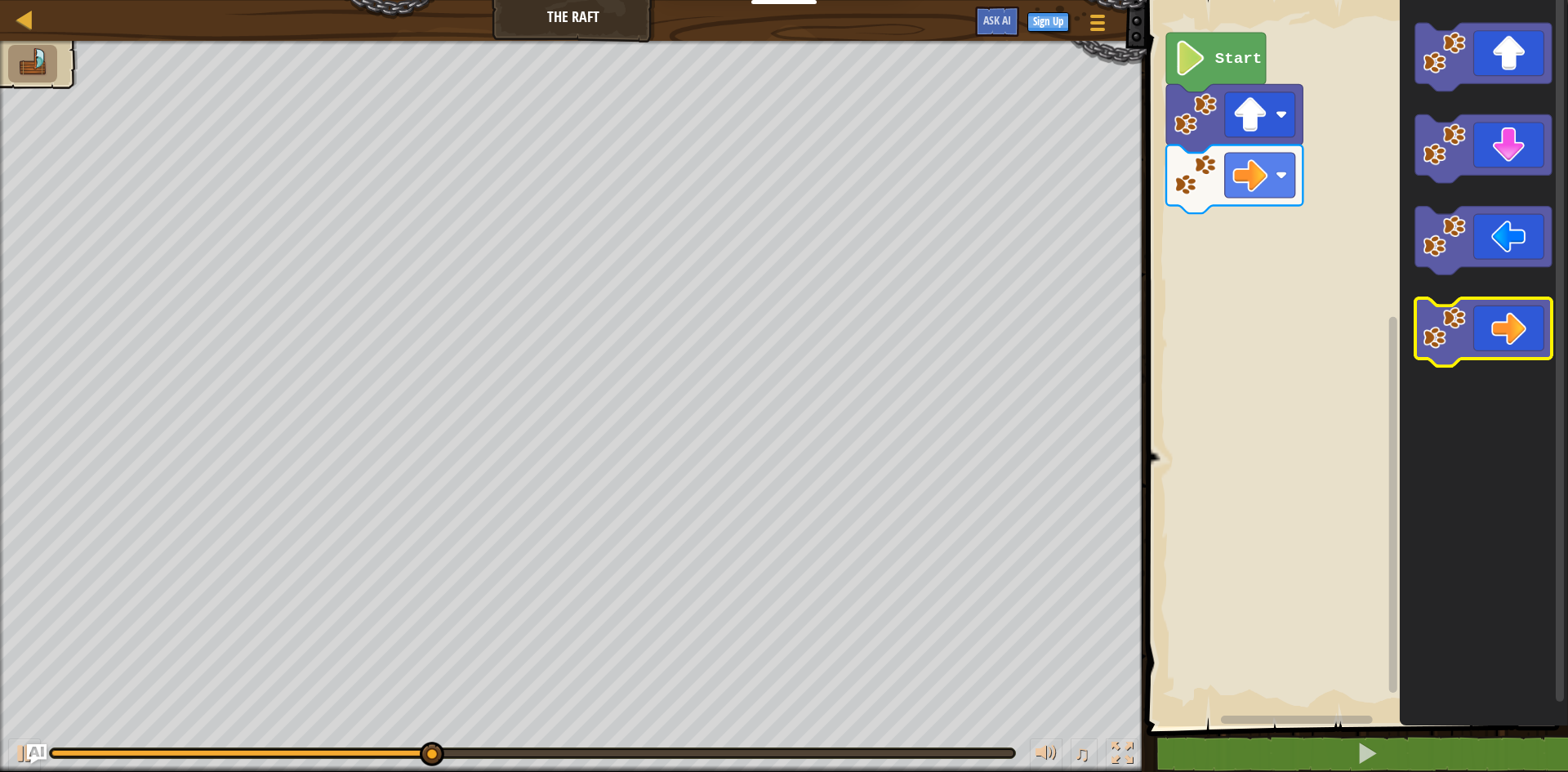
click at [1453, 339] on image "Blockly Workspace" at bounding box center [1445, 328] width 43 height 43
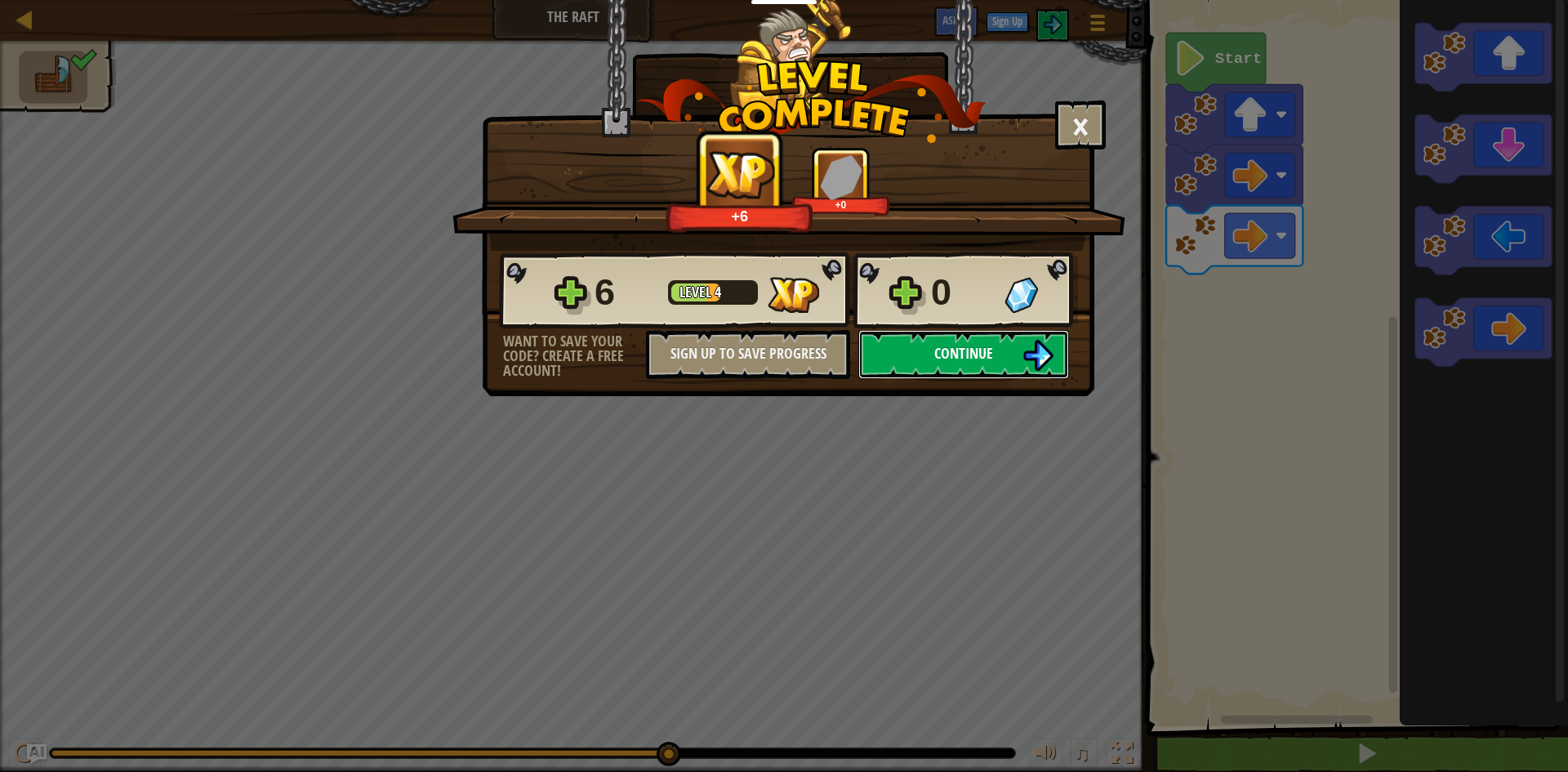
click at [1014, 352] on button "Continue" at bounding box center [964, 355] width 210 height 49
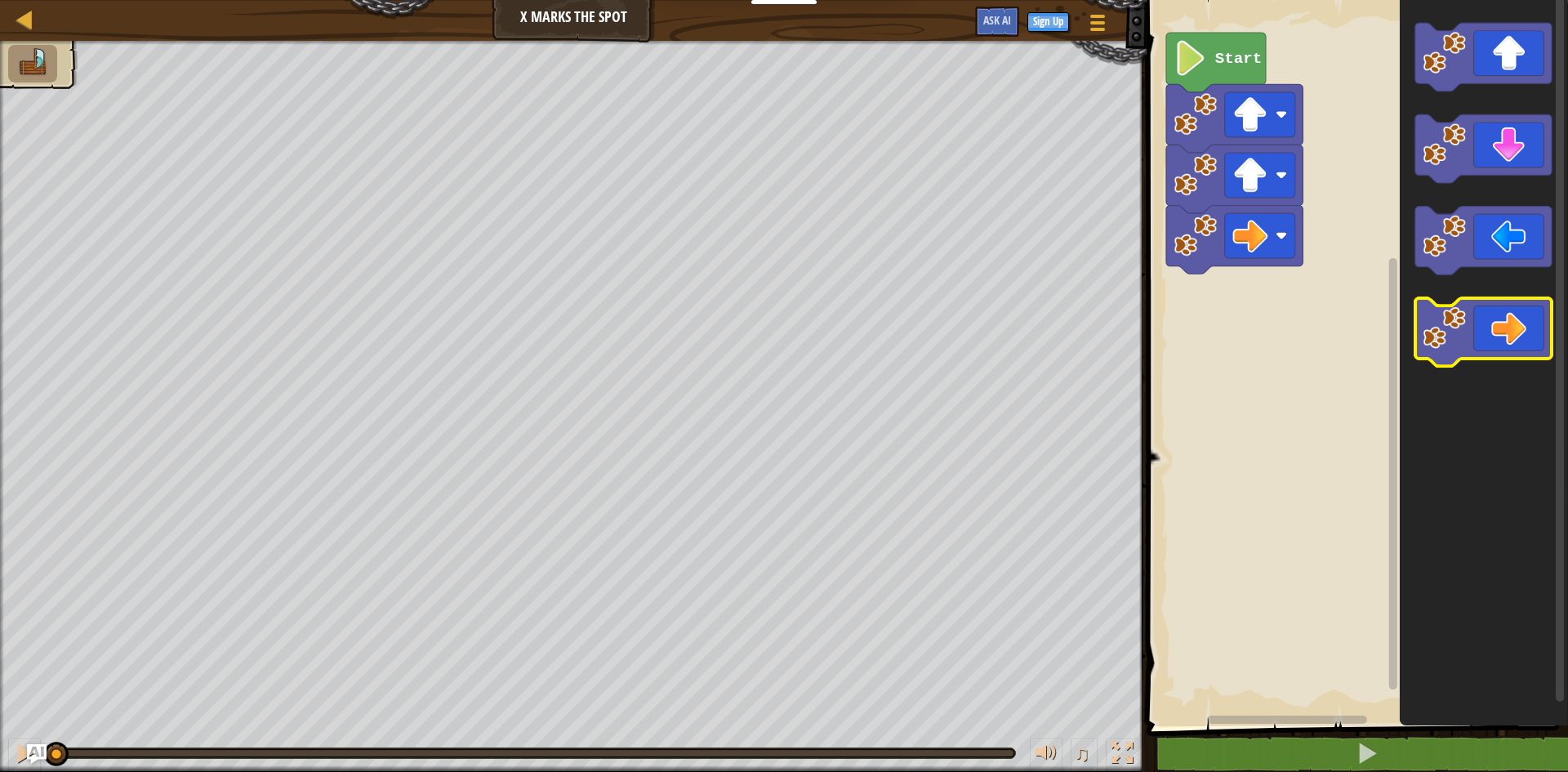
click at [1502, 310] on icon "Blockly Workspace" at bounding box center [1483, 332] width 136 height 69
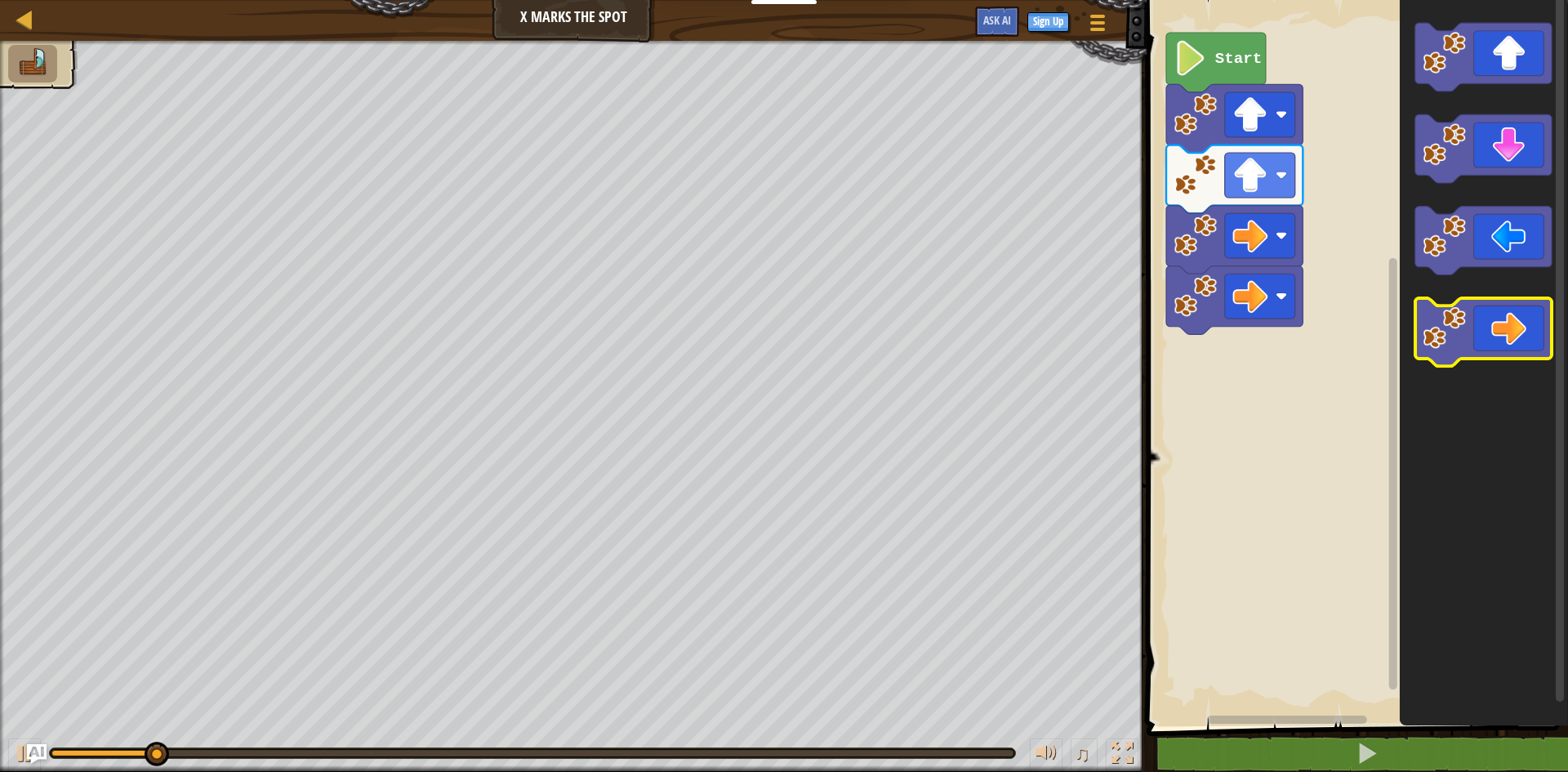
click at [1502, 310] on icon "Blockly Workspace" at bounding box center [1483, 332] width 136 height 69
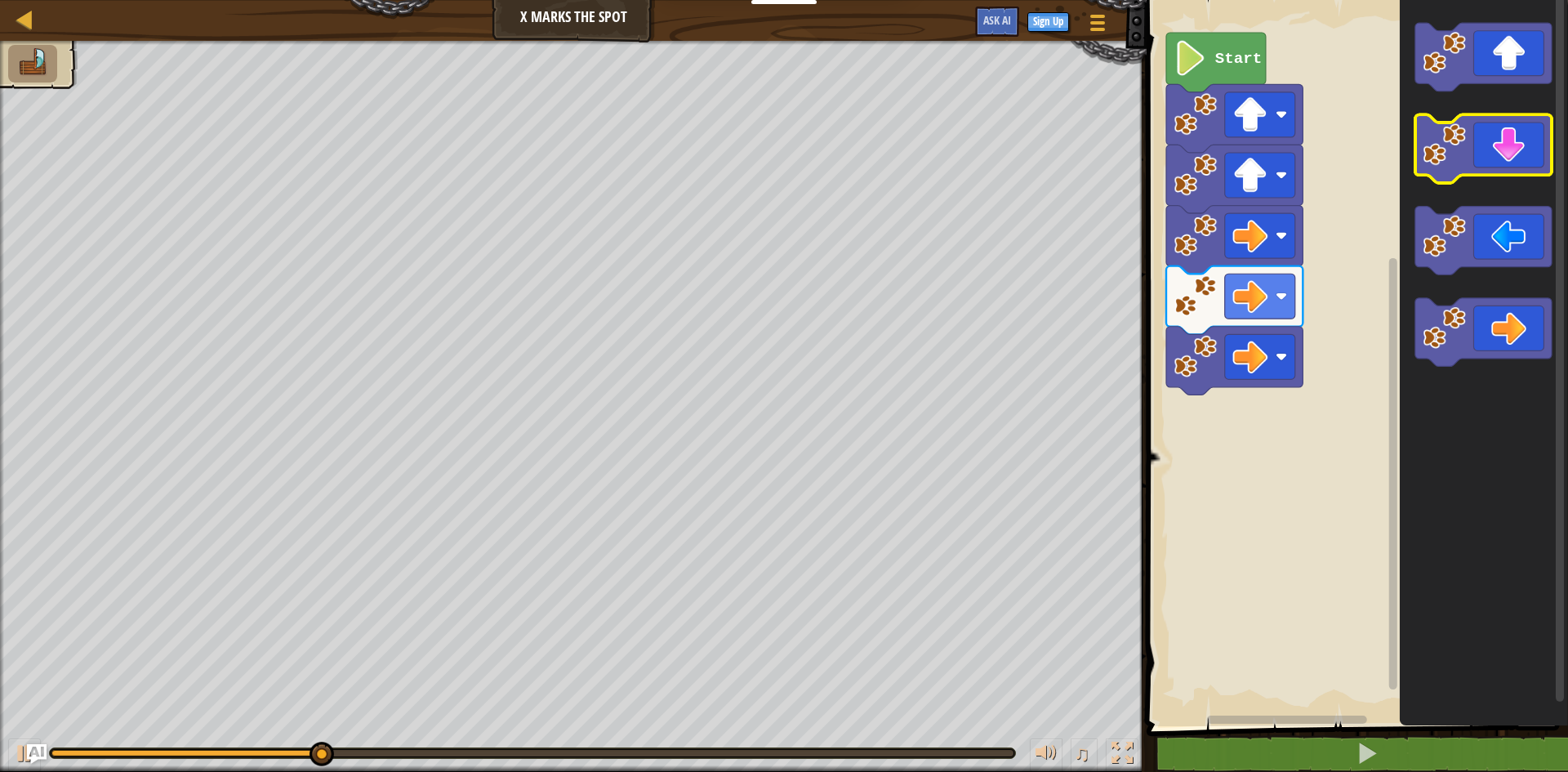
click at [1484, 120] on icon "Blockly Workspace" at bounding box center [1483, 149] width 136 height 69
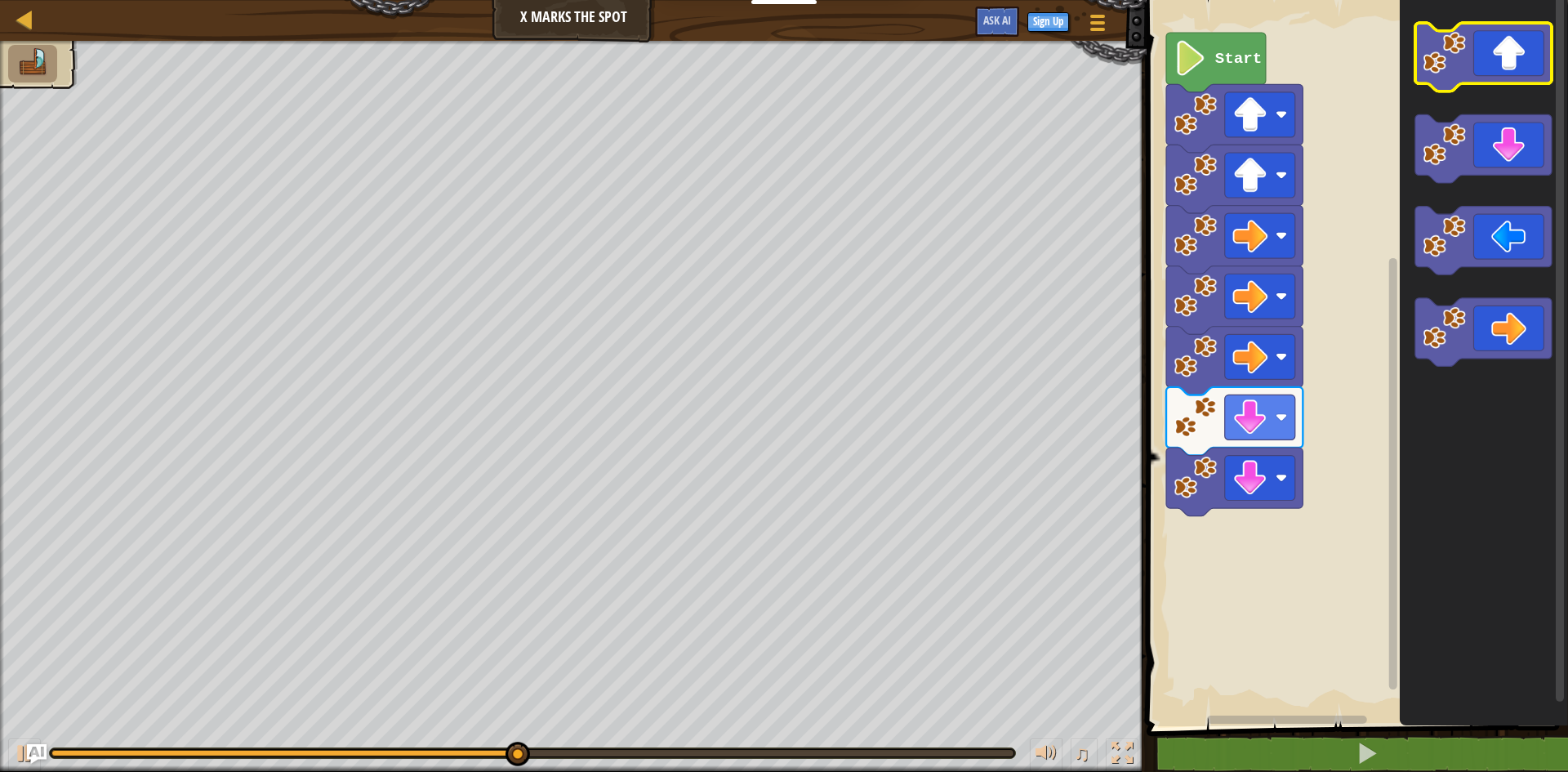
click at [1488, 67] on icon "Blockly Workspace" at bounding box center [1483, 57] width 136 height 69
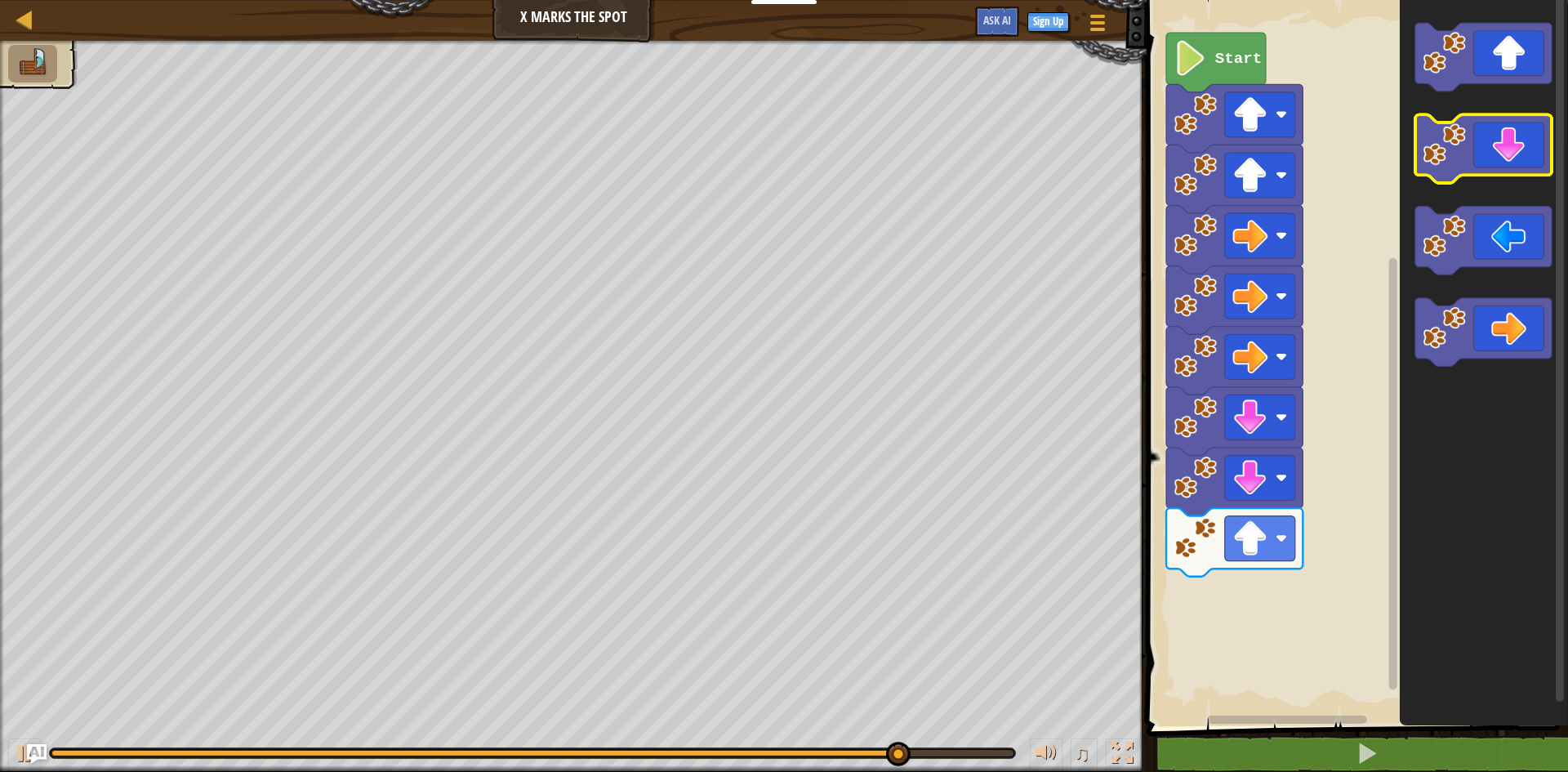
click at [1503, 151] on icon "Blockly Workspace" at bounding box center [1483, 149] width 136 height 69
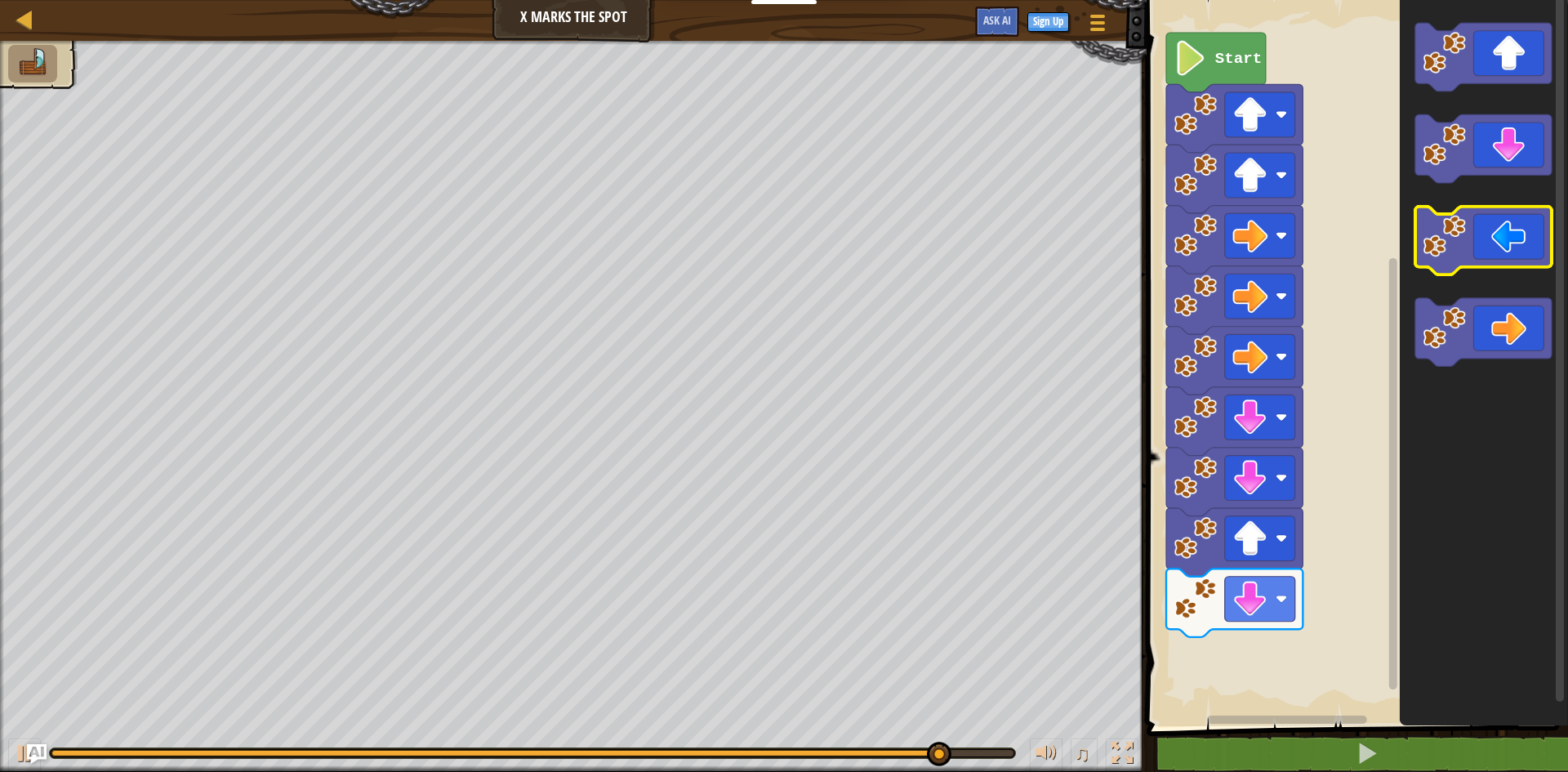
click at [1479, 214] on icon "Blockly Workspace" at bounding box center [1483, 241] width 136 height 69
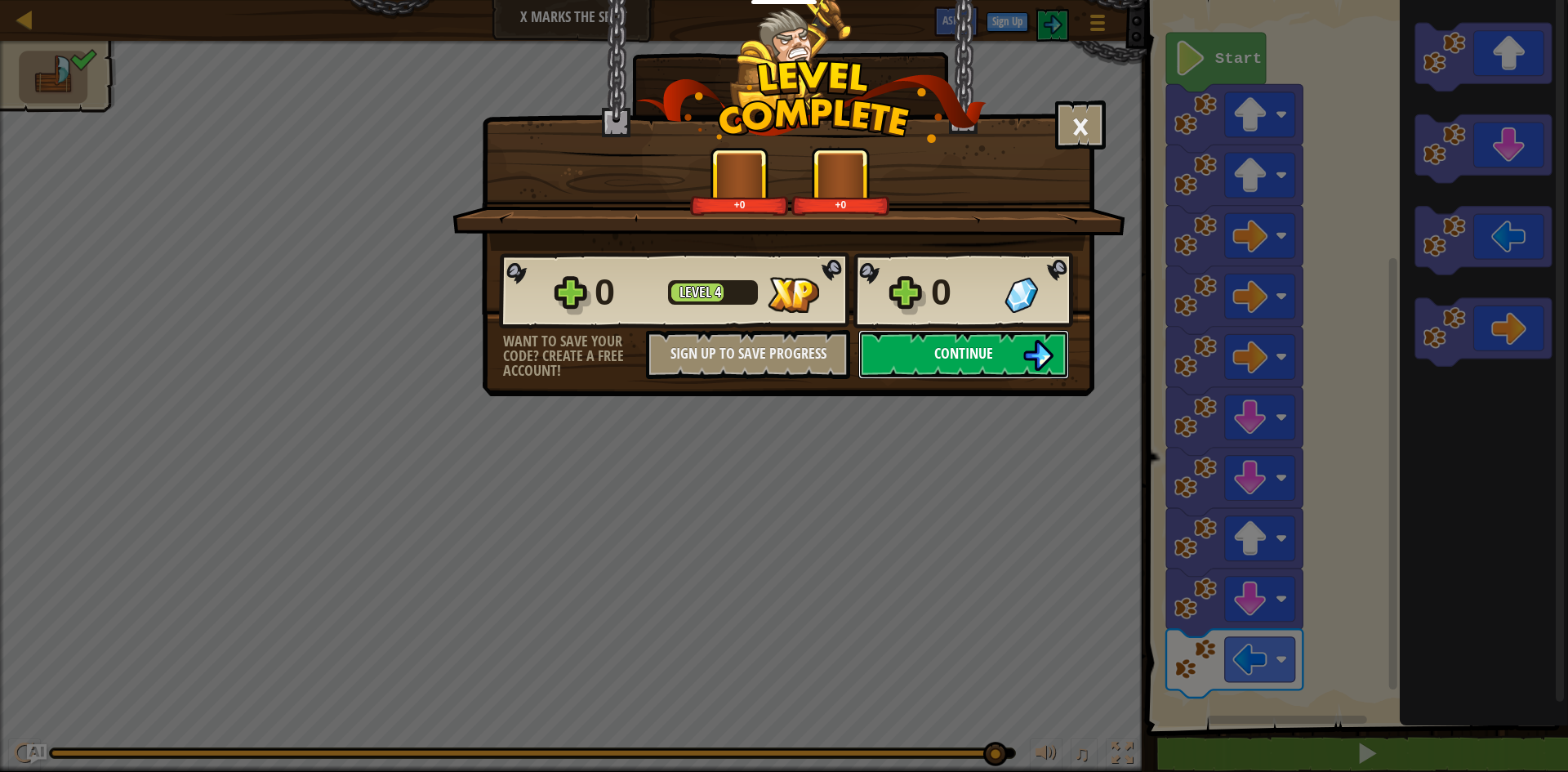
click at [1015, 349] on button "Continue" at bounding box center [964, 355] width 210 height 49
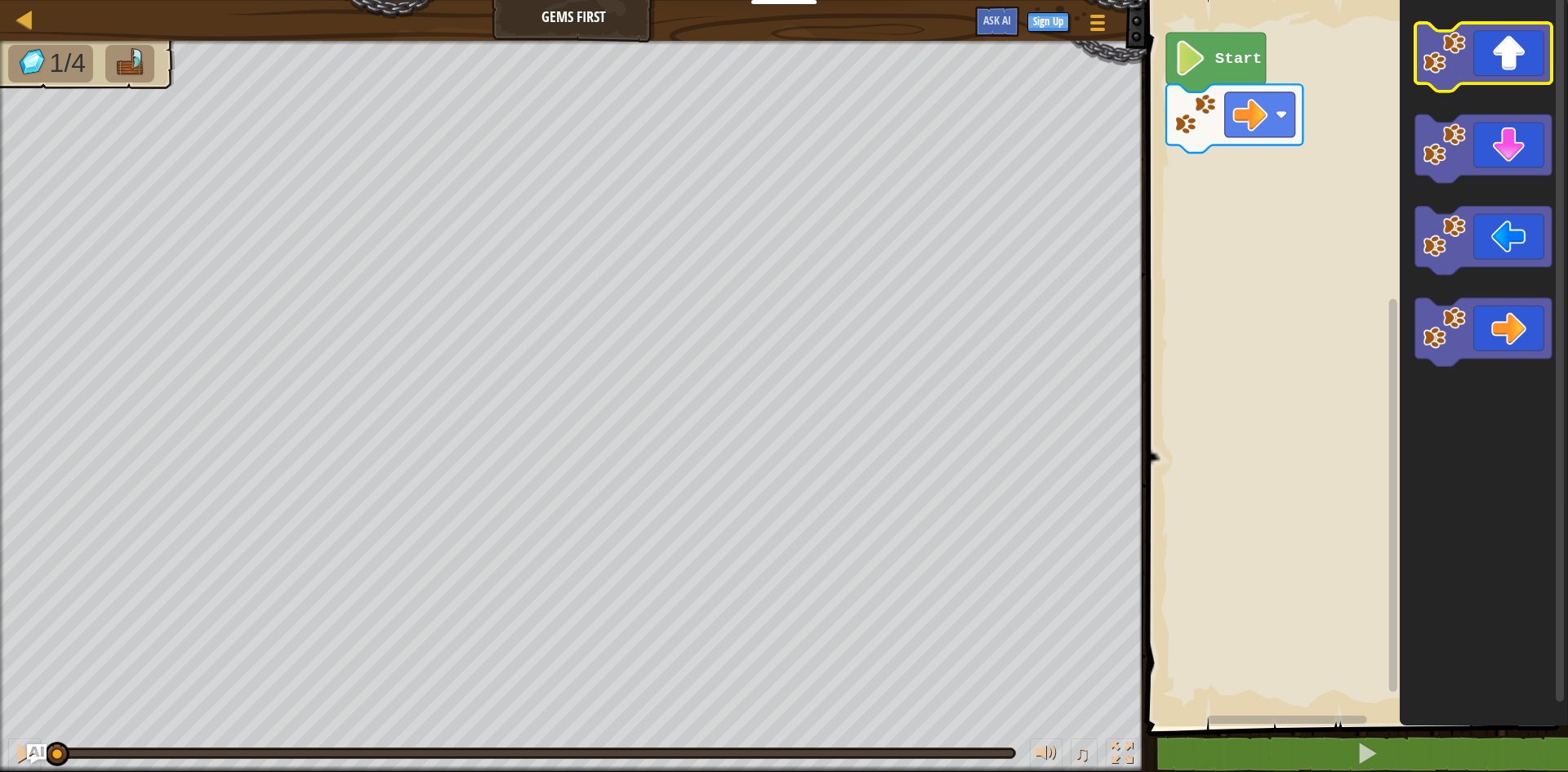
click at [1489, 60] on icon "Blockly Workspace" at bounding box center [1483, 57] width 136 height 69
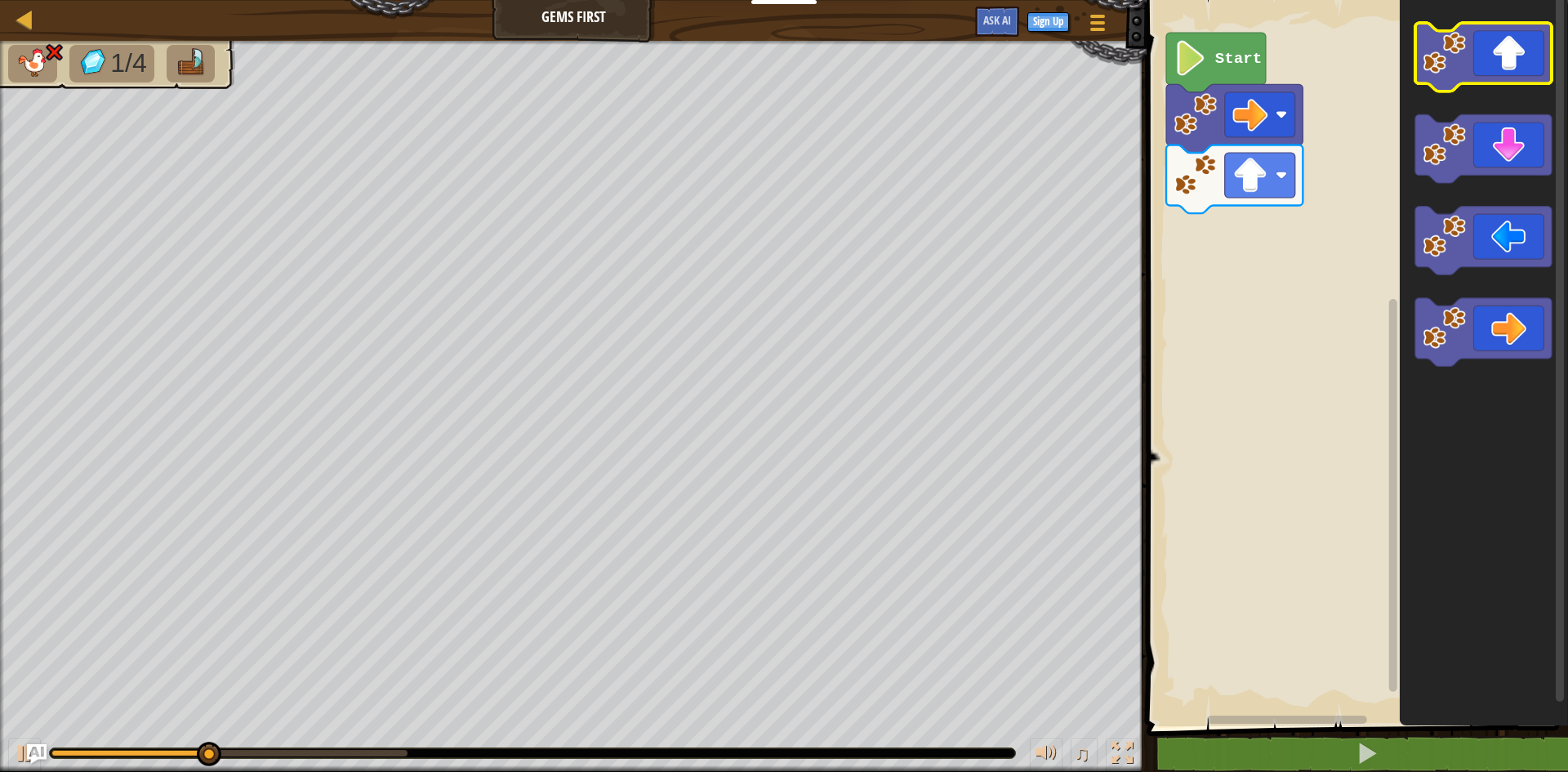
click at [1489, 60] on icon "Blockly Workspace" at bounding box center [1483, 57] width 136 height 69
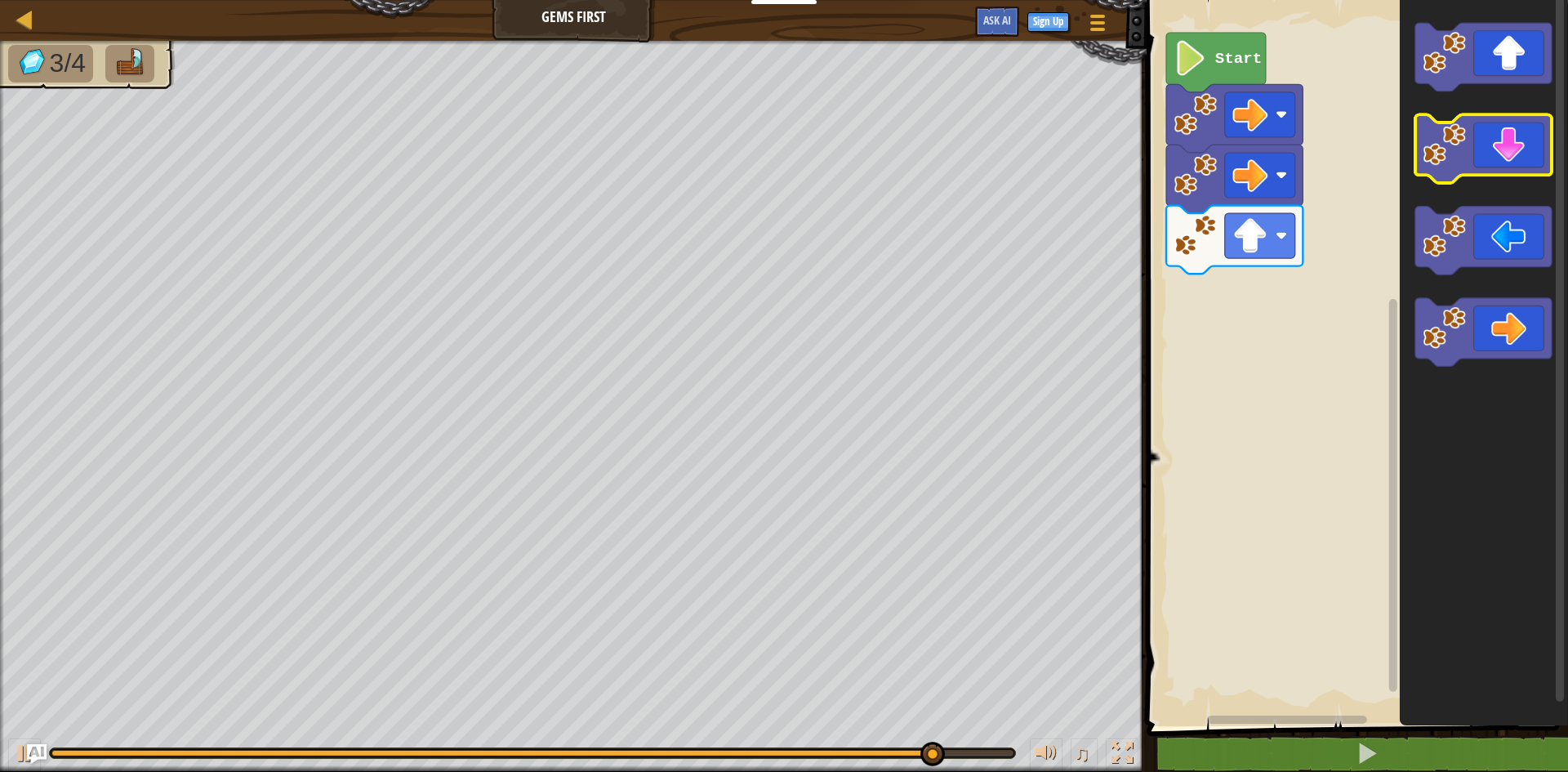
click at [1506, 163] on icon "Blockly Workspace" at bounding box center [1483, 149] width 136 height 69
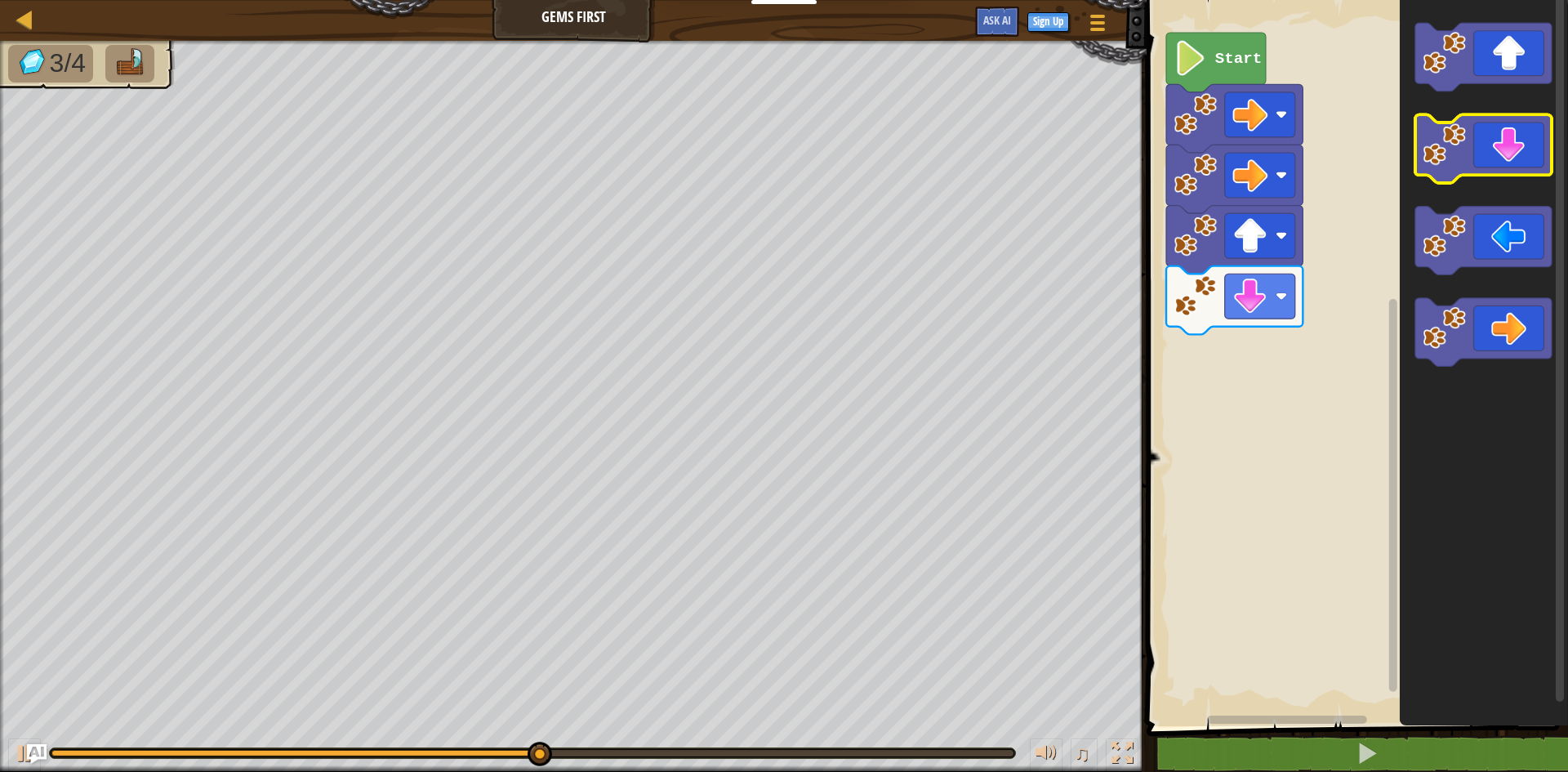
click at [1506, 163] on icon "Blockly Workspace" at bounding box center [1483, 149] width 136 height 69
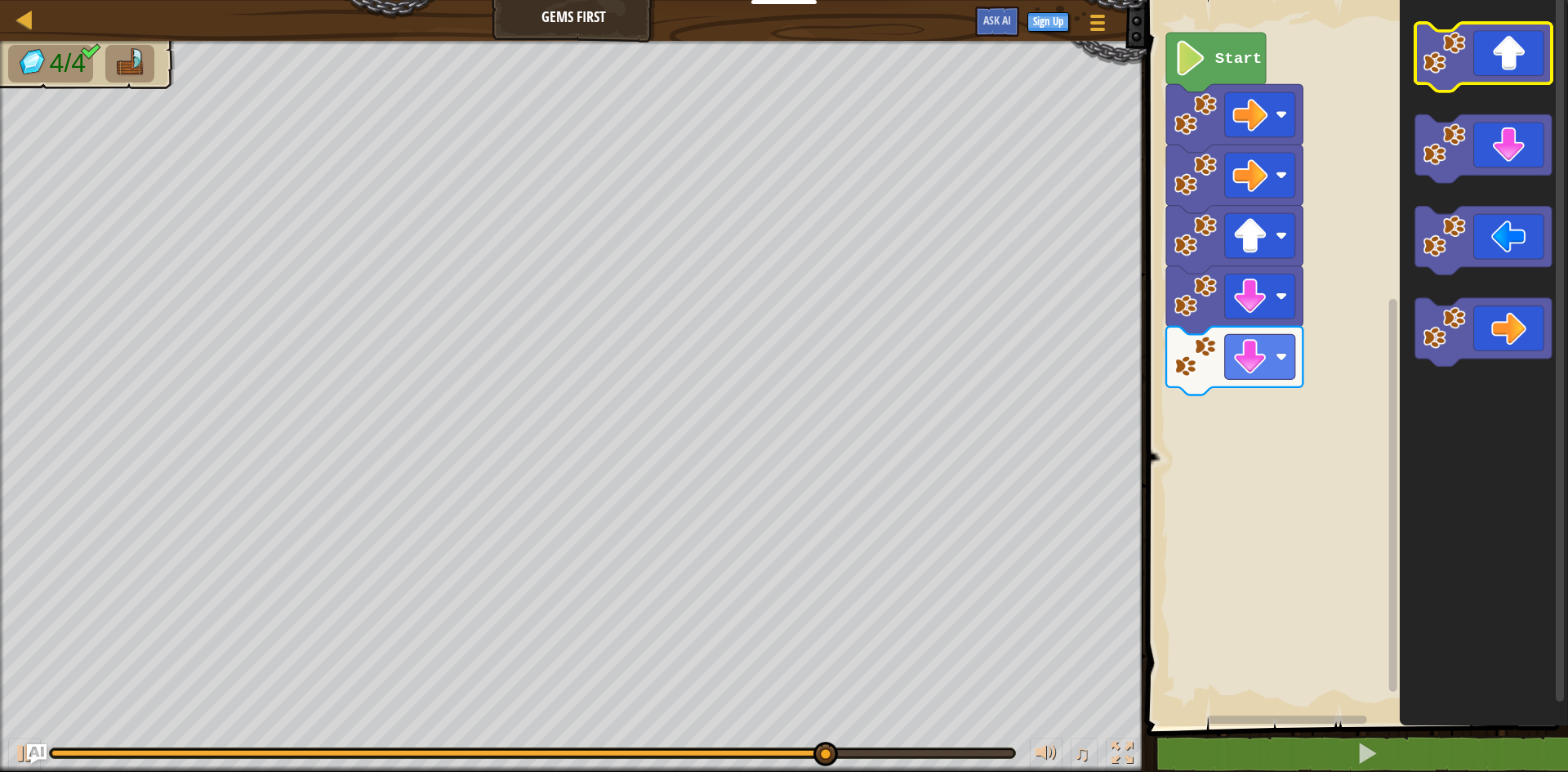
click at [1501, 59] on icon "Blockly Workspace" at bounding box center [1483, 57] width 136 height 69
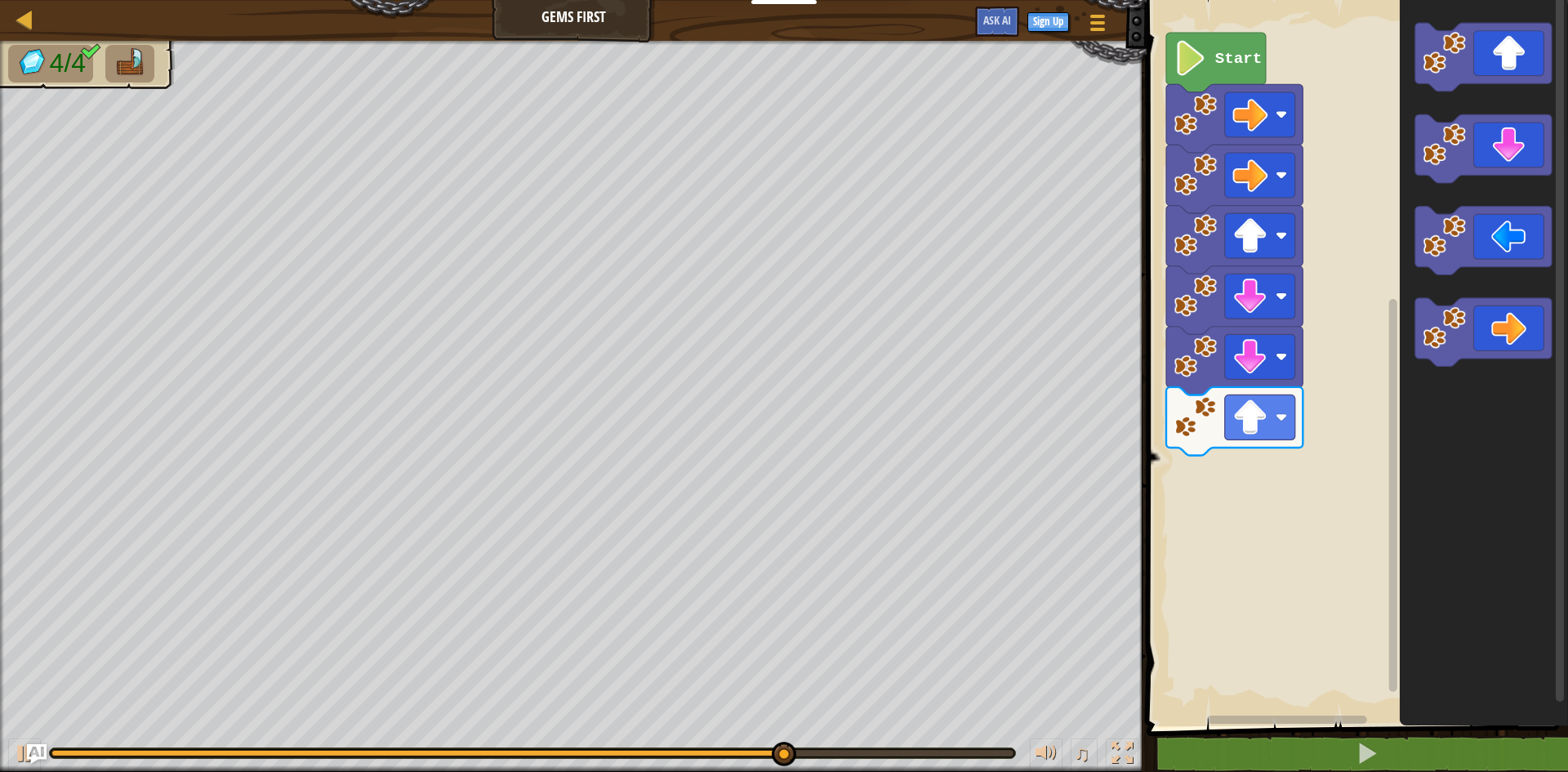
click at [1505, 294] on icon "Blockly Workspace" at bounding box center [1485, 359] width 169 height 735
click at [1495, 318] on icon "Blockly Workspace" at bounding box center [1483, 332] width 136 height 69
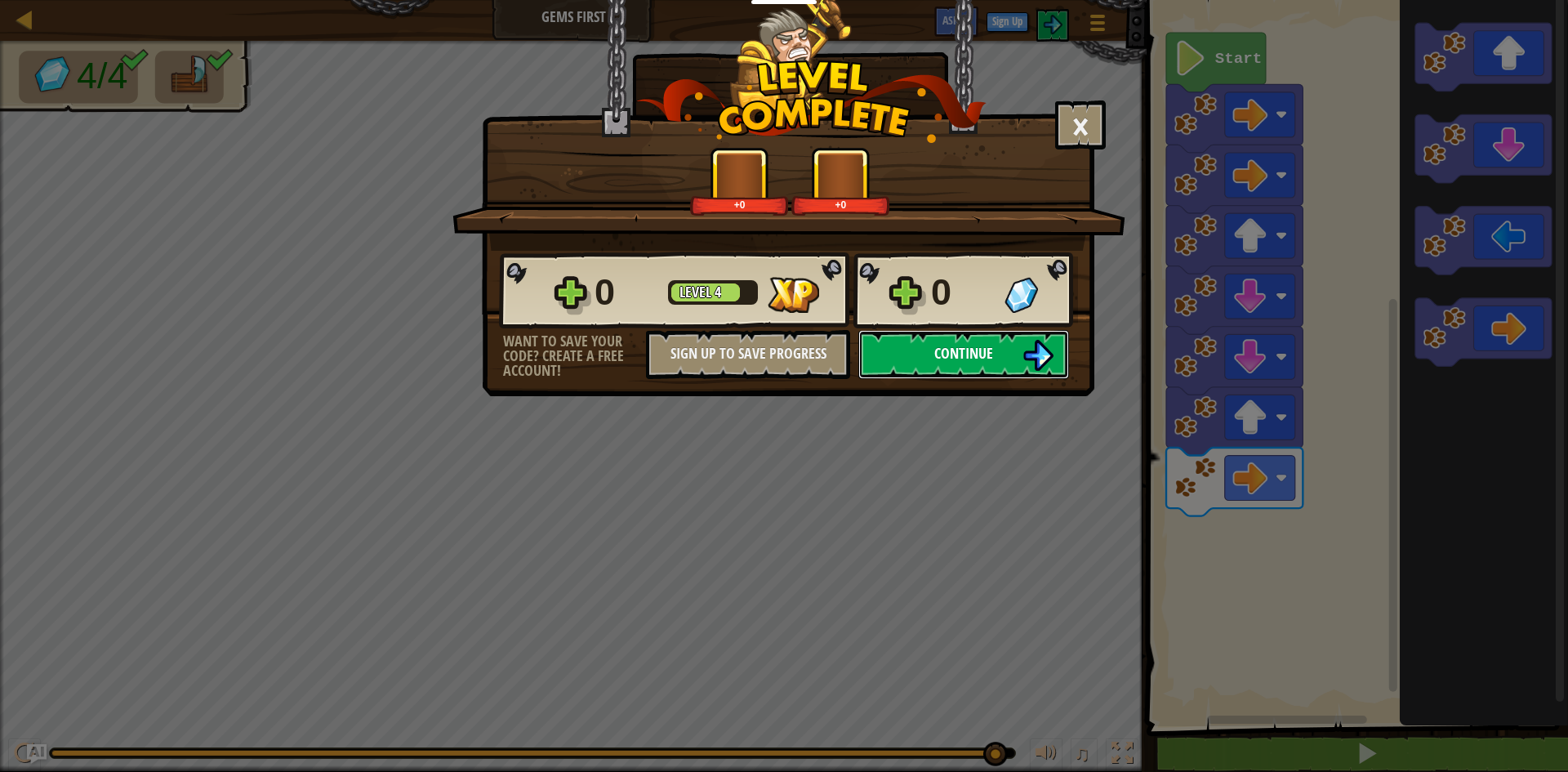
click at [993, 359] on span "Continue" at bounding box center [964, 353] width 59 height 20
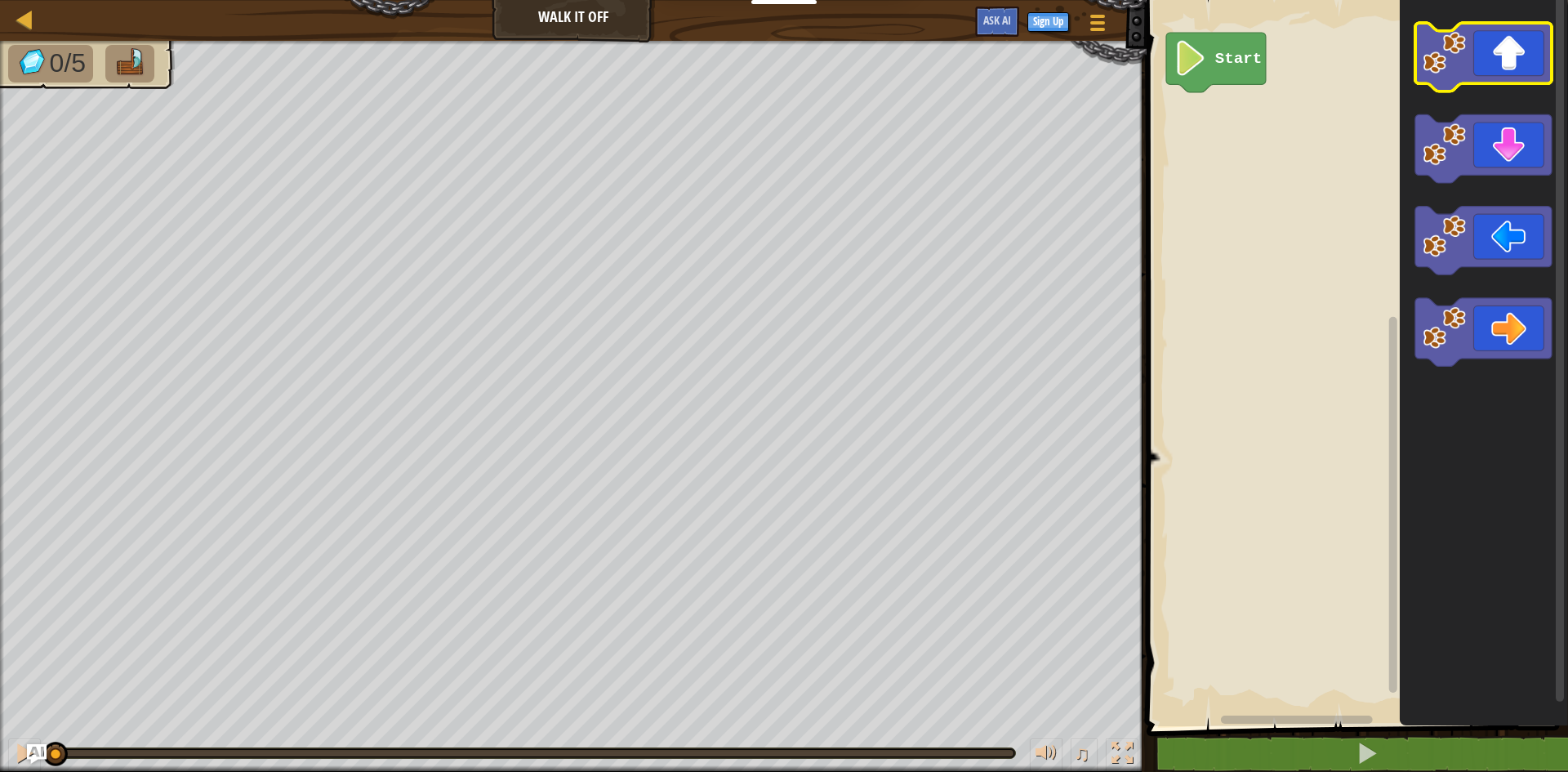
click at [1503, 63] on icon "Blockly Workspace" at bounding box center [1483, 57] width 136 height 69
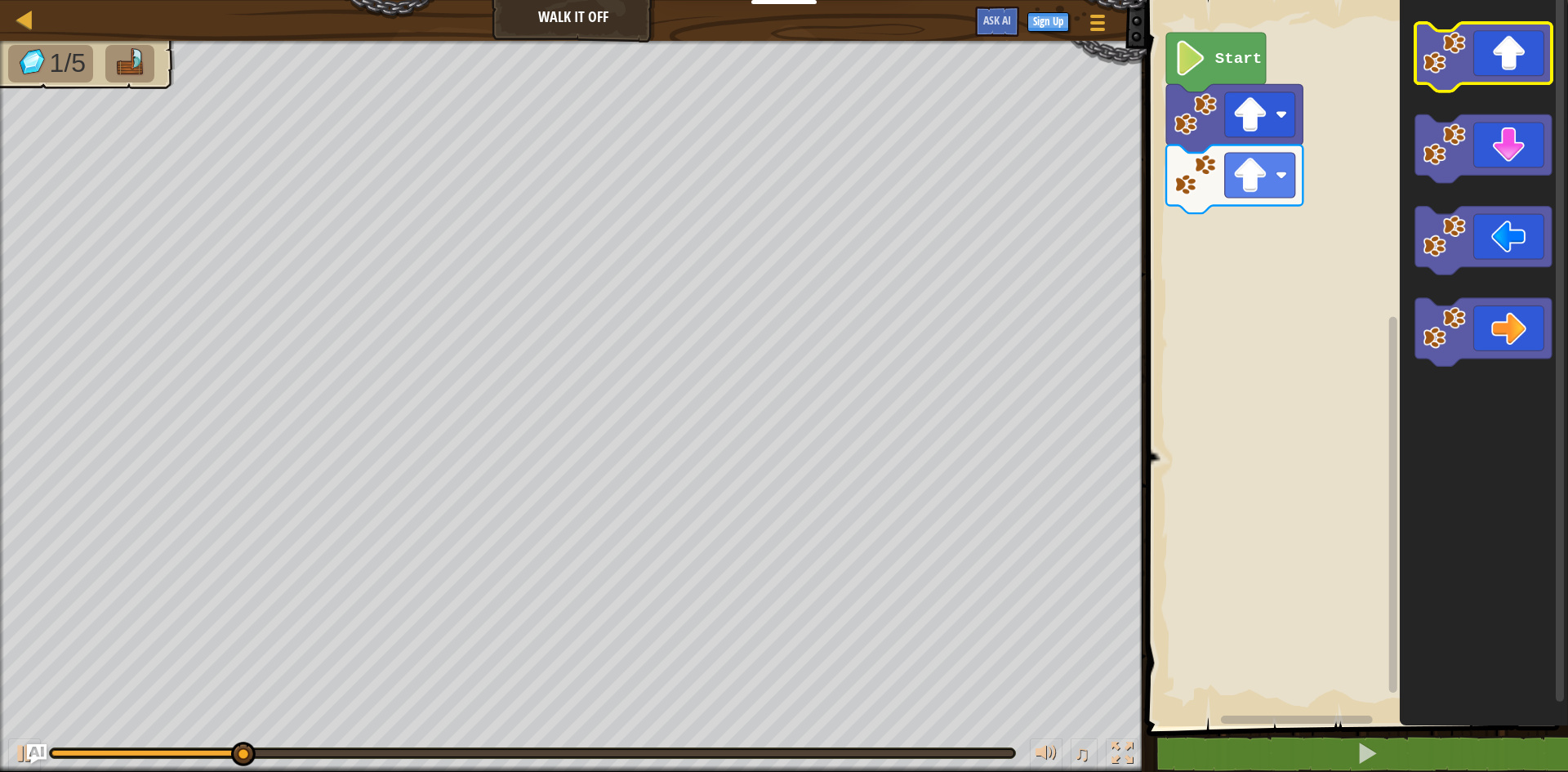
click at [1503, 63] on icon "Blockly Workspace" at bounding box center [1483, 57] width 136 height 69
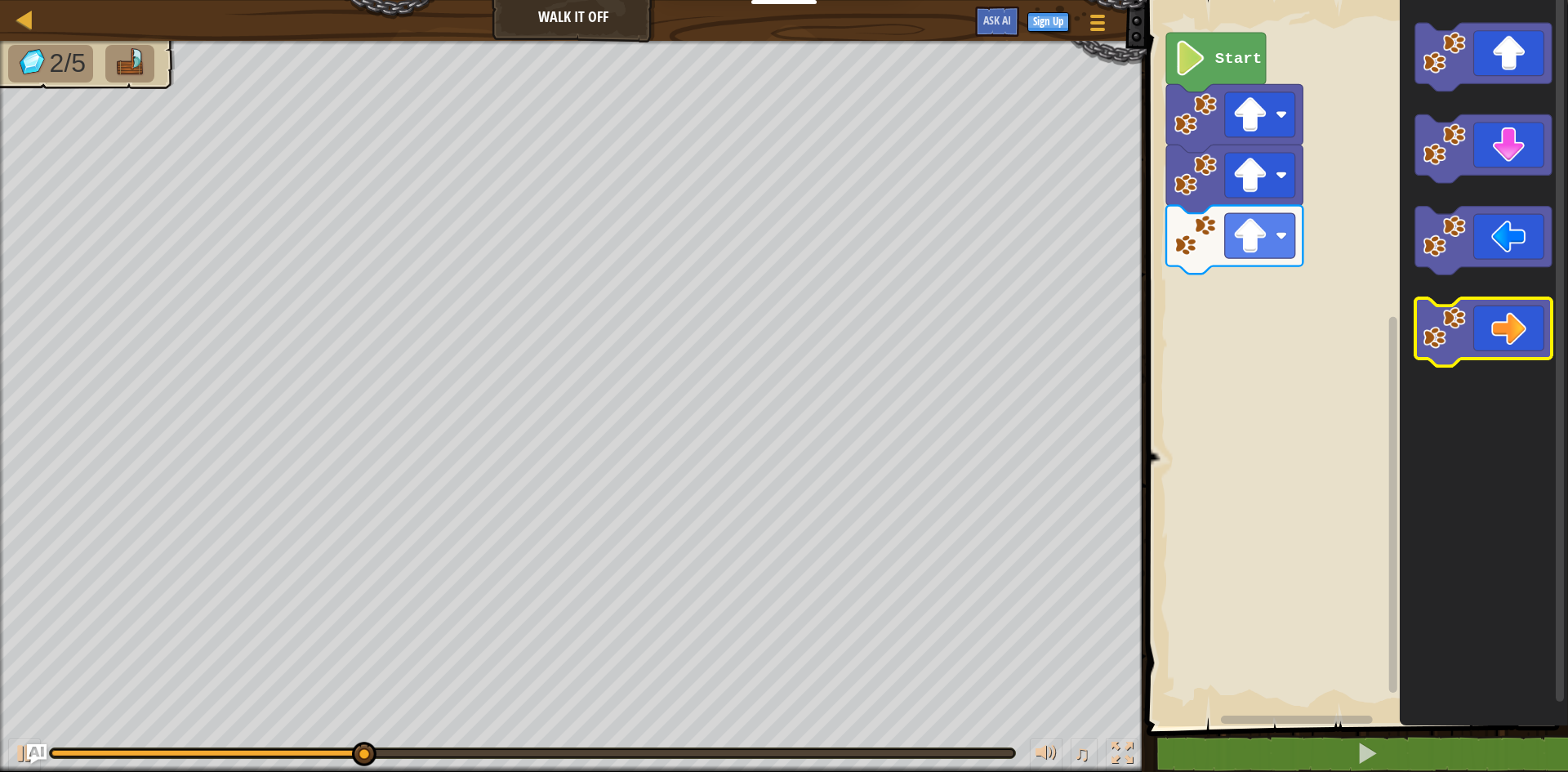
click at [1507, 324] on icon "Blockly Workspace" at bounding box center [1483, 332] width 136 height 69
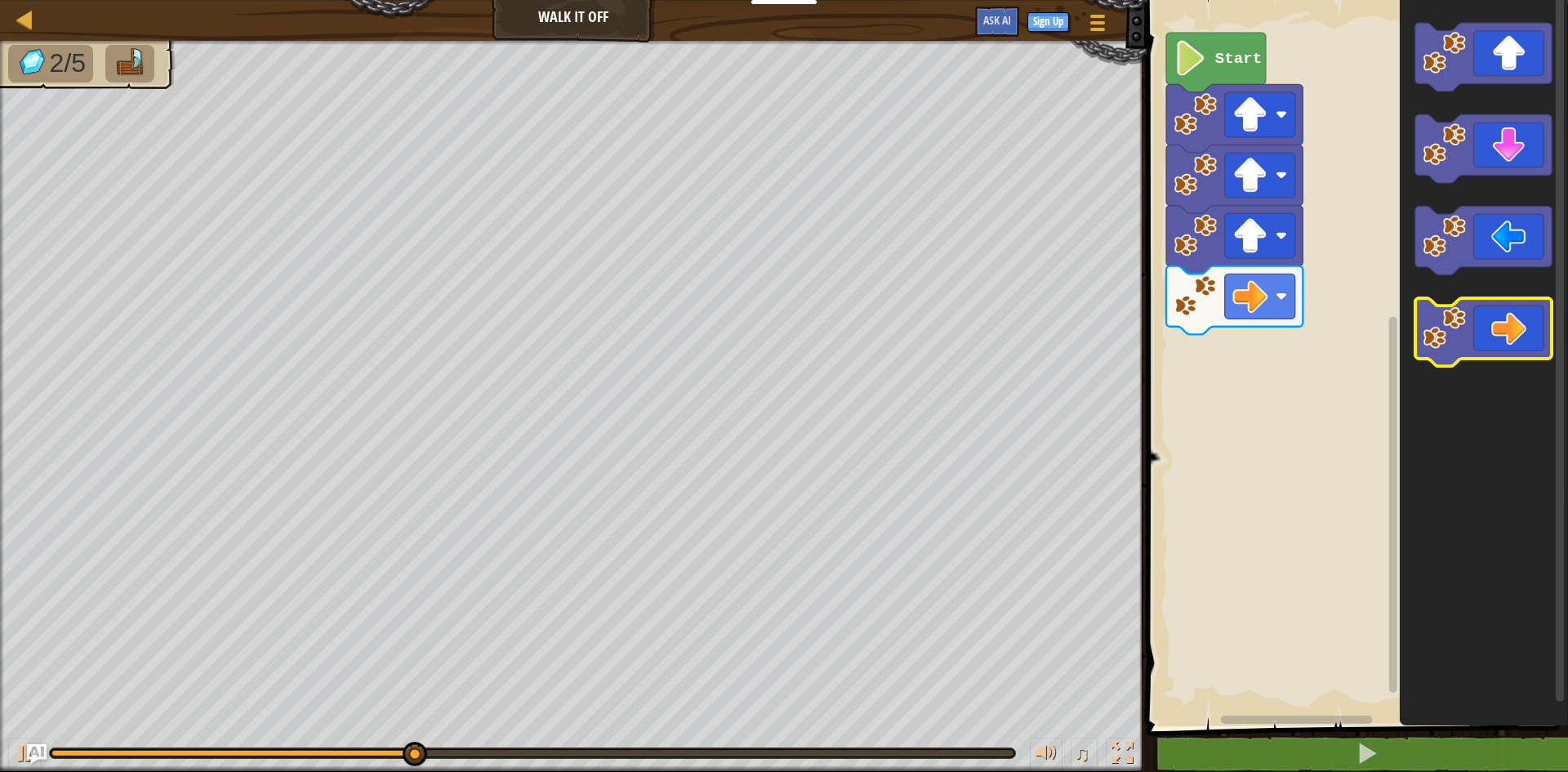
click at [1507, 324] on icon "Blockly Workspace" at bounding box center [1483, 332] width 136 height 69
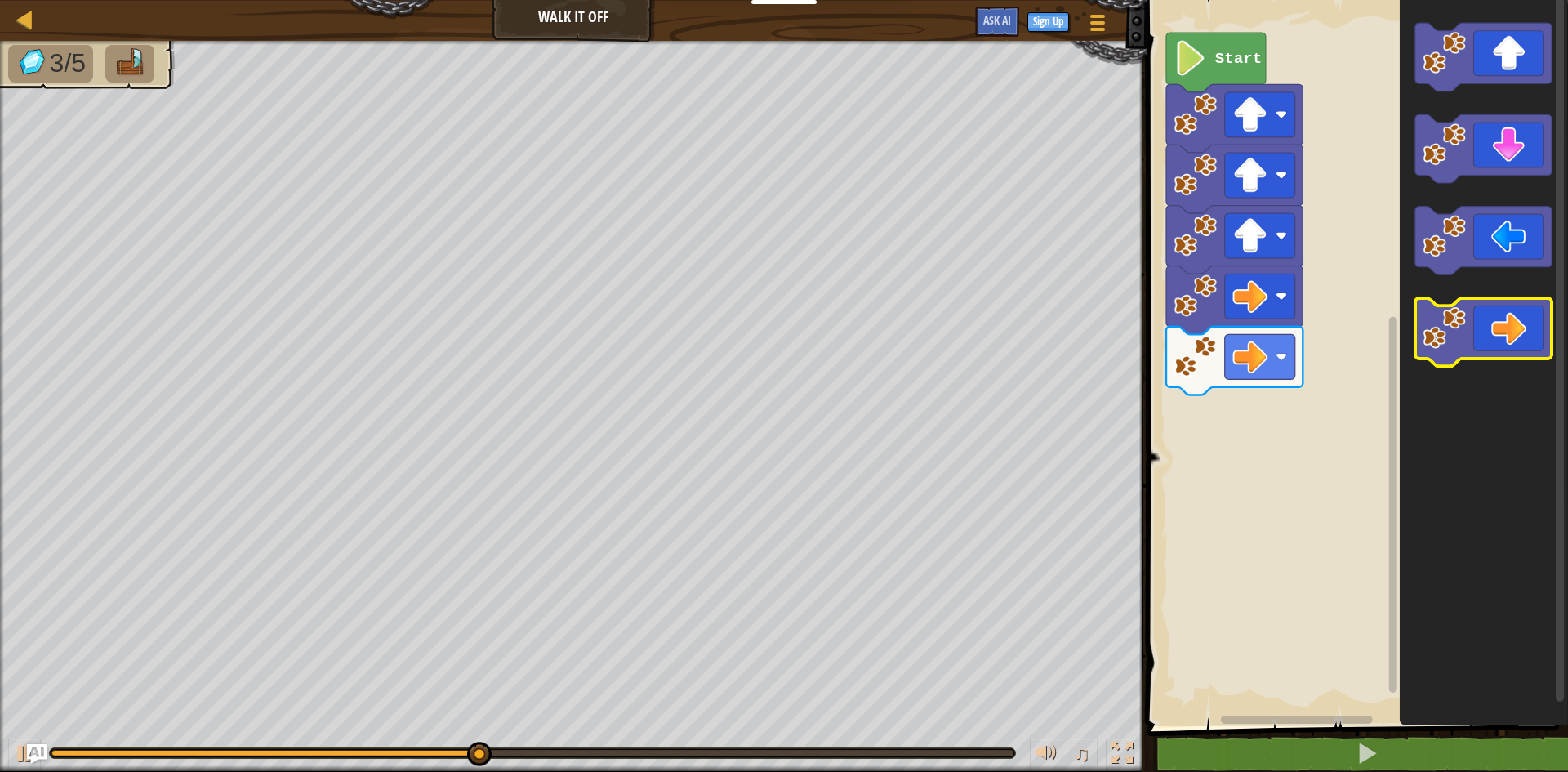
click at [1507, 324] on icon "Blockly Workspace" at bounding box center [1483, 332] width 136 height 69
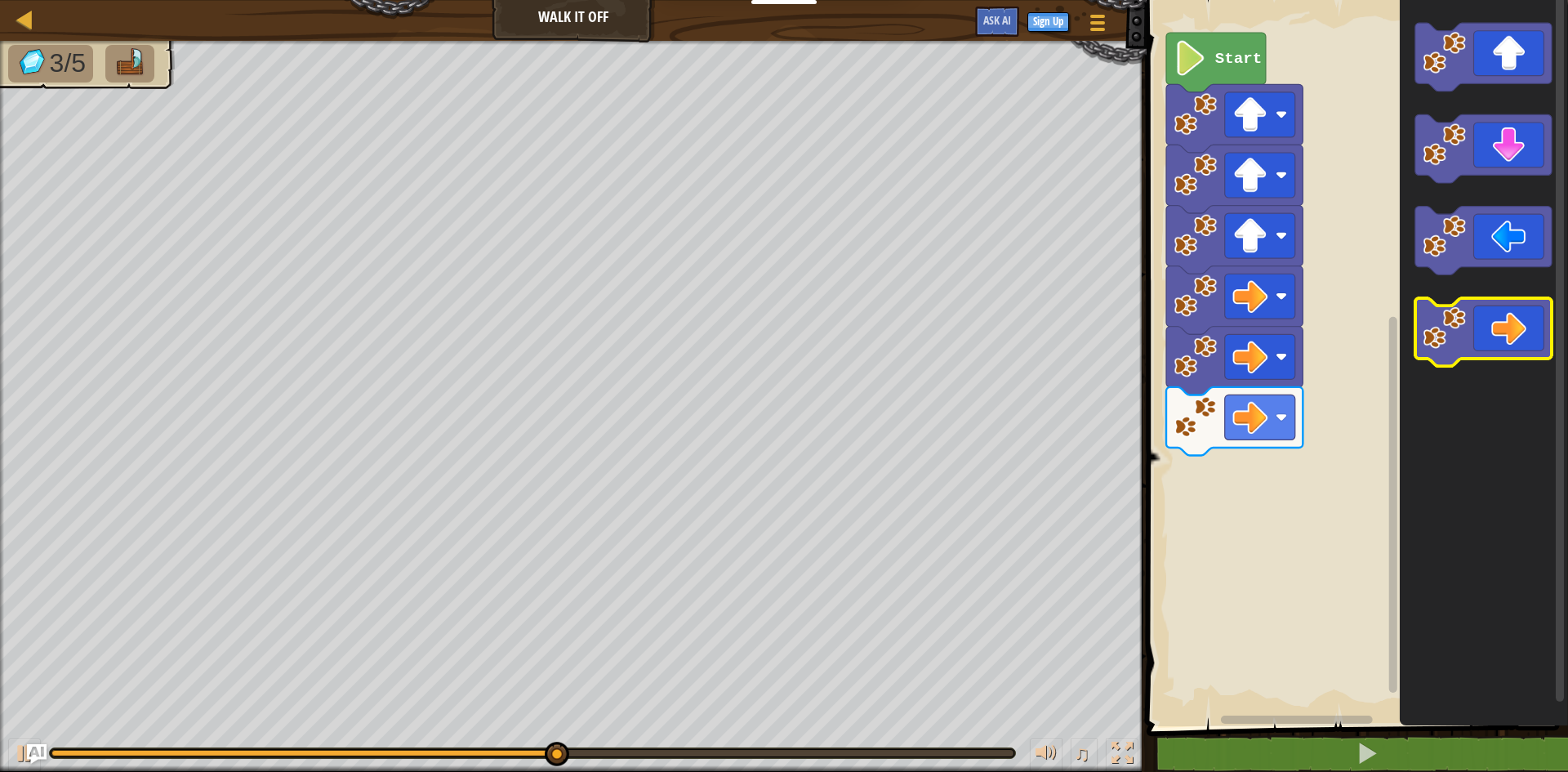
click at [1507, 324] on icon "Blockly Workspace" at bounding box center [1483, 332] width 136 height 69
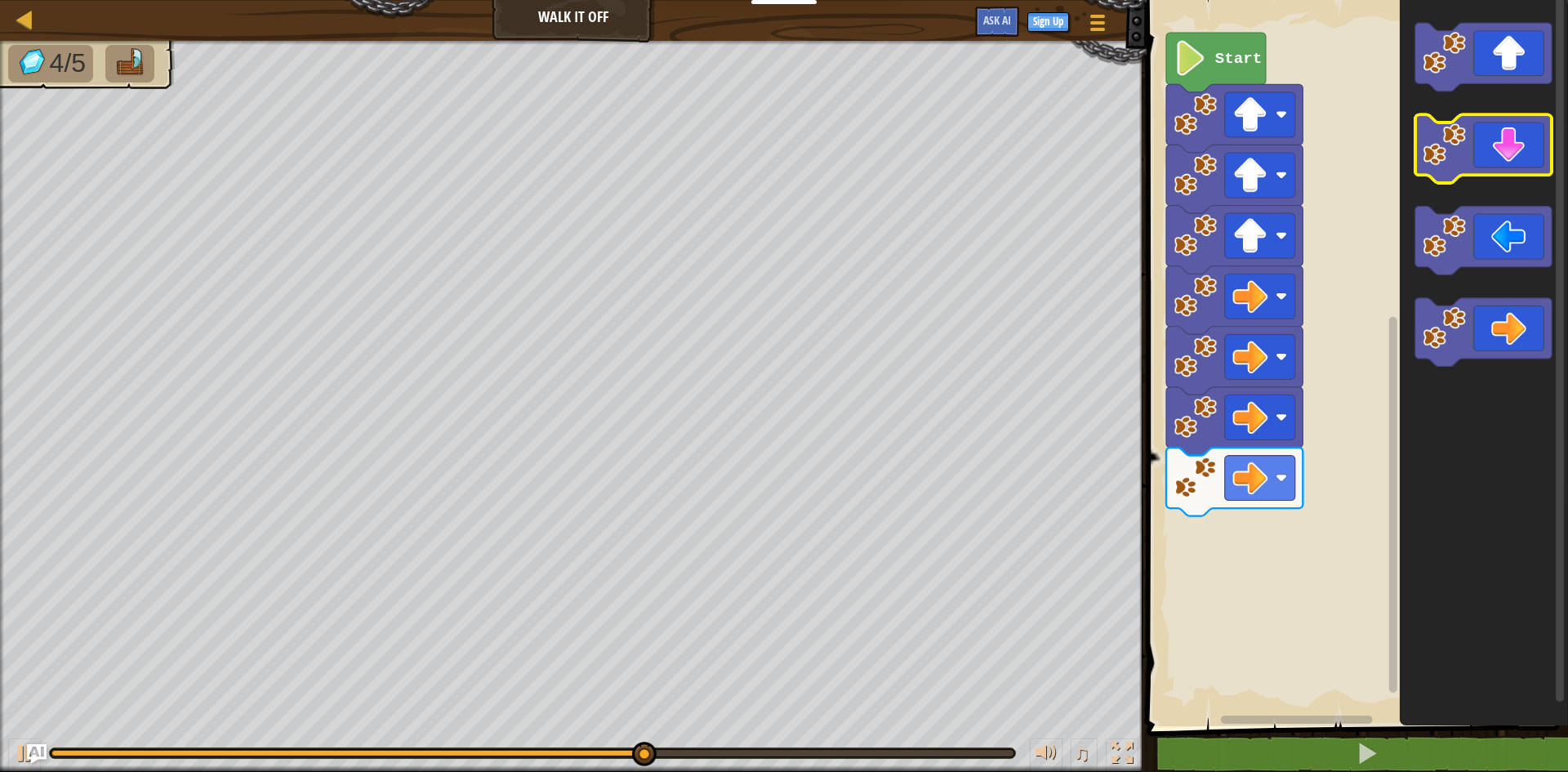
click at [1475, 155] on icon "Blockly Workspace" at bounding box center [1483, 149] width 136 height 69
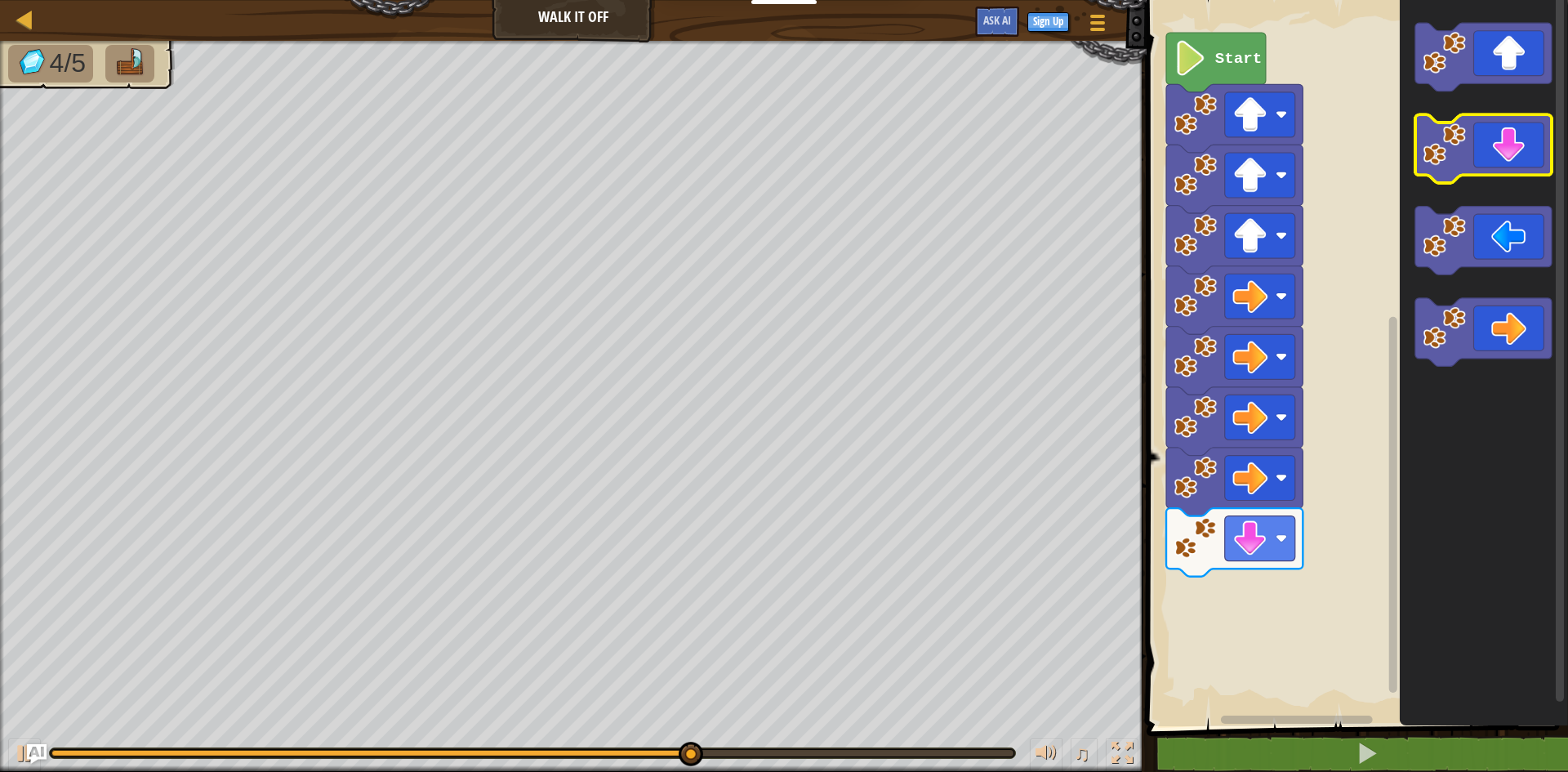
click at [1475, 155] on icon "Blockly Workspace" at bounding box center [1483, 149] width 136 height 69
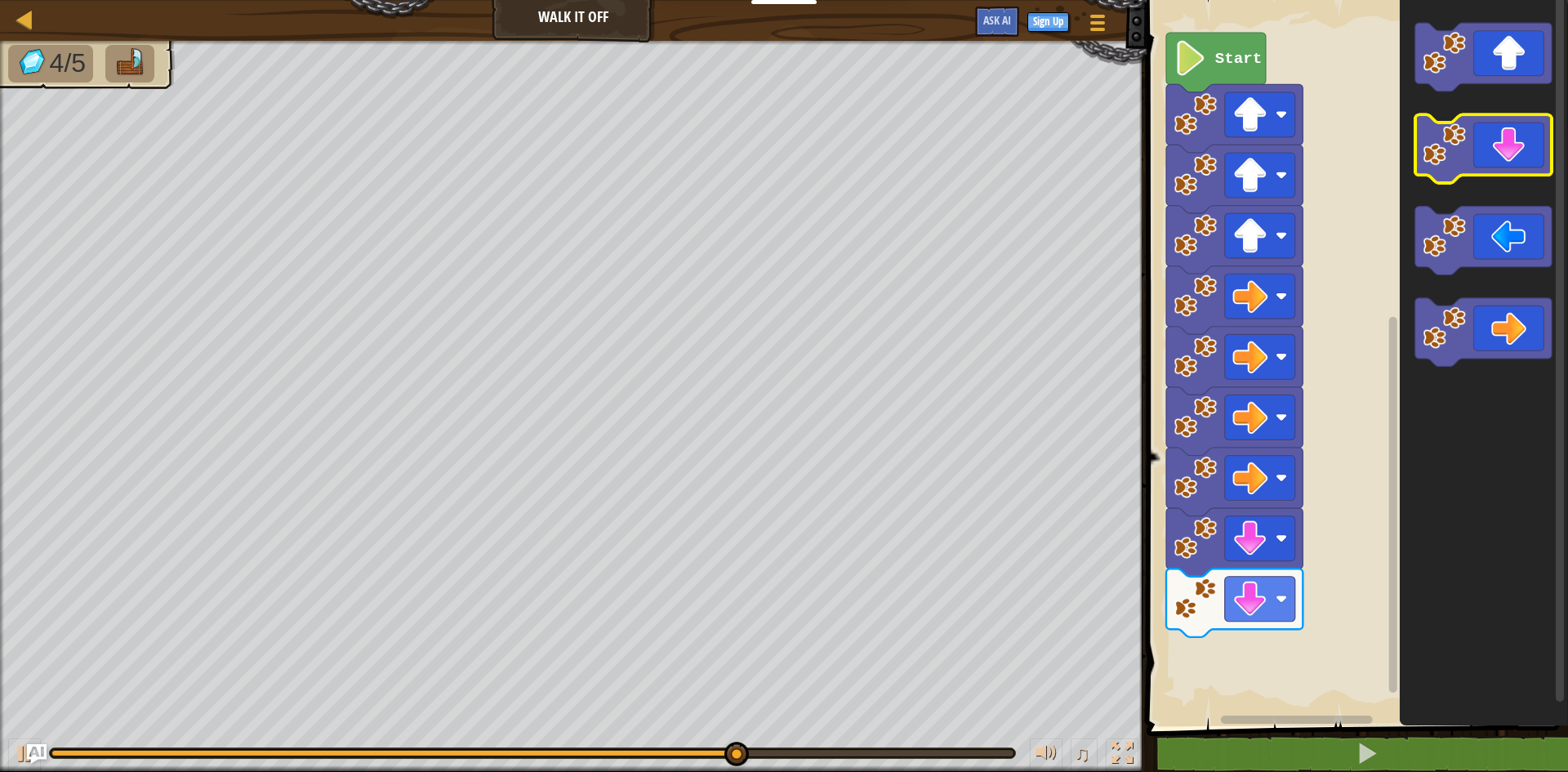
click at [1475, 155] on icon "Blockly Workspace" at bounding box center [1483, 149] width 136 height 69
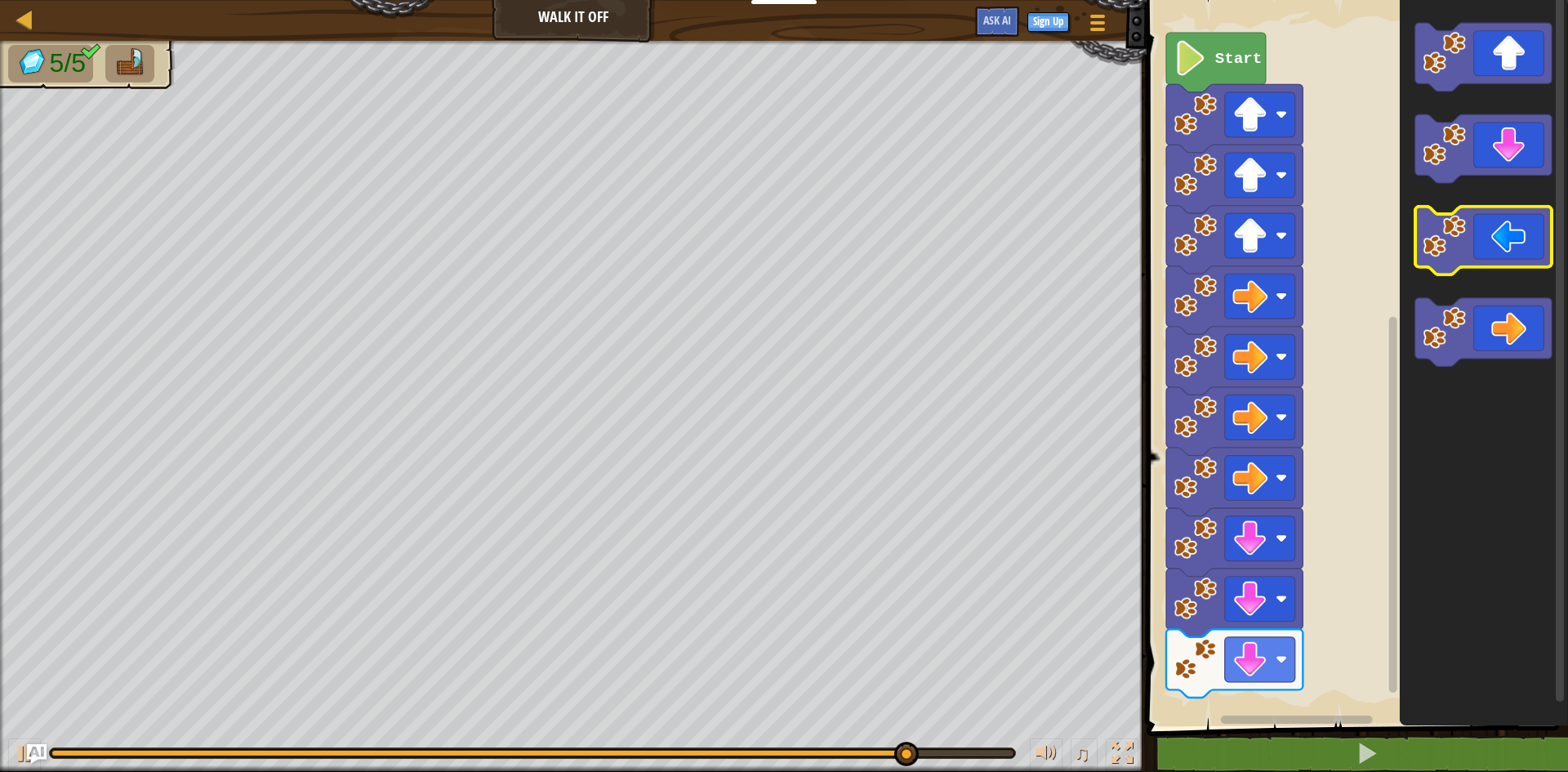
click at [1480, 240] on icon "Blockly Workspace" at bounding box center [1483, 241] width 136 height 69
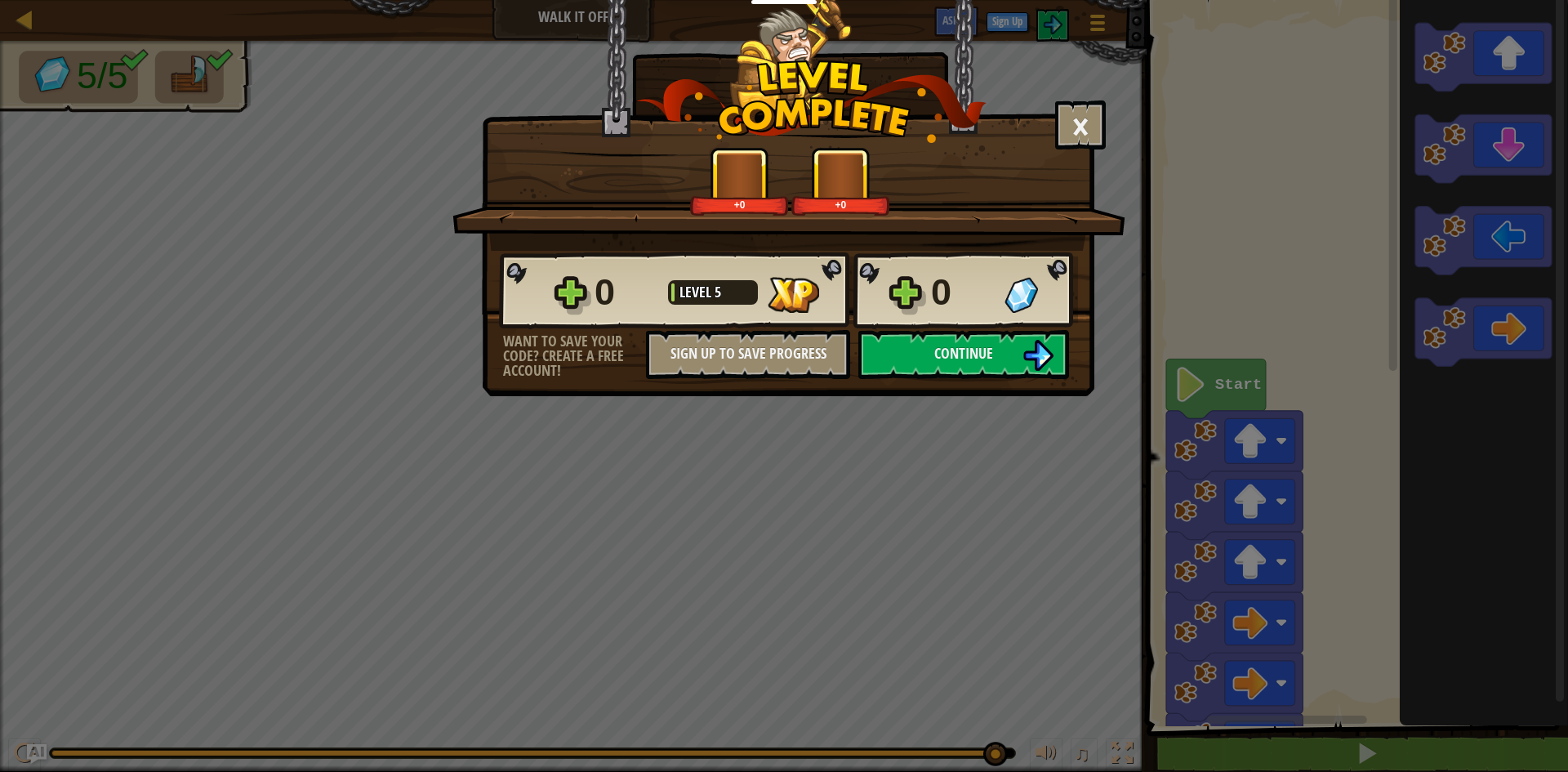
click at [1391, 0] on html "Educators Create Free Account School & District Solutions Teacher Toolkit Previ…" at bounding box center [784, 1] width 1568 height 2
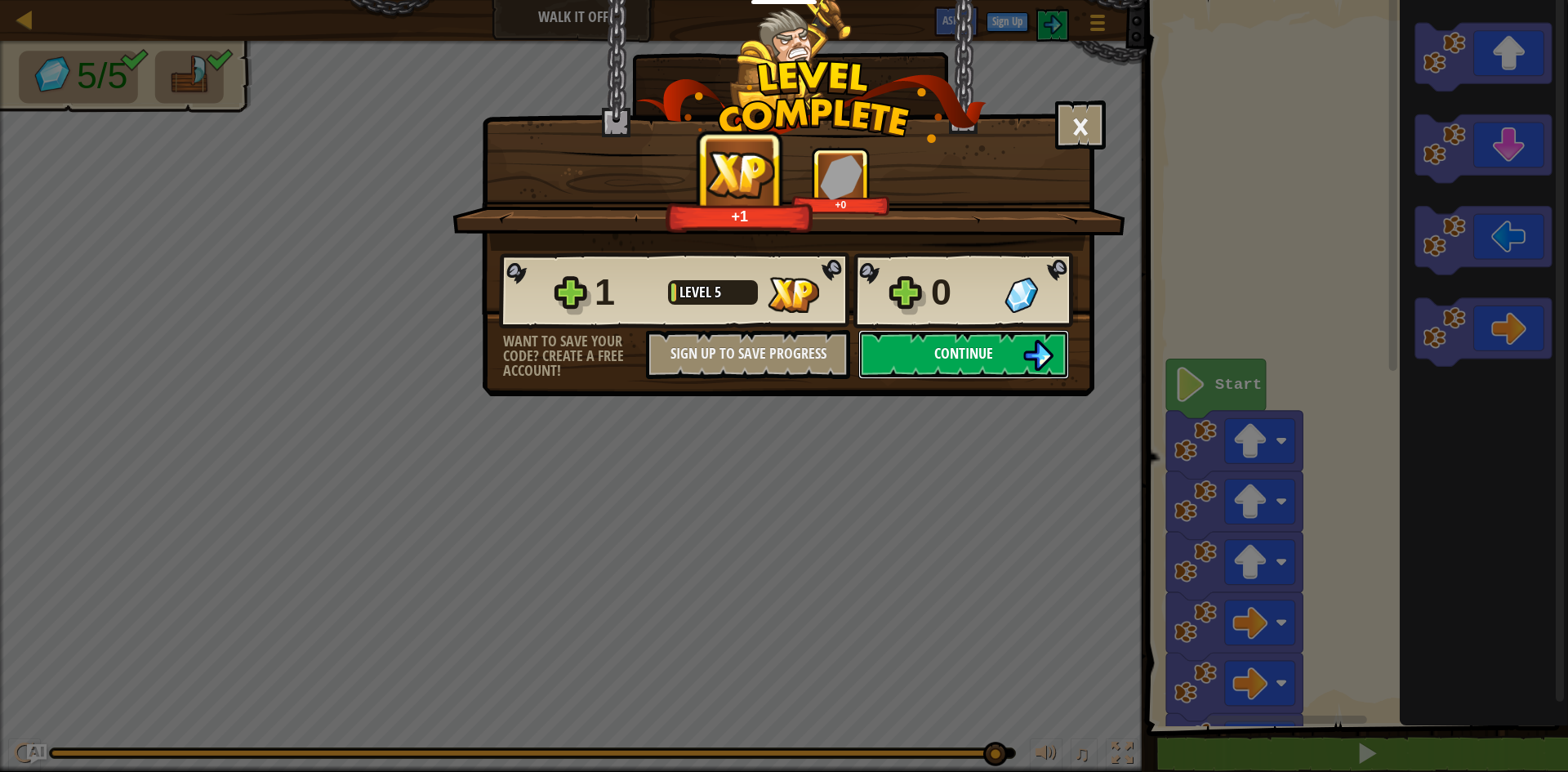
click at [985, 352] on span "Continue" at bounding box center [964, 353] width 59 height 20
